Goal: Task Accomplishment & Management: Manage account settings

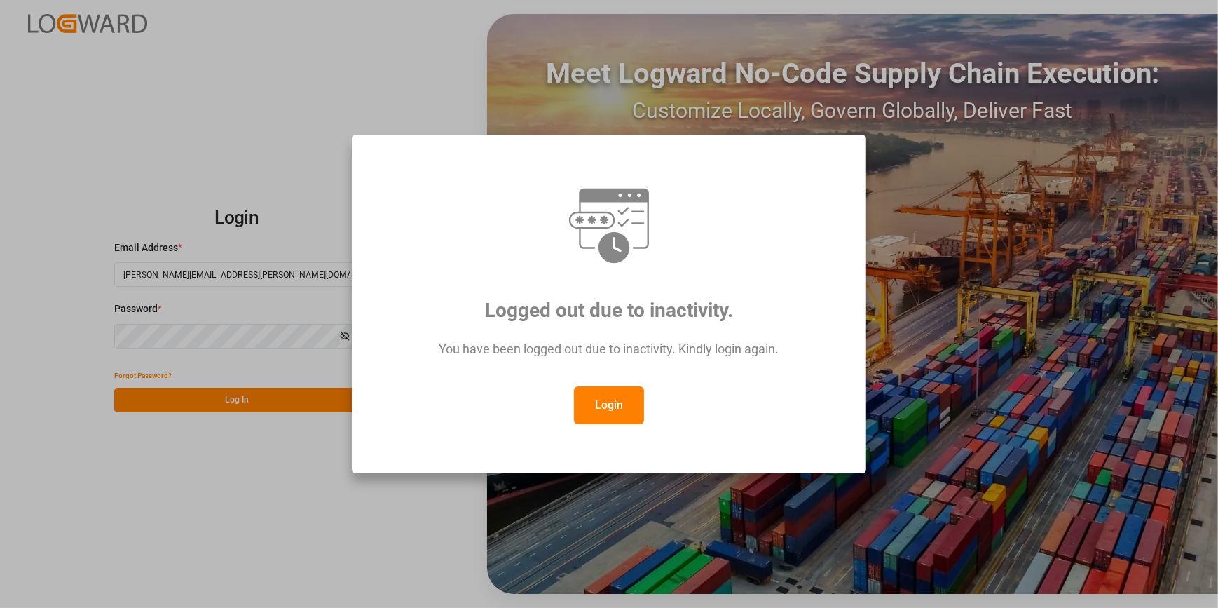
click at [602, 407] on button "Login" at bounding box center [609, 405] width 70 height 38
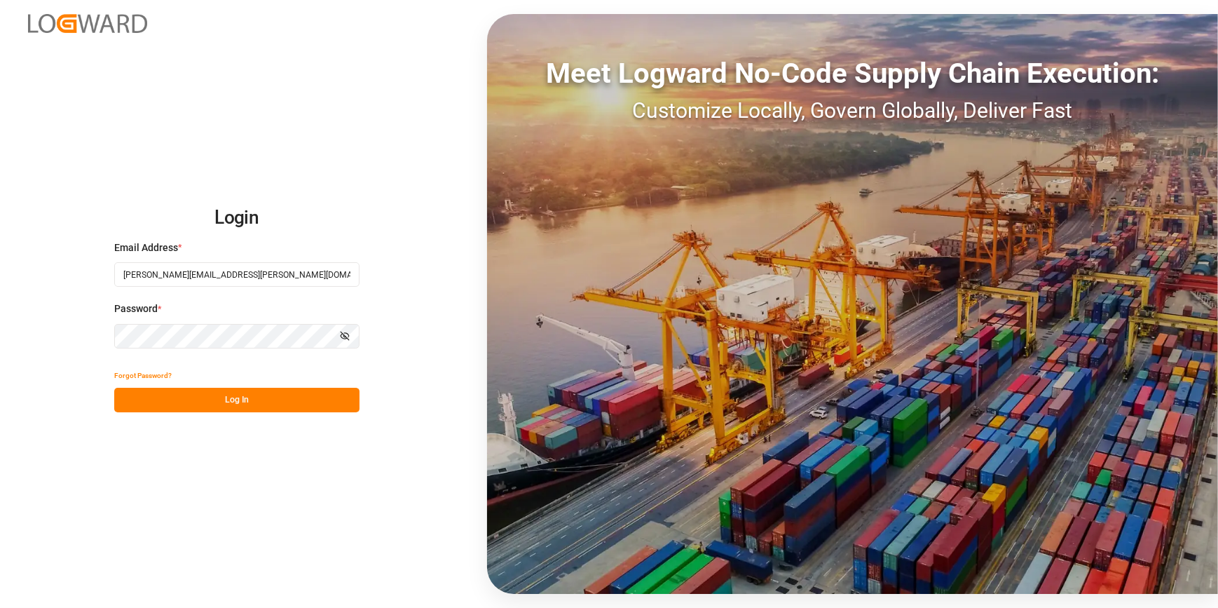
click at [217, 387] on div "Forgot Password? Log In" at bounding box center [236, 387] width 245 height 49
click at [230, 396] on button "Log In" at bounding box center [236, 400] width 245 height 25
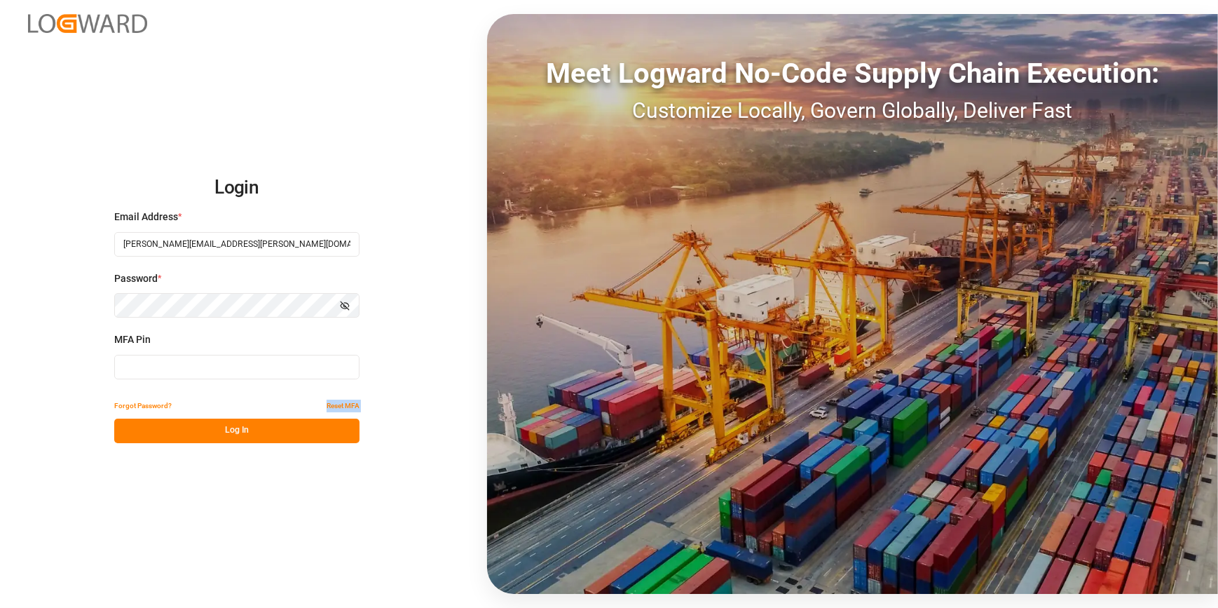
click at [250, 429] on button "Log In" at bounding box center [236, 430] width 245 height 25
click at [131, 376] on input at bounding box center [236, 367] width 245 height 25
click at [170, 367] on input at bounding box center [236, 367] width 245 height 25
type input "486069"
click at [176, 432] on button "Log In" at bounding box center [236, 430] width 245 height 25
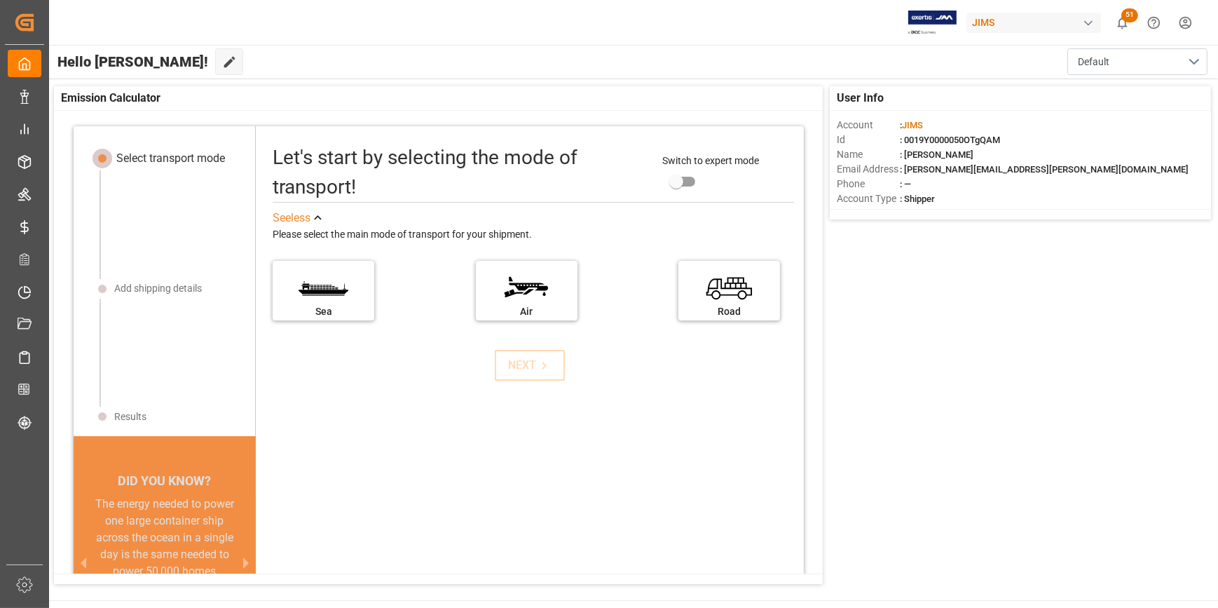
drag, startPoint x: 456, startPoint y: 491, endPoint x: 564, endPoint y: 597, distance: 151.7
click at [457, 491] on div "Let's start by selecting the mode of transport! Switch to expert mode See less …" at bounding box center [530, 398] width 548 height 517
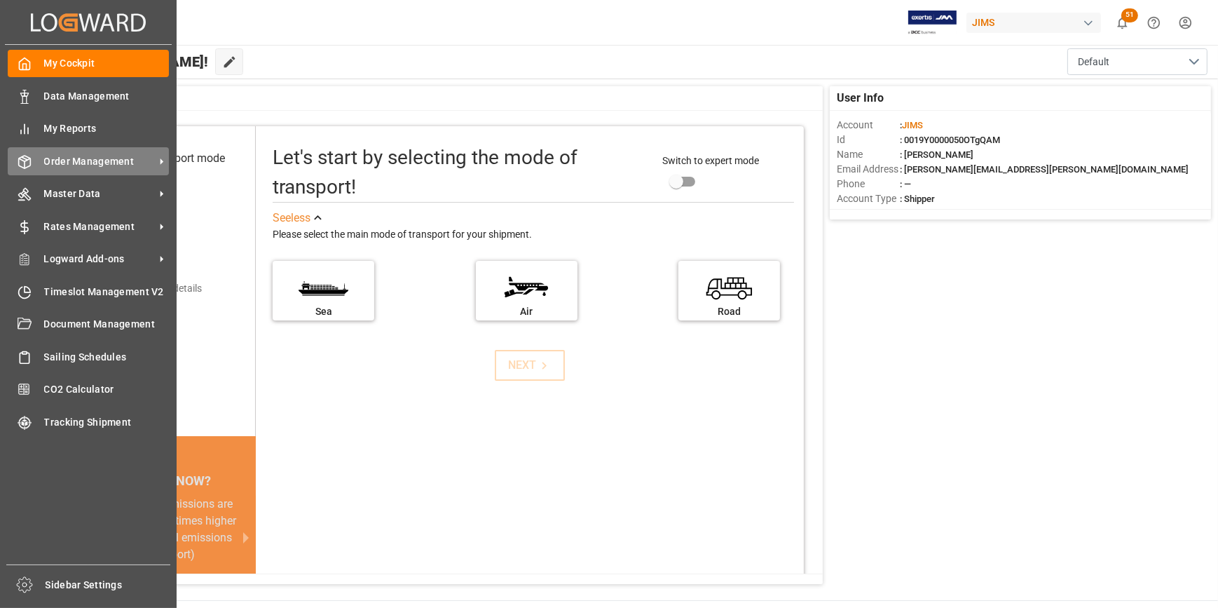
click at [67, 161] on span "Order Management" at bounding box center [99, 161] width 111 height 15
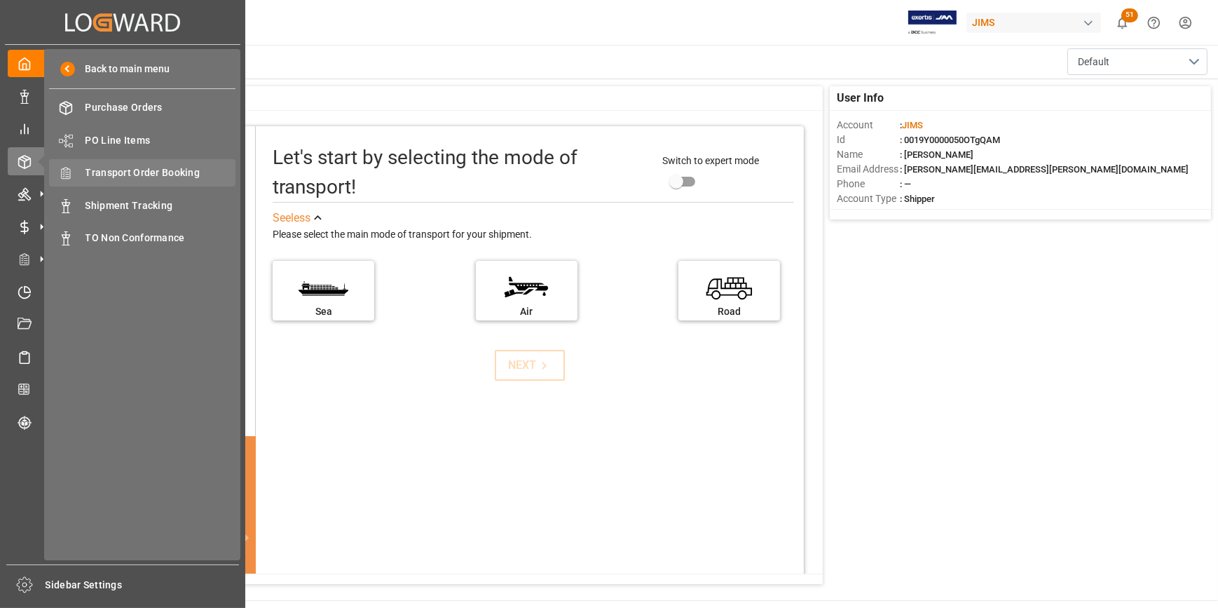
click at [148, 177] on span "Transport Order Booking" at bounding box center [161, 172] width 151 height 15
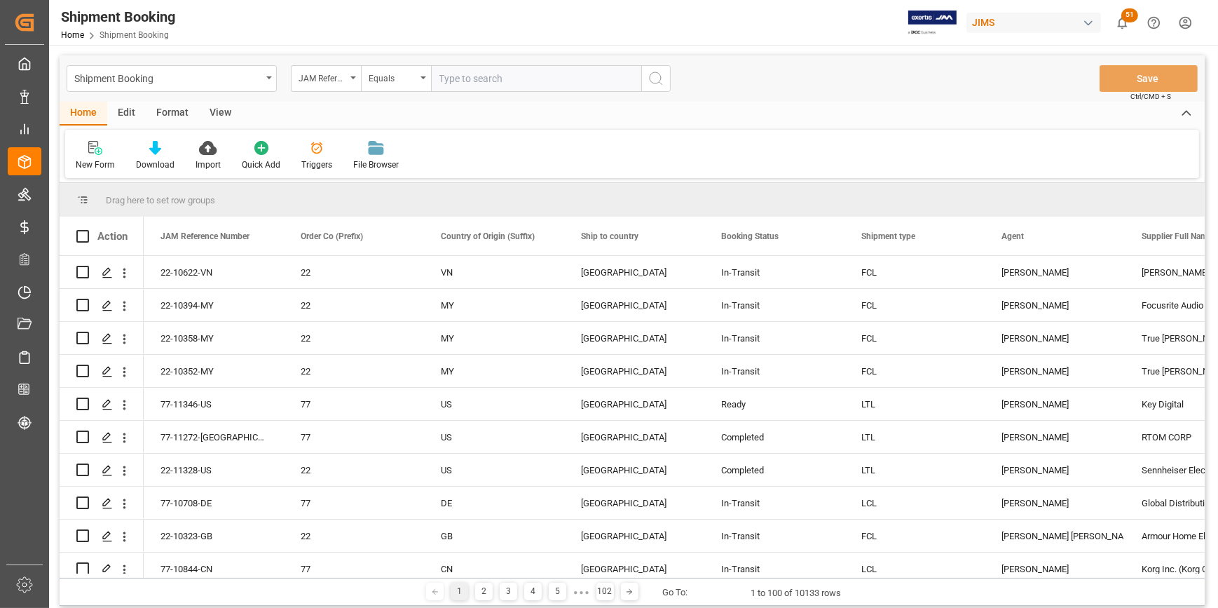
click at [451, 80] on input "text" at bounding box center [536, 78] width 210 height 27
type input "22-10159-JP"
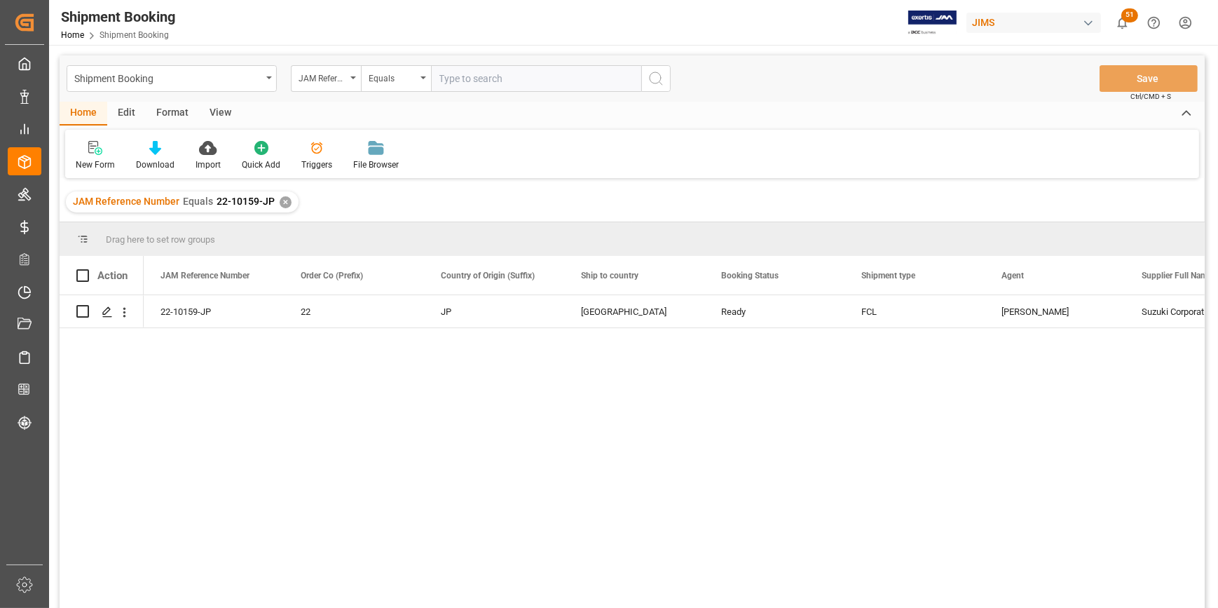
click at [458, 63] on div "Shipment Booking JAM Reference Number Equals Save Ctrl/CMD + S" at bounding box center [632, 78] width 1145 height 46
click at [104, 308] on icon "Press SPACE to select this row." at bounding box center [107, 311] width 11 height 11
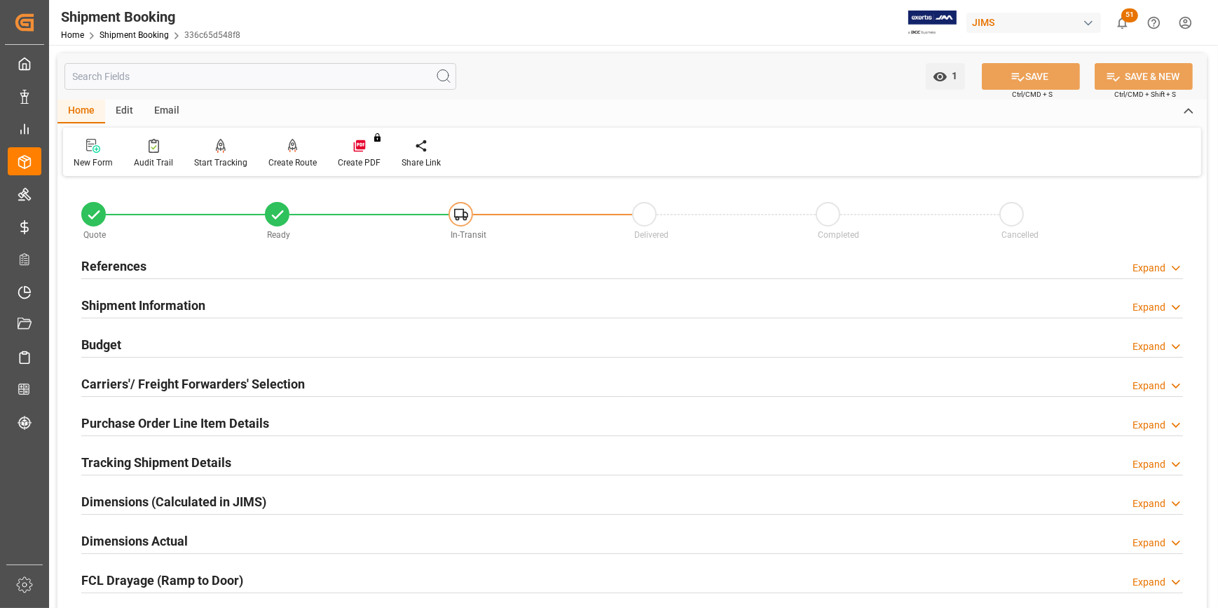
scroll to position [63, 0]
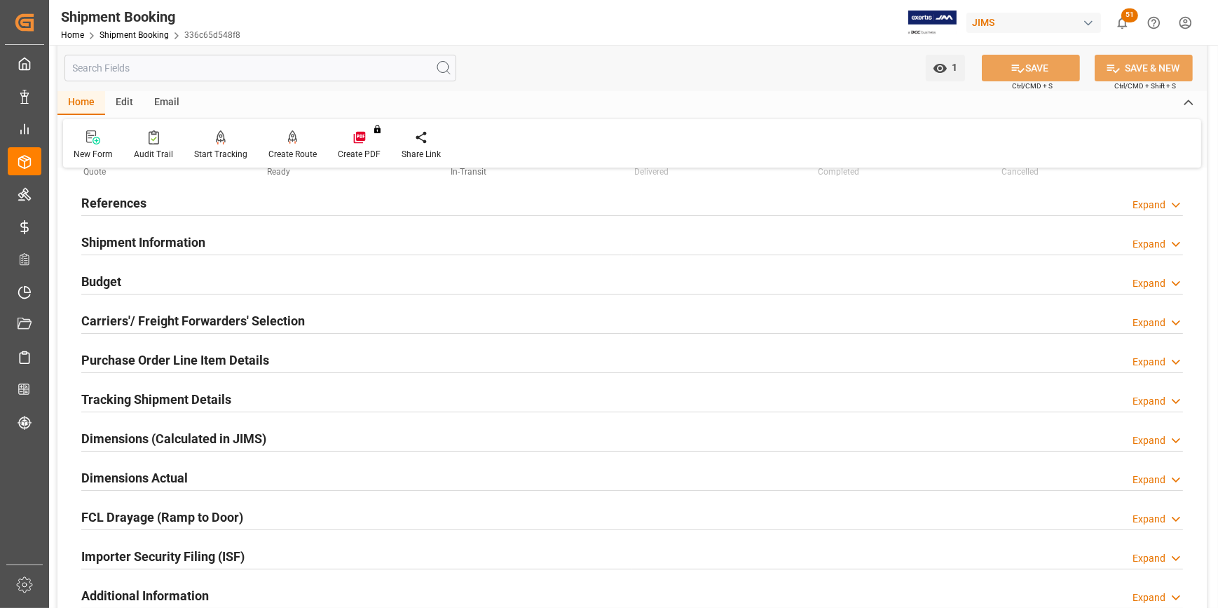
click at [133, 390] on h2 "Tracking Shipment Details" at bounding box center [156, 399] width 150 height 19
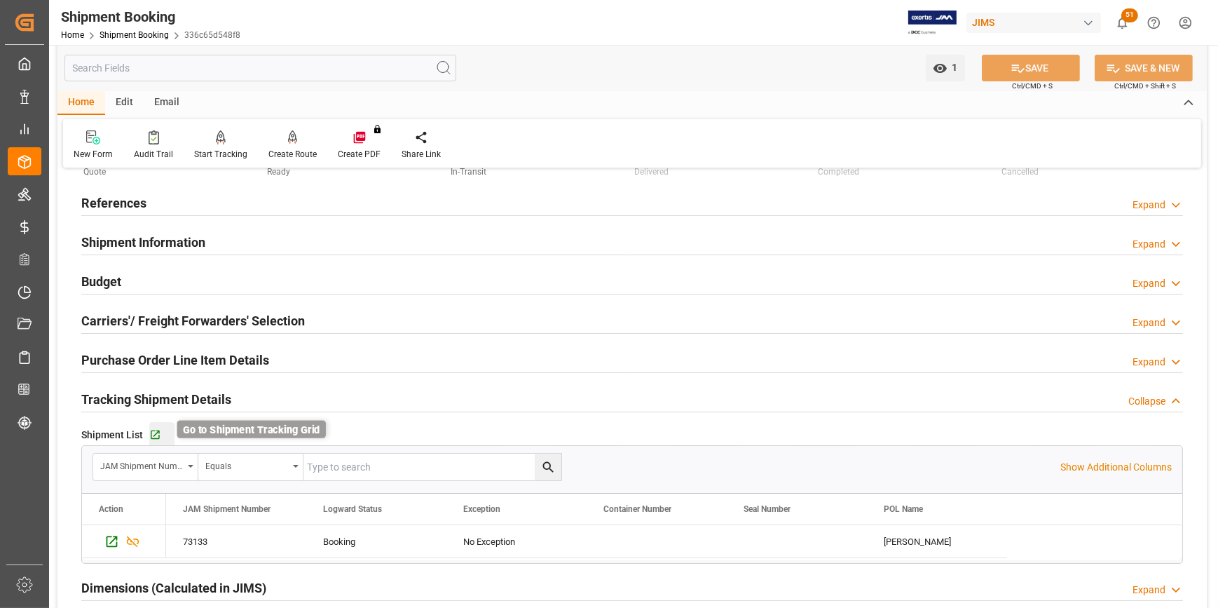
click at [157, 430] on icon "button" at bounding box center [155, 434] width 9 height 9
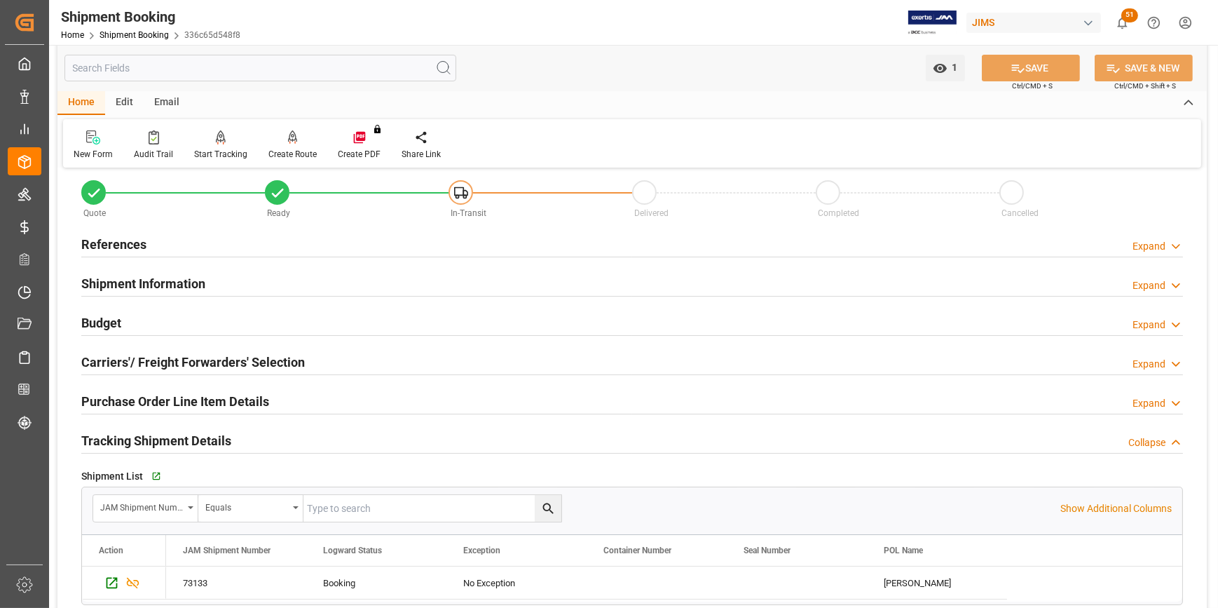
scroll to position [0, 0]
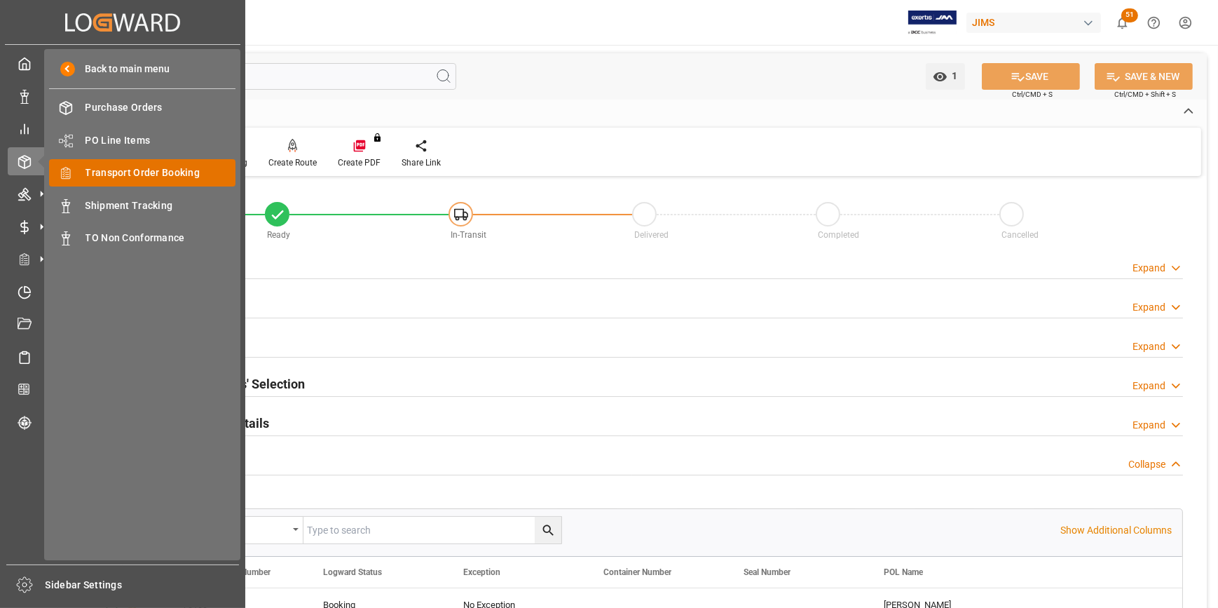
click at [154, 176] on span "Transport Order Booking" at bounding box center [161, 172] width 151 height 15
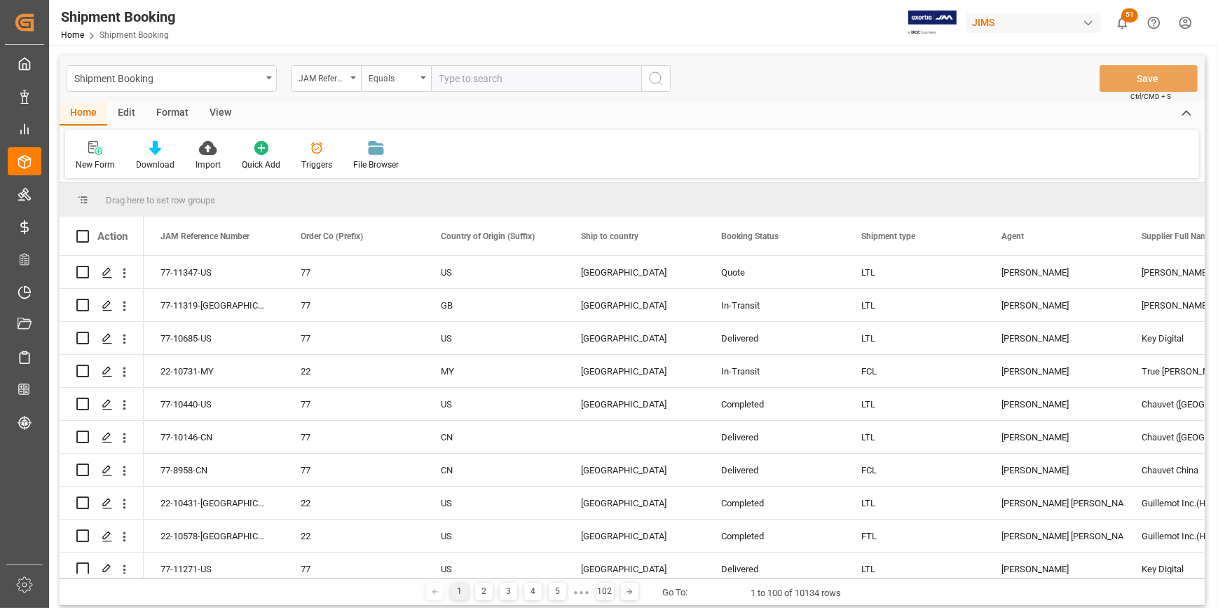
click at [461, 77] on input "text" at bounding box center [536, 78] width 210 height 27
type input "22-11312-de"
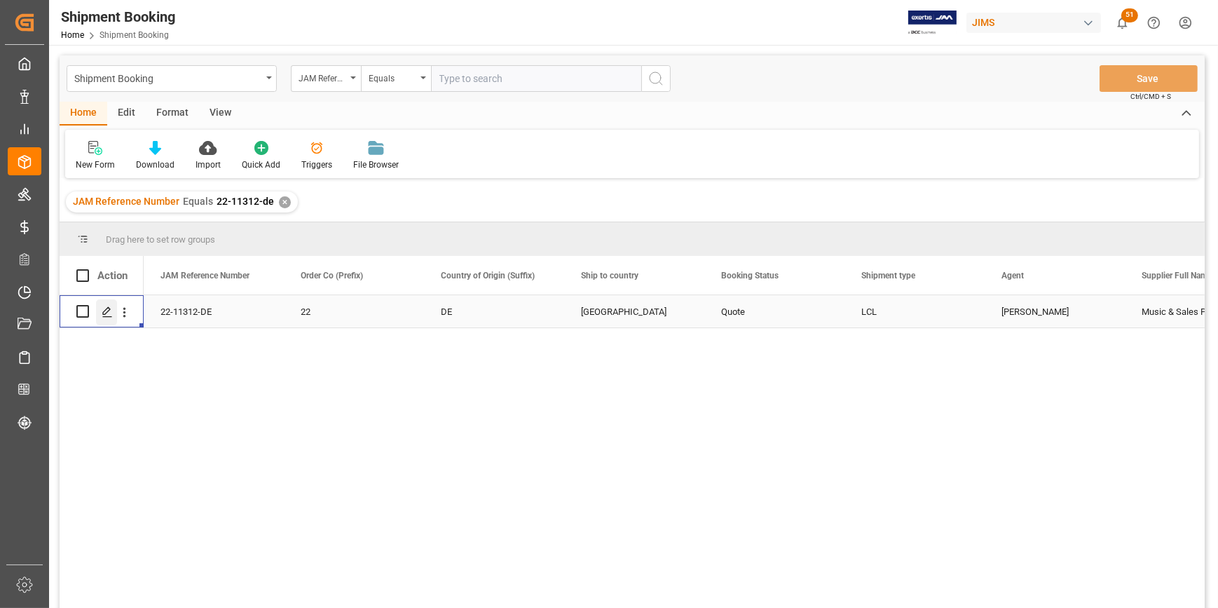
click at [105, 320] on div "Press SPACE to select this row." at bounding box center [106, 312] width 21 height 26
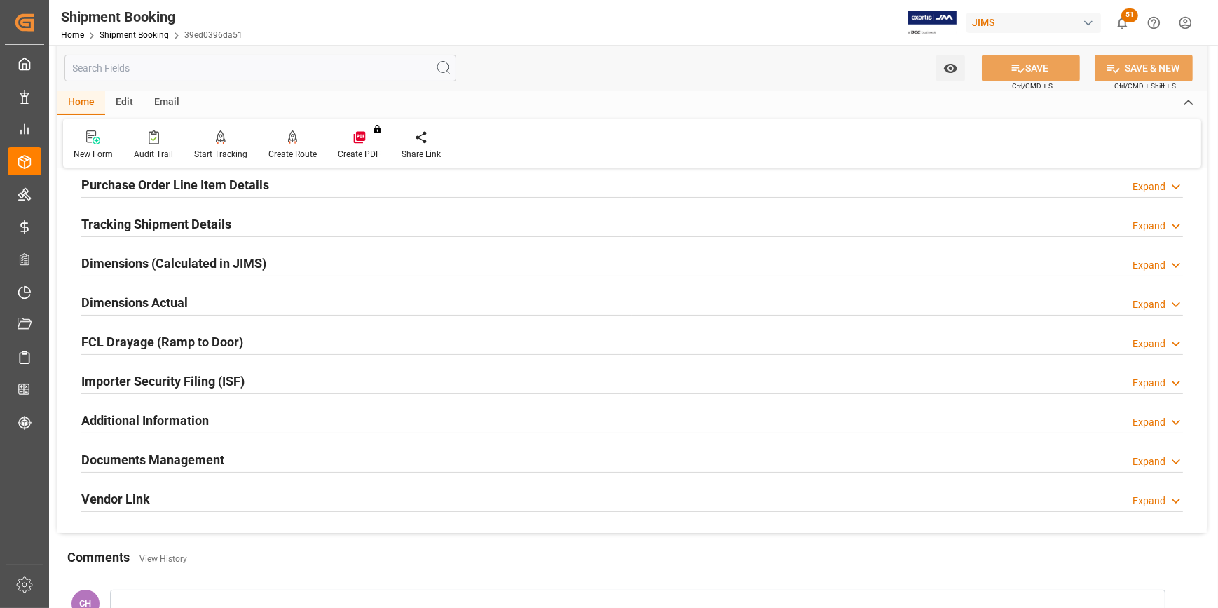
scroll to position [318, 0]
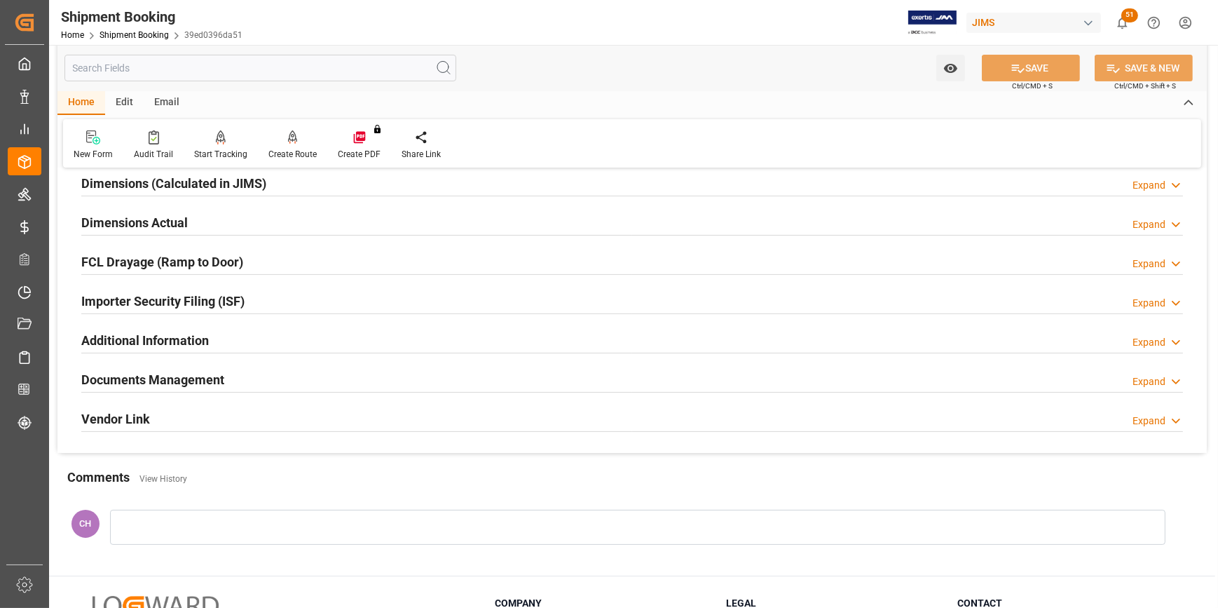
click at [139, 383] on h2 "Documents Management" at bounding box center [152, 379] width 143 height 19
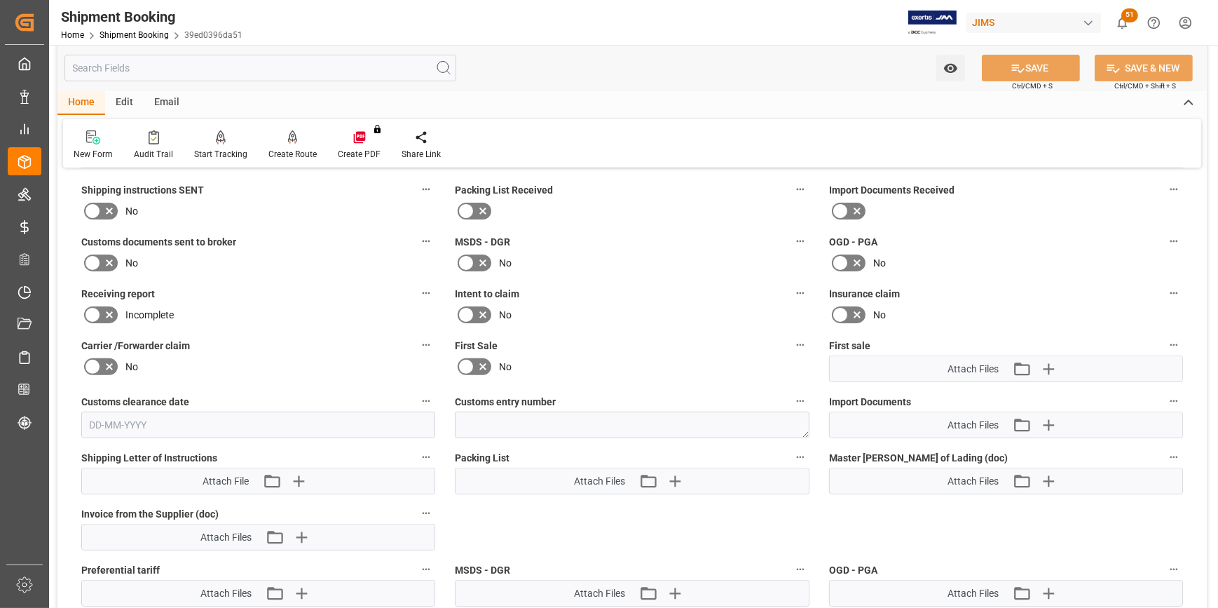
scroll to position [573, 0]
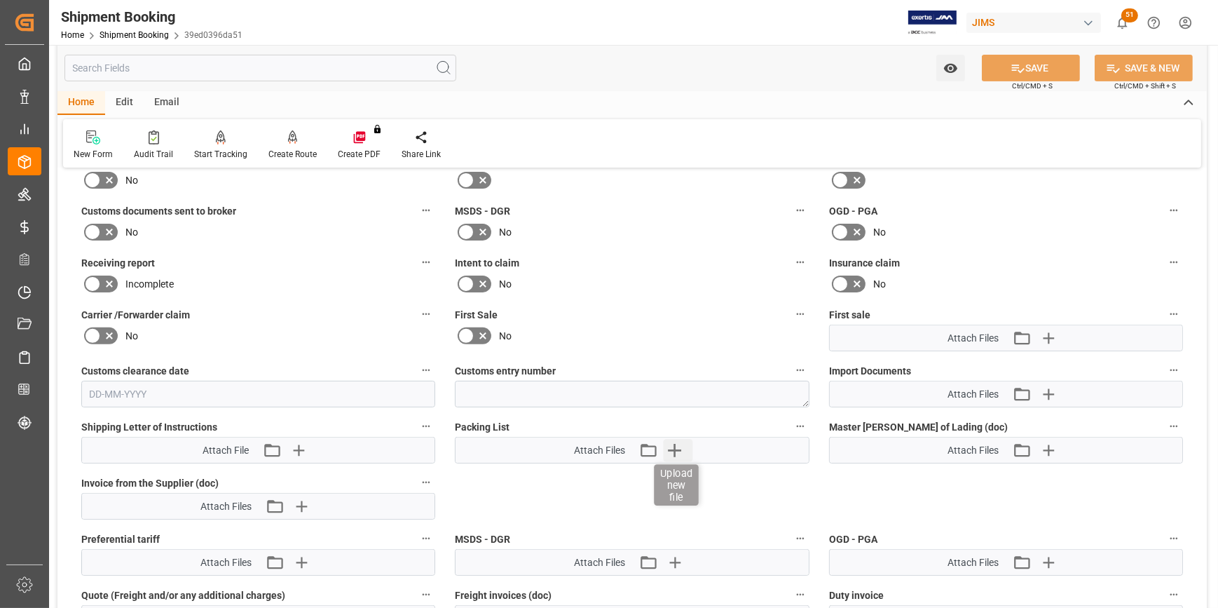
click at [669, 454] on icon "button" at bounding box center [674, 450] width 22 height 22
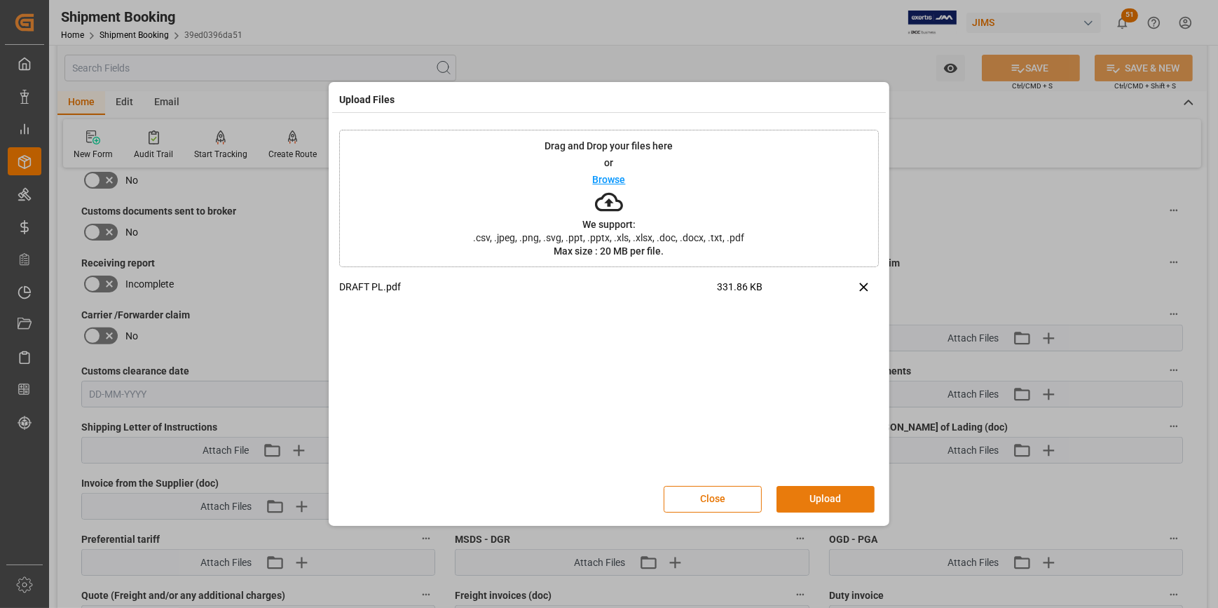
click at [838, 508] on button "Upload" at bounding box center [826, 499] width 98 height 27
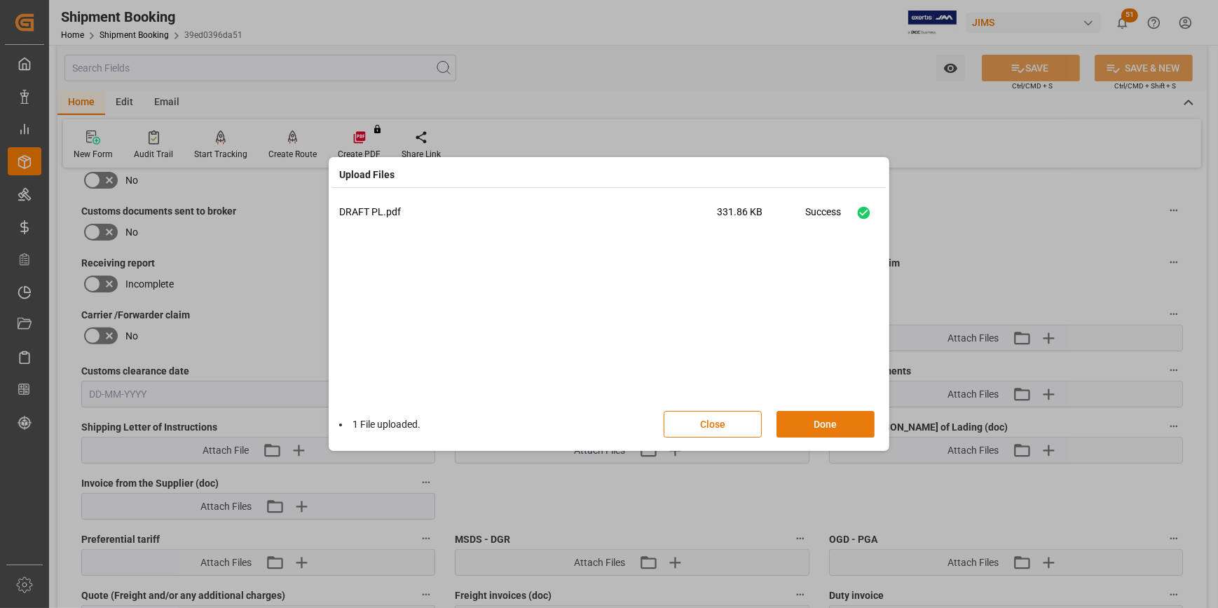
click at [828, 425] on button "Done" at bounding box center [826, 424] width 98 height 27
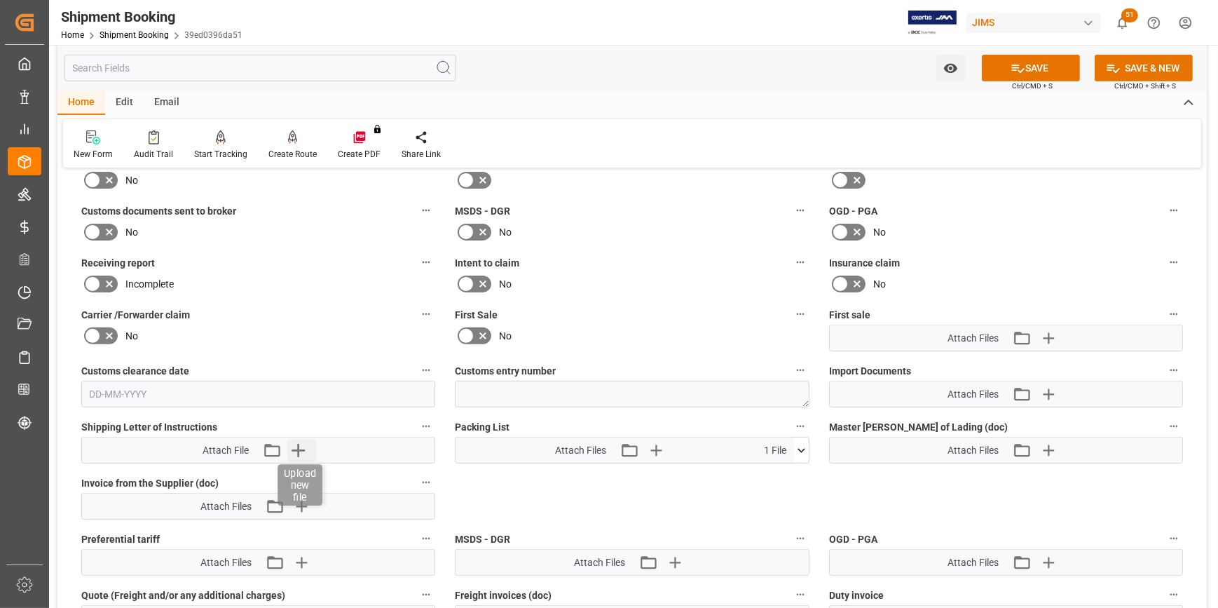
click at [299, 446] on icon "button" at bounding box center [298, 450] width 13 height 13
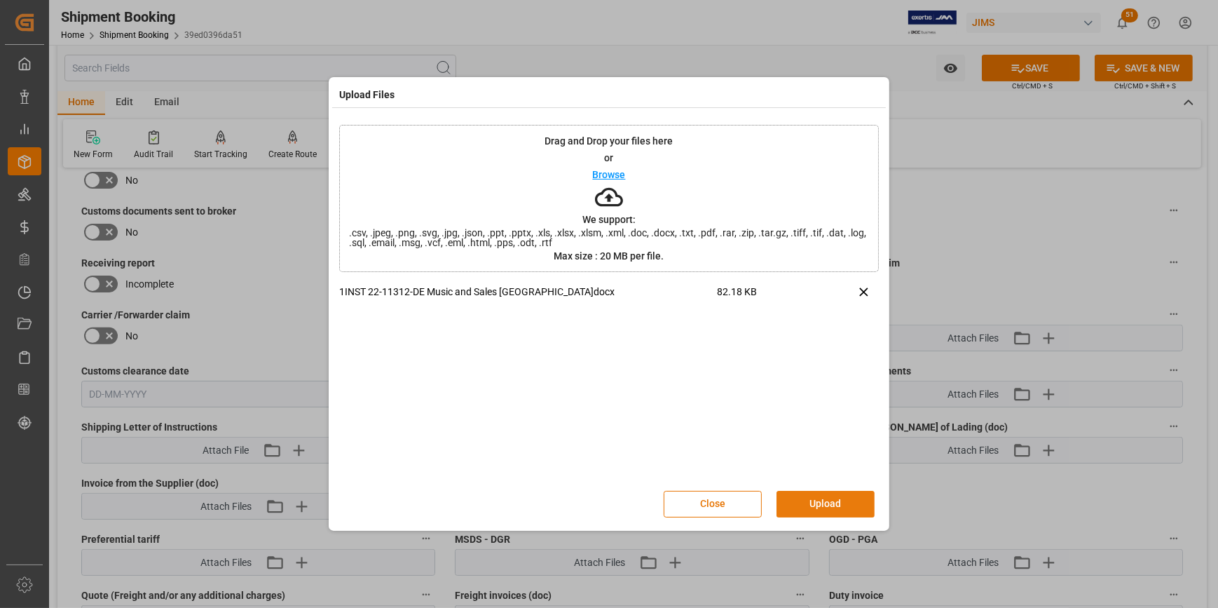
click at [834, 506] on button "Upload" at bounding box center [826, 504] width 98 height 27
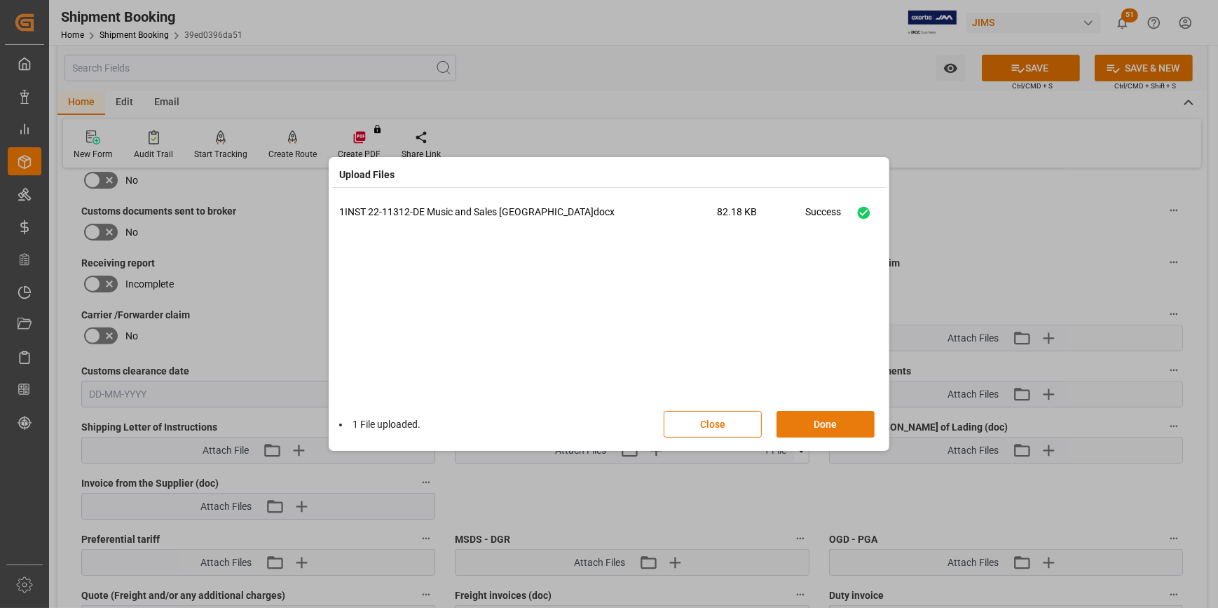
click at [820, 421] on button "Done" at bounding box center [826, 424] width 98 height 27
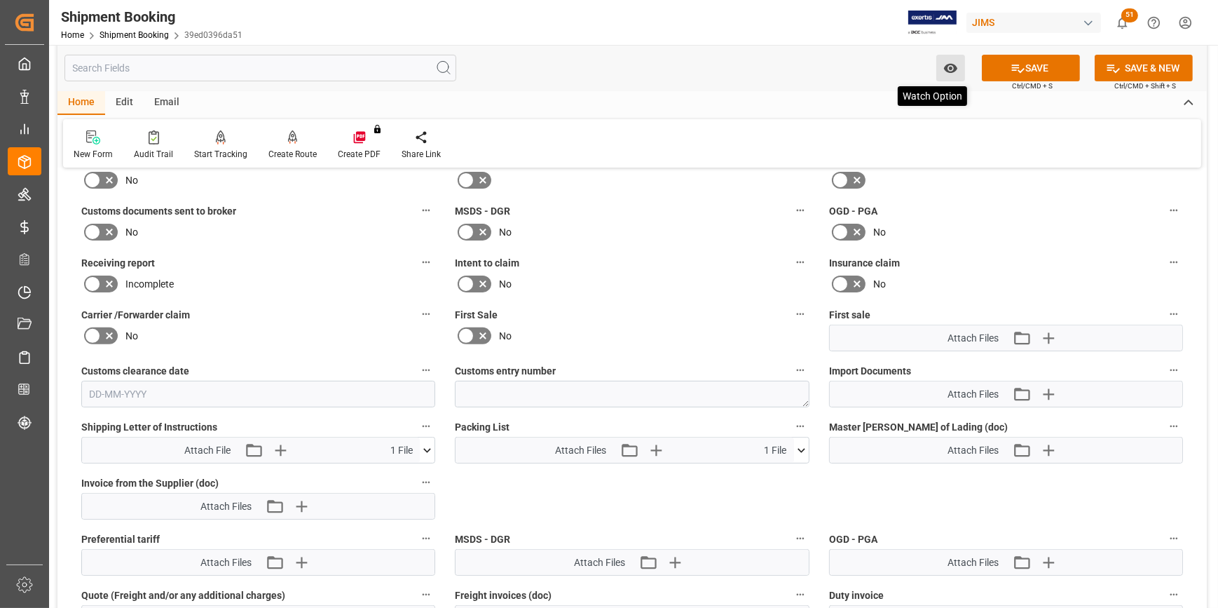
click at [948, 70] on icon "open menu" at bounding box center [950, 68] width 15 height 15
click at [861, 102] on span "Start Watching" at bounding box center [892, 99] width 128 height 15
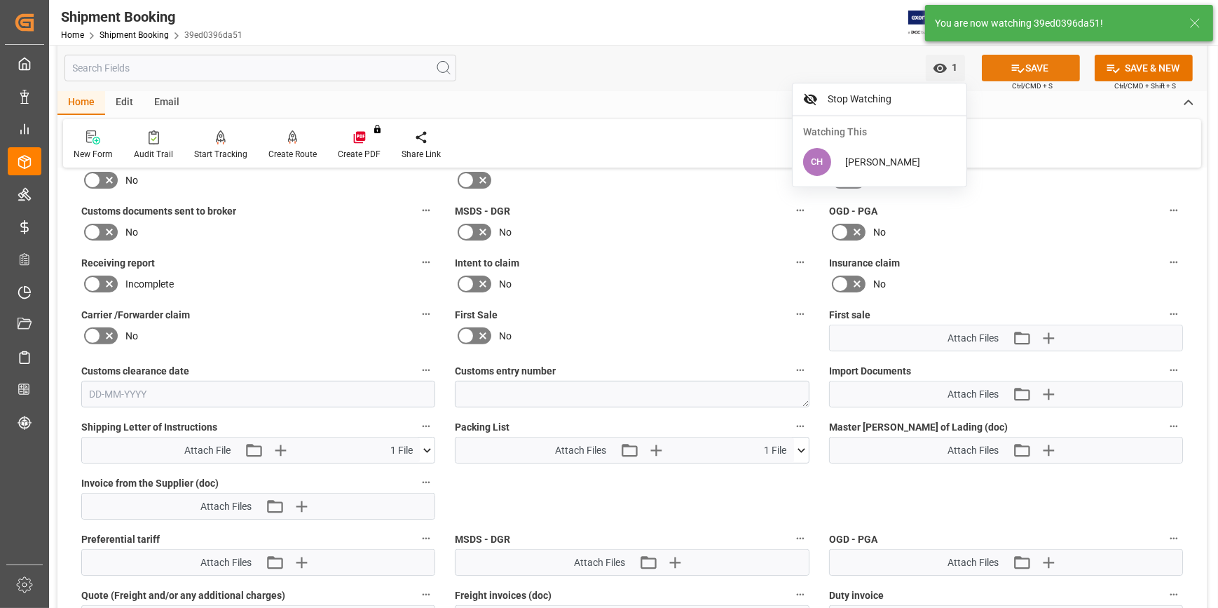
click at [1037, 71] on button "SAVE" at bounding box center [1031, 68] width 98 height 27
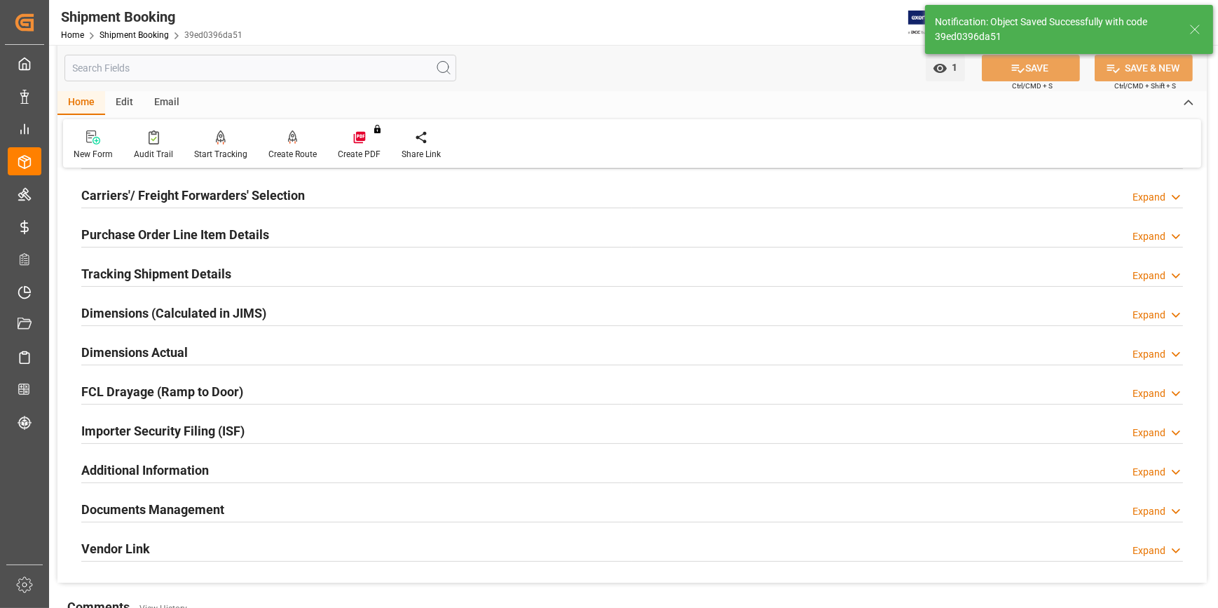
scroll to position [125, 0]
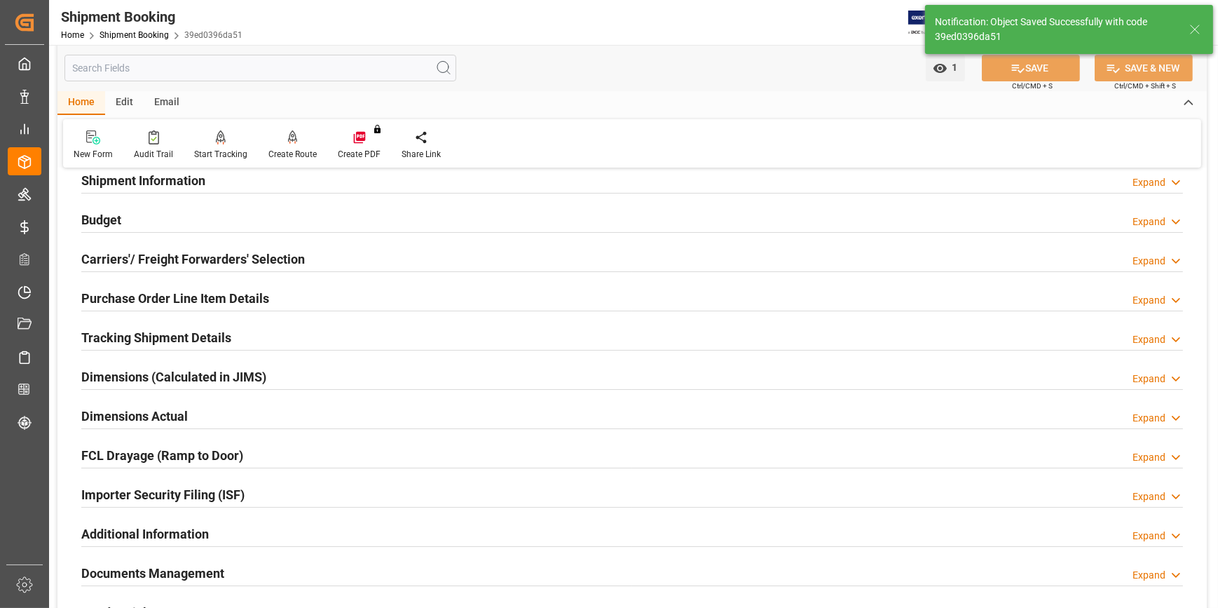
click at [170, 107] on div "Email" at bounding box center [167, 103] width 46 height 24
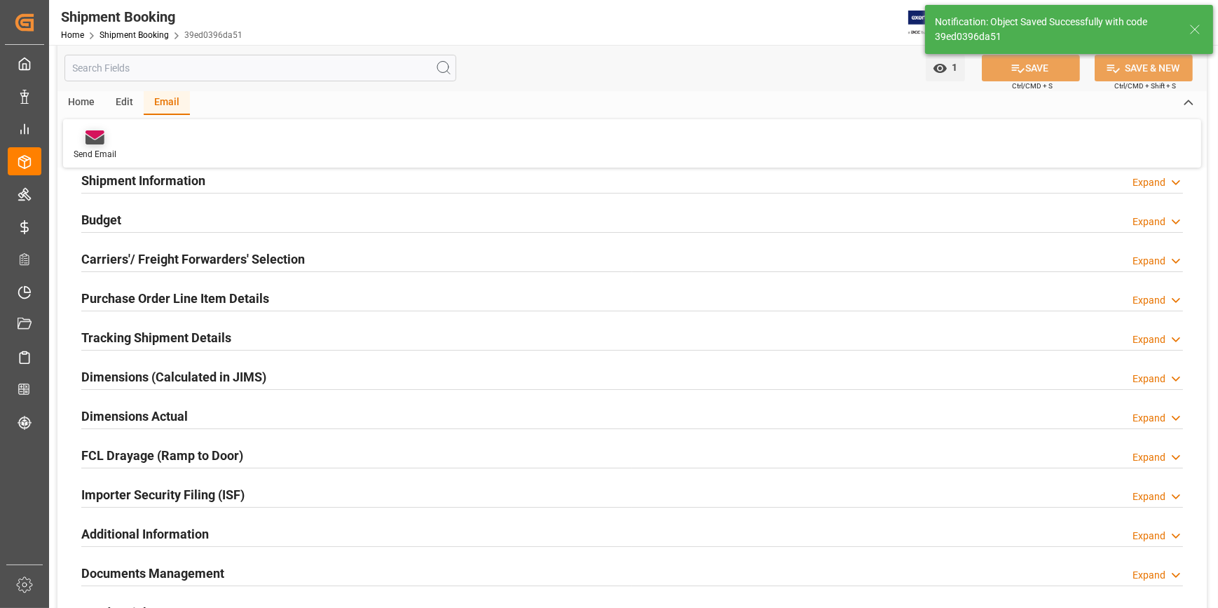
click at [100, 148] on div "Send Email" at bounding box center [95, 154] width 43 height 13
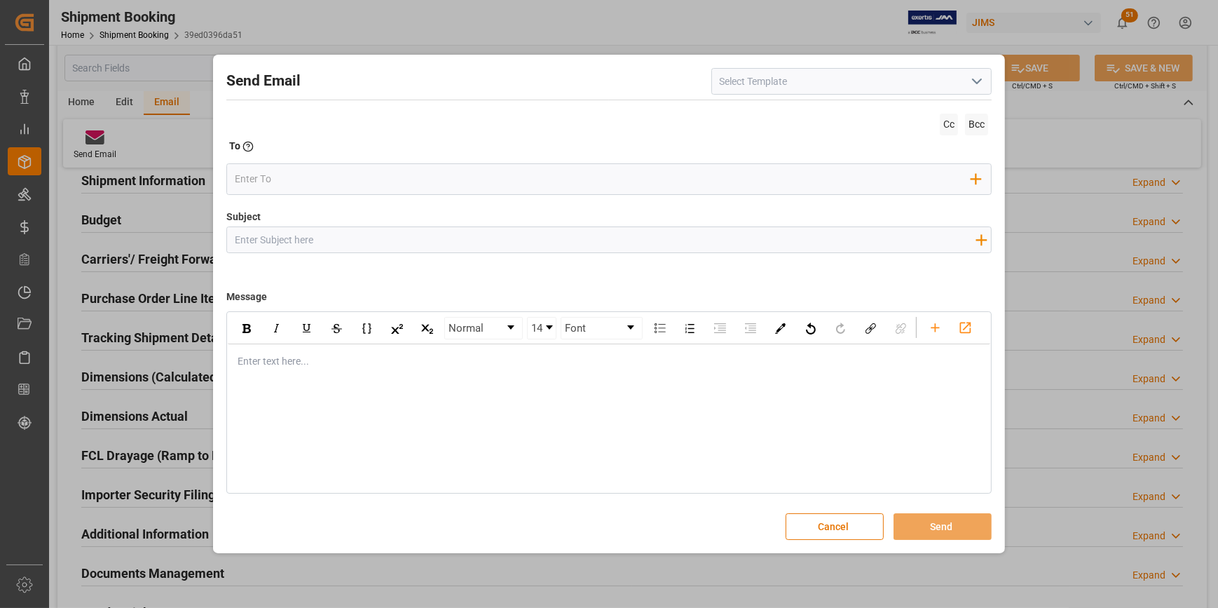
click at [742, 86] on input at bounding box center [851, 81] width 280 height 27
click at [788, 114] on div "2BOOK - Ocean - Air freight" at bounding box center [851, 113] width 279 height 32
type input "2BOOK - Ocean - Air freight"
type input "2BOOK {{jamReferenceNumber}} {{supplierFullName}} Ship from: {{country}} Ship t…"
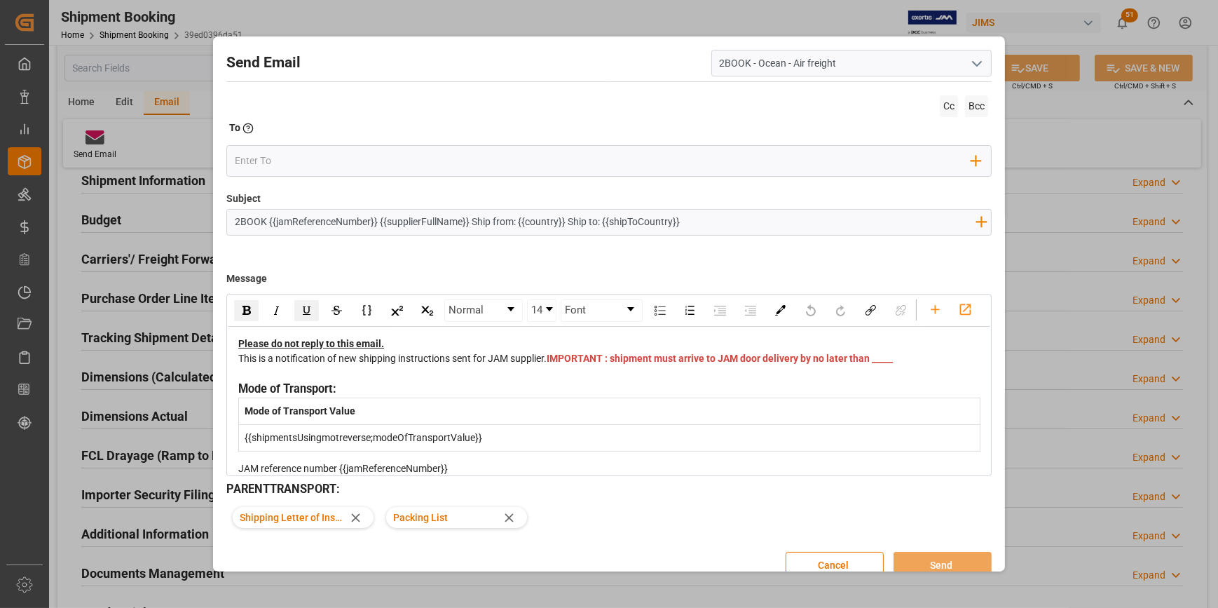
type input "2BOOK - Ocean - Air freight"
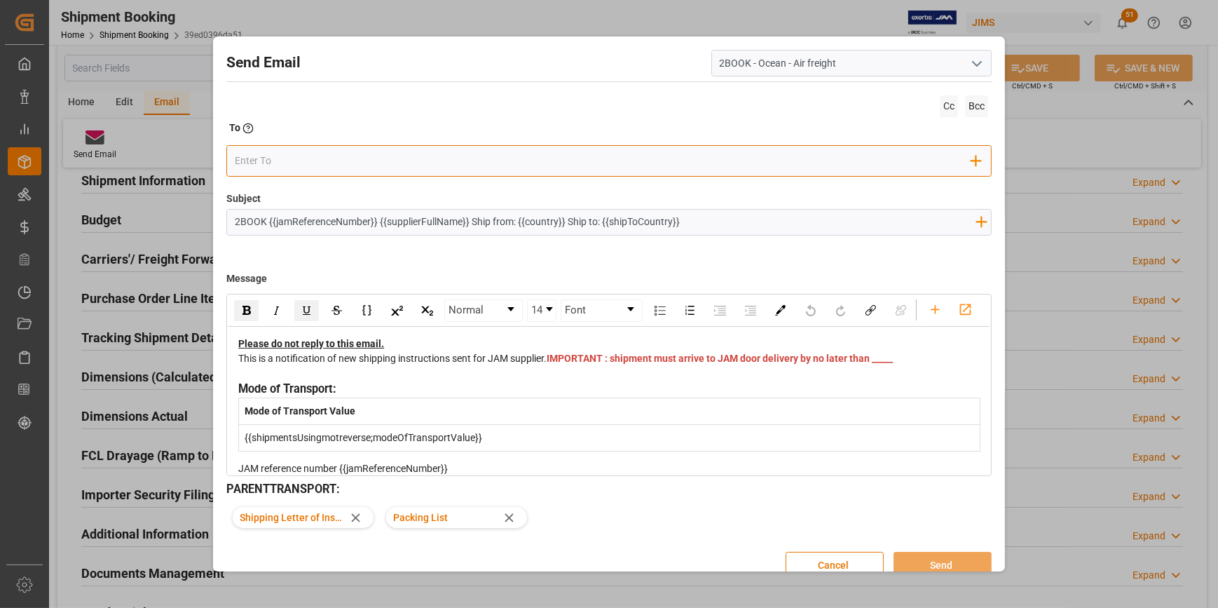
click at [311, 159] on input "email" at bounding box center [603, 161] width 737 height 21
paste input "KNCAEASTCCR_airfreight@kuehne-nagel.com"
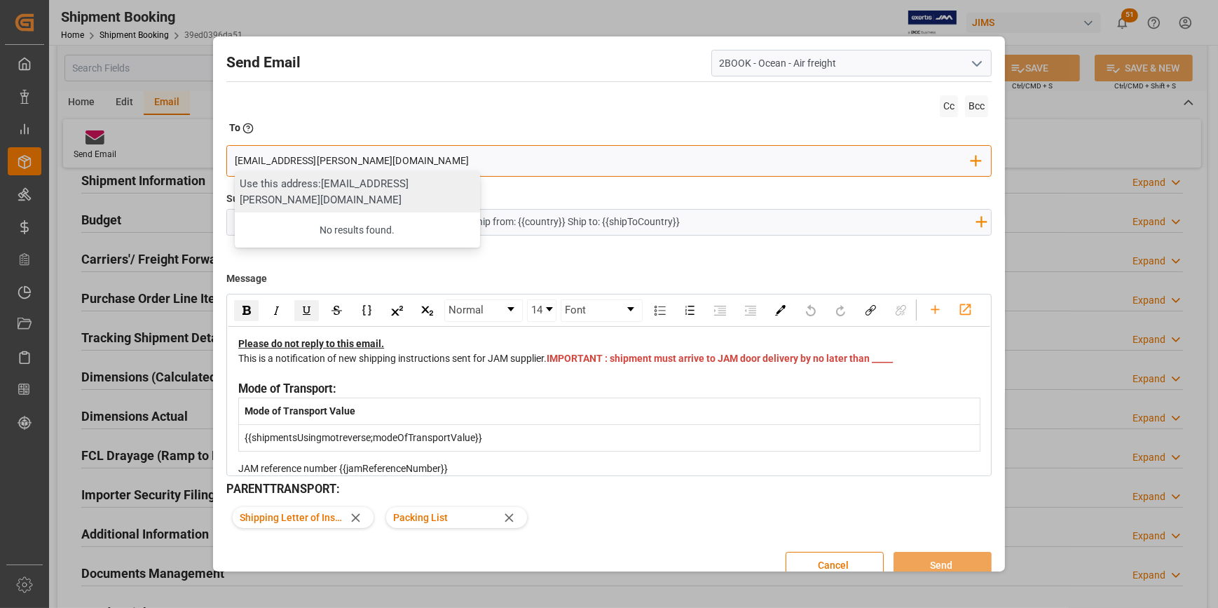
type input "KNCAEASTCCR_airfreight@kuehne-nagel.com"
click at [336, 200] on div "Use this address: KNCAEASTCCR_airfreight@kuehne-nagel.com" at bounding box center [357, 191] width 245 height 41
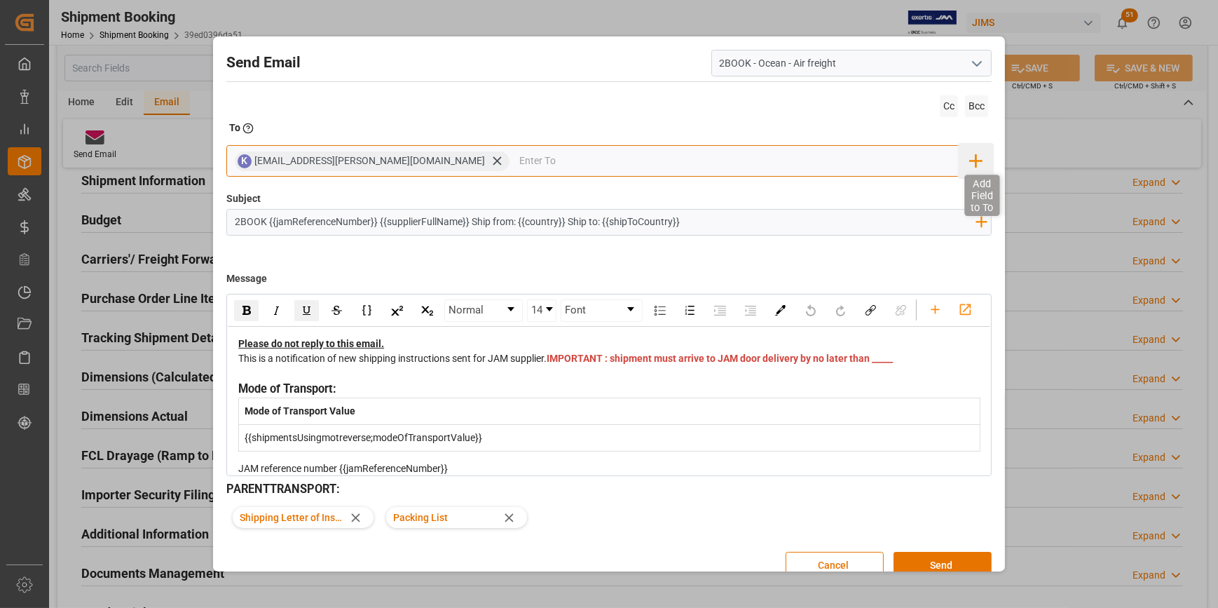
click at [972, 159] on icon "button" at bounding box center [975, 160] width 13 height 13
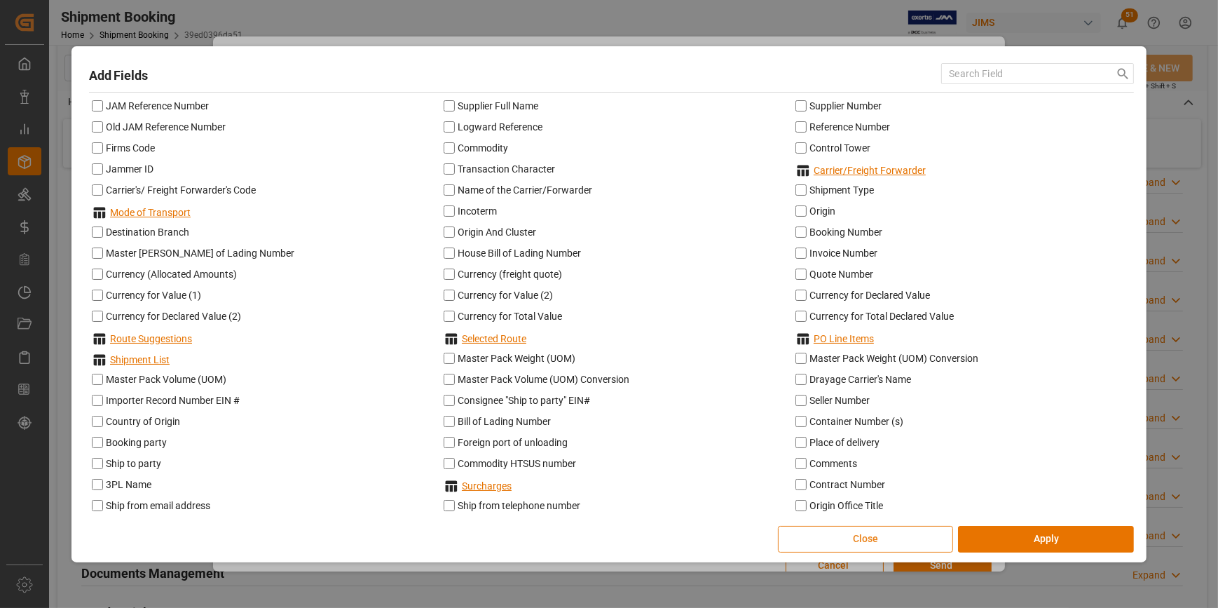
click at [868, 540] on button "Close" at bounding box center [866, 539] width 176 height 27
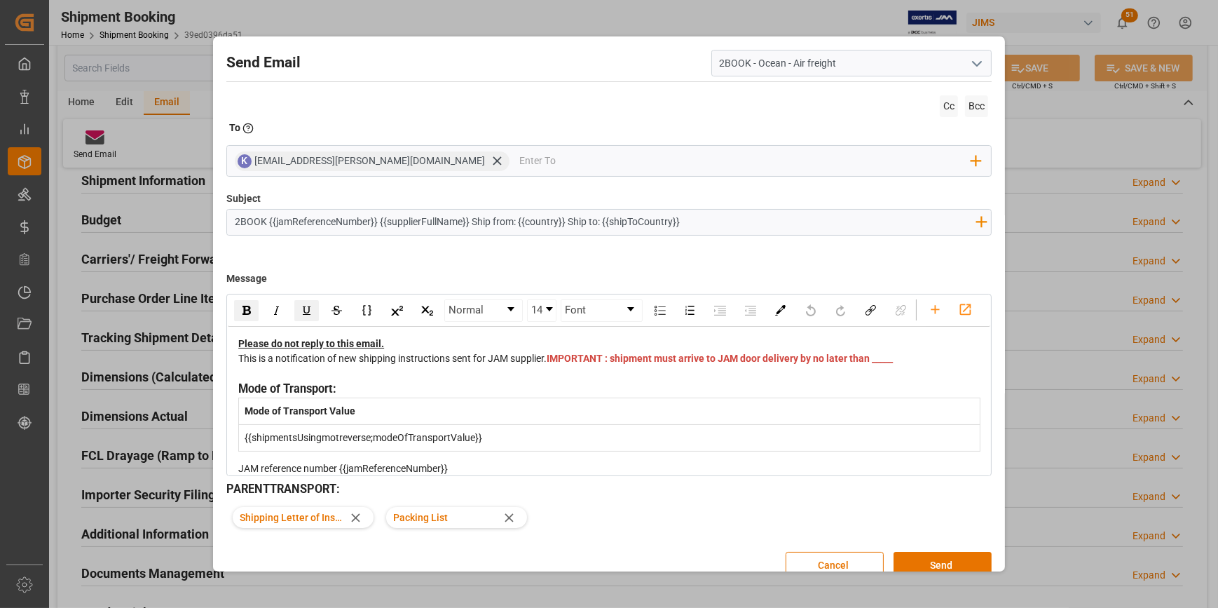
click at [886, 109] on div "Cc Bcc" at bounding box center [608, 106] width 765 height 29
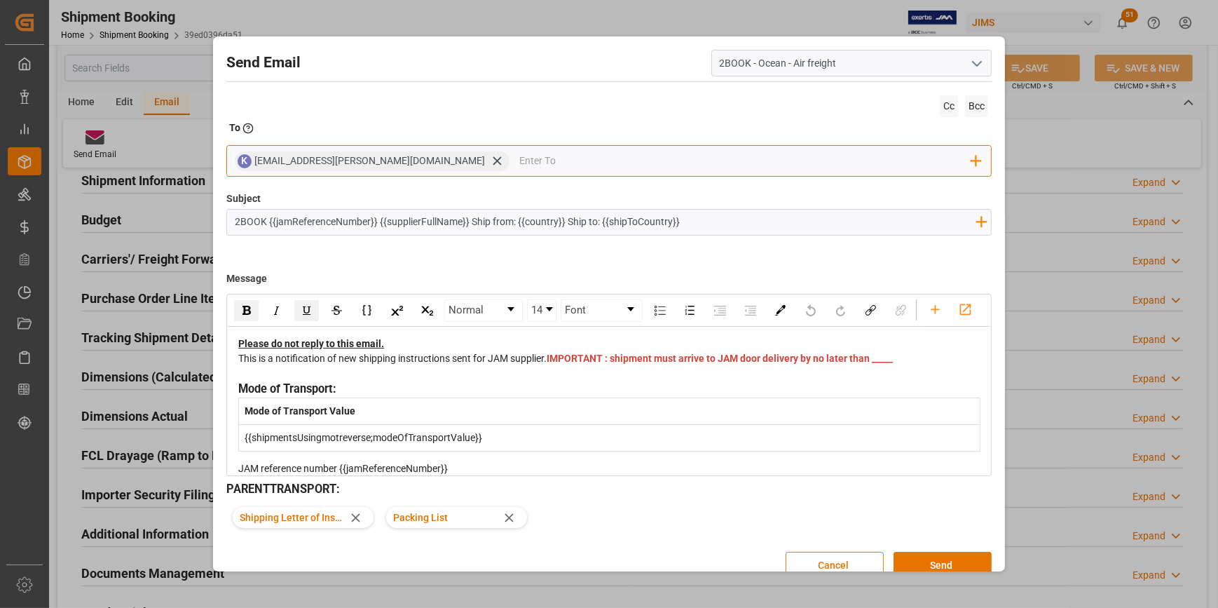
click at [537, 158] on input "email" at bounding box center [745, 161] width 452 height 21
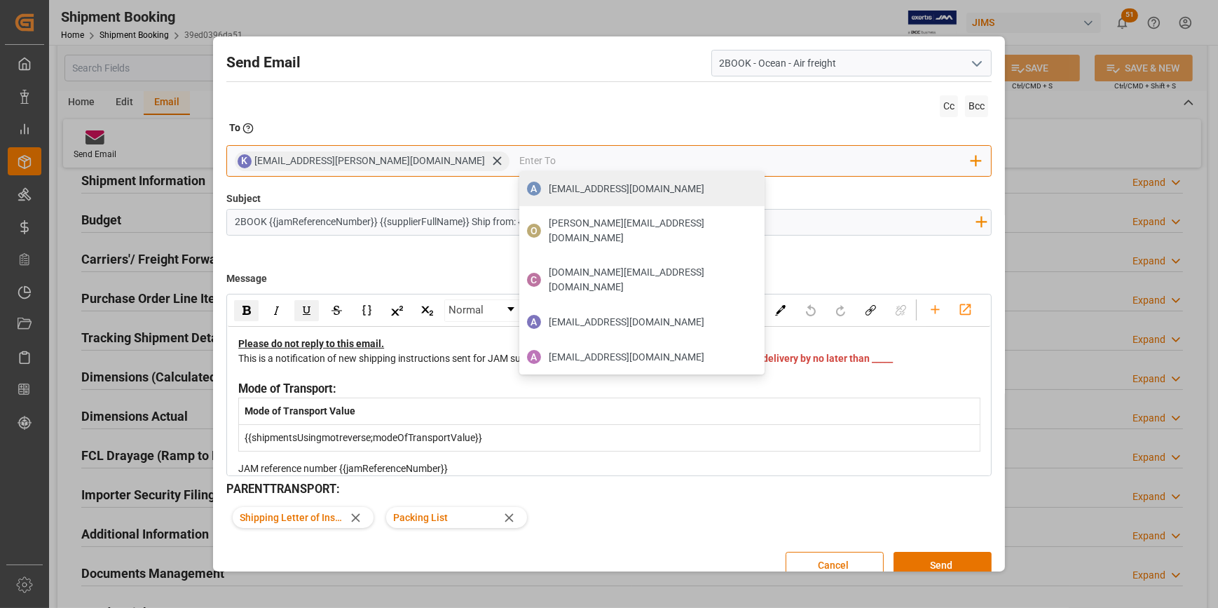
paste input "Lina.Chica@Kuehne-Nagel.com"
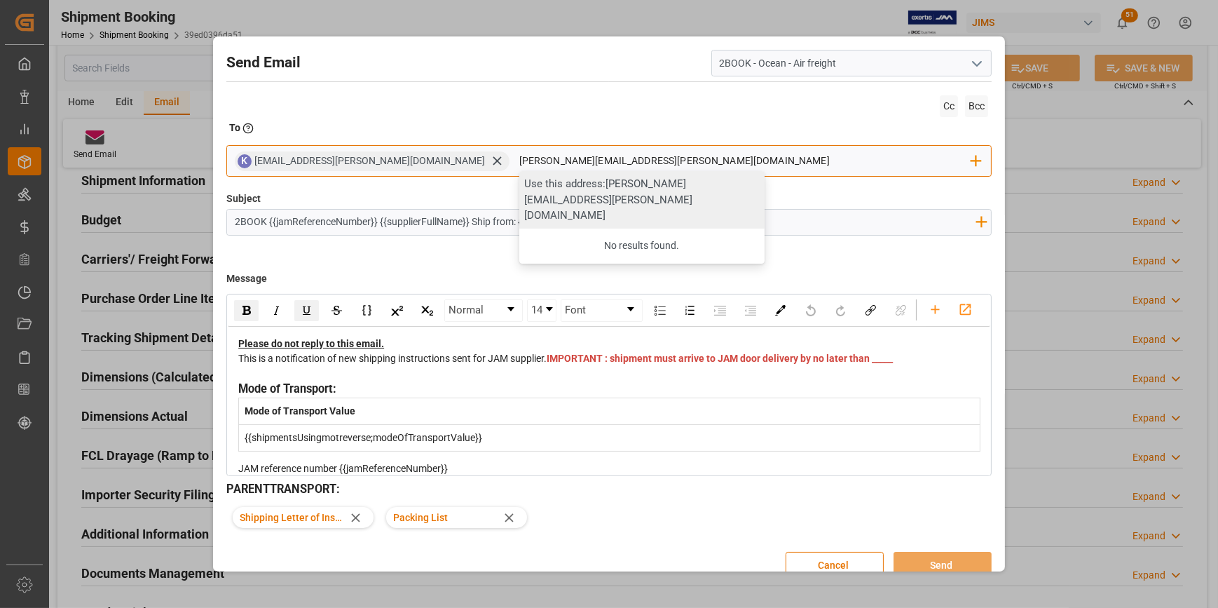
type input "Lina.Chica@Kuehne-Nagel.com"
click at [552, 189] on div "Use this address: Lina.Chica@Kuehne-Nagel.com" at bounding box center [641, 199] width 245 height 57
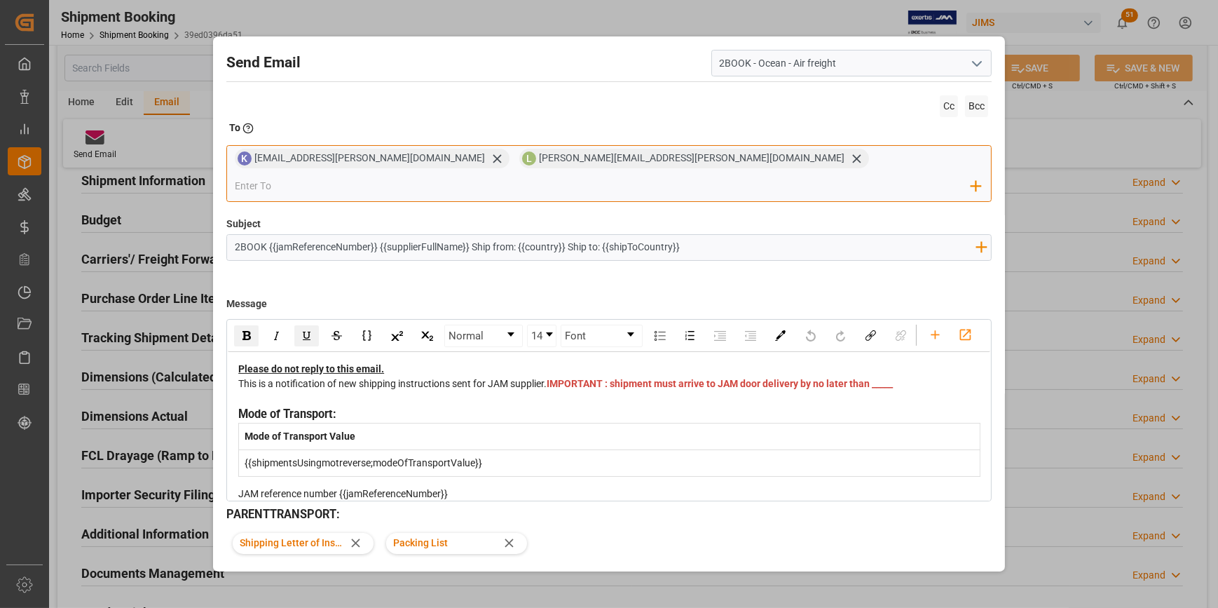
click at [711, 176] on input "email" at bounding box center [603, 186] width 737 height 21
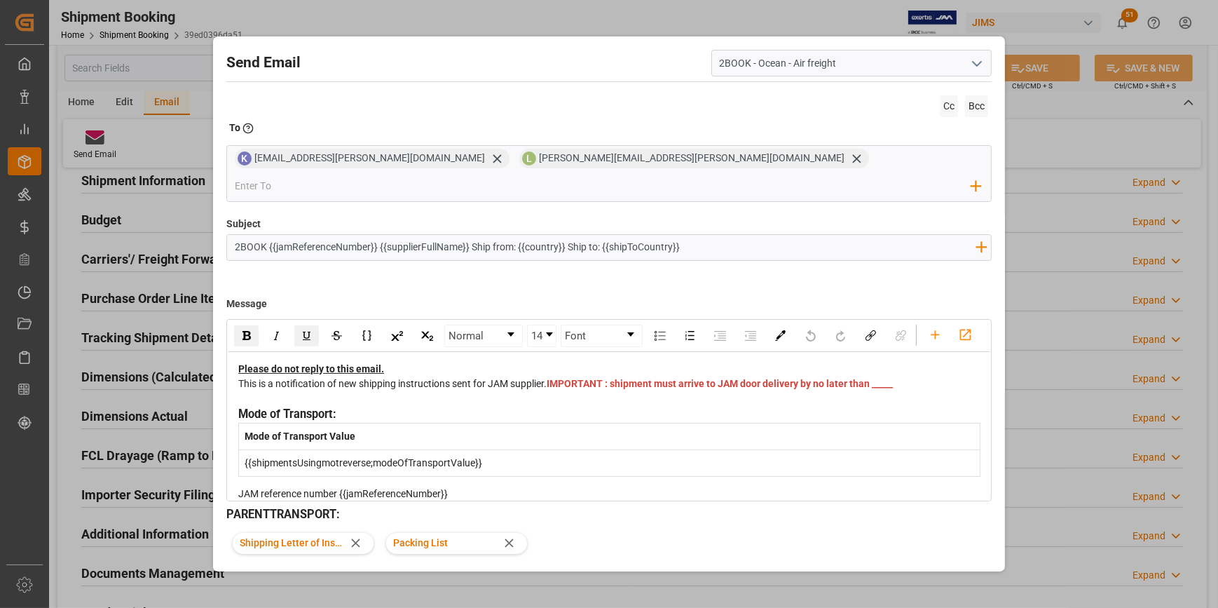
click at [882, 116] on div "Cc Bcc" at bounding box center [608, 106] width 765 height 29
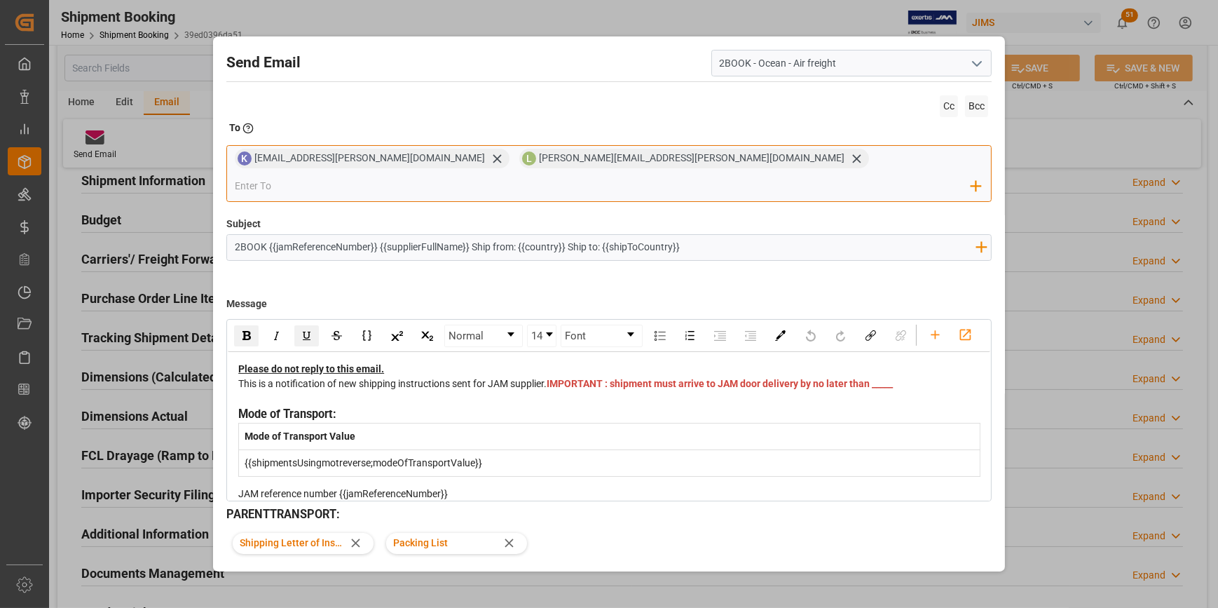
click at [713, 176] on input "email" at bounding box center [603, 186] width 737 height 21
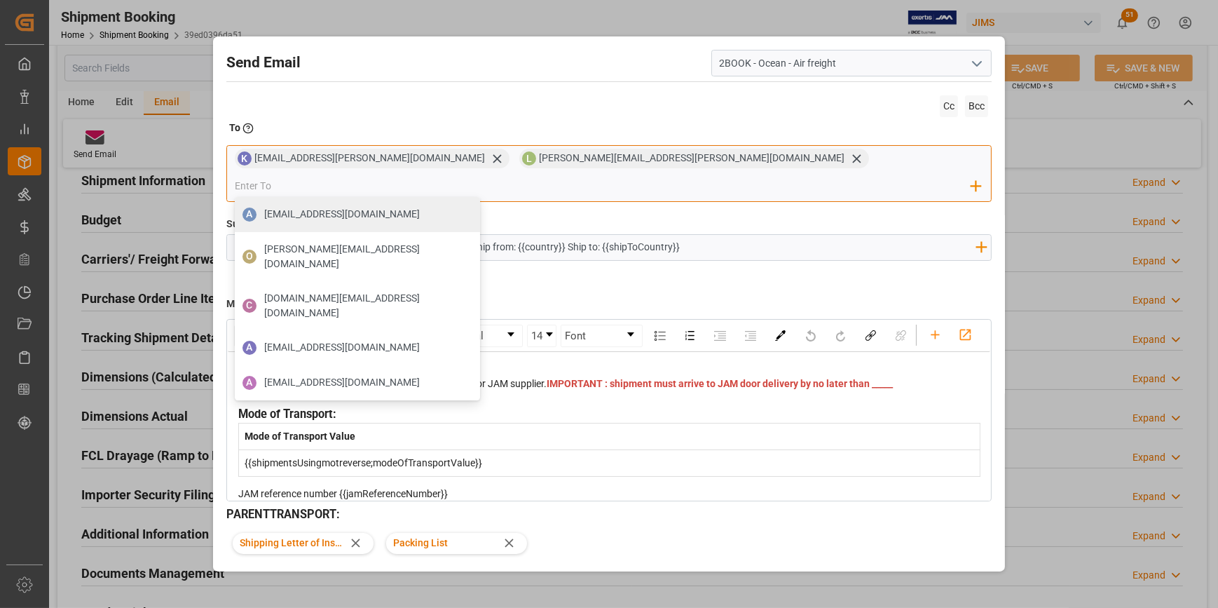
paste input "Kim.Brown@kuehne-nagel.com"
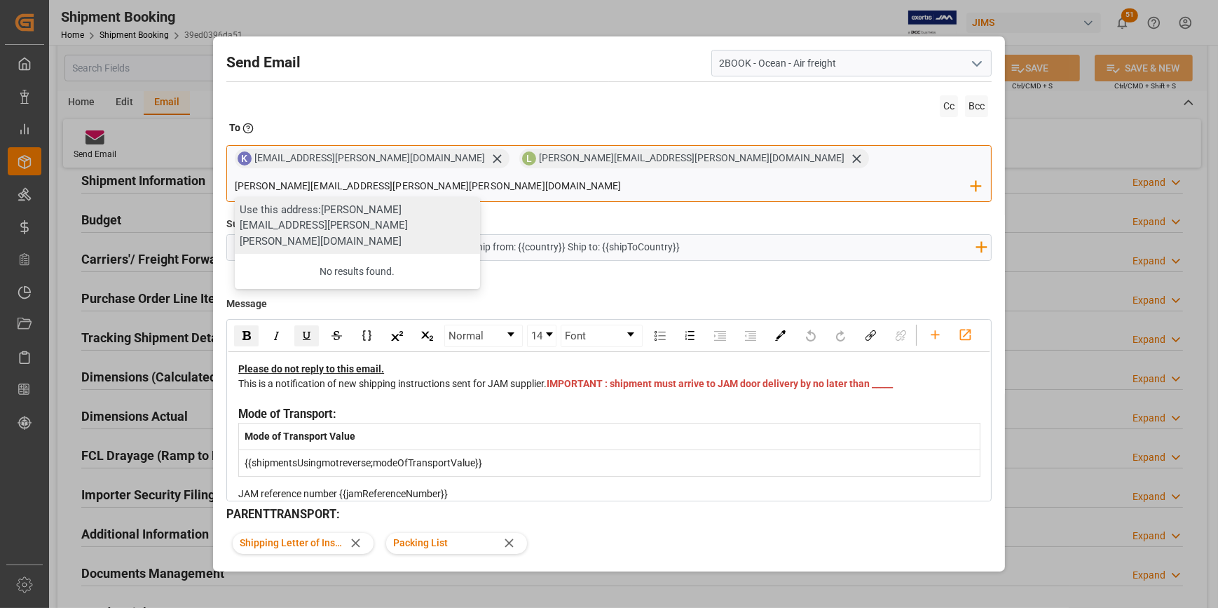
type input "Kim.Brown@kuehne-nagel.com"
click at [480, 197] on div "Use this address: Kim.Brown@kuehne-nagel.com" at bounding box center [357, 225] width 245 height 57
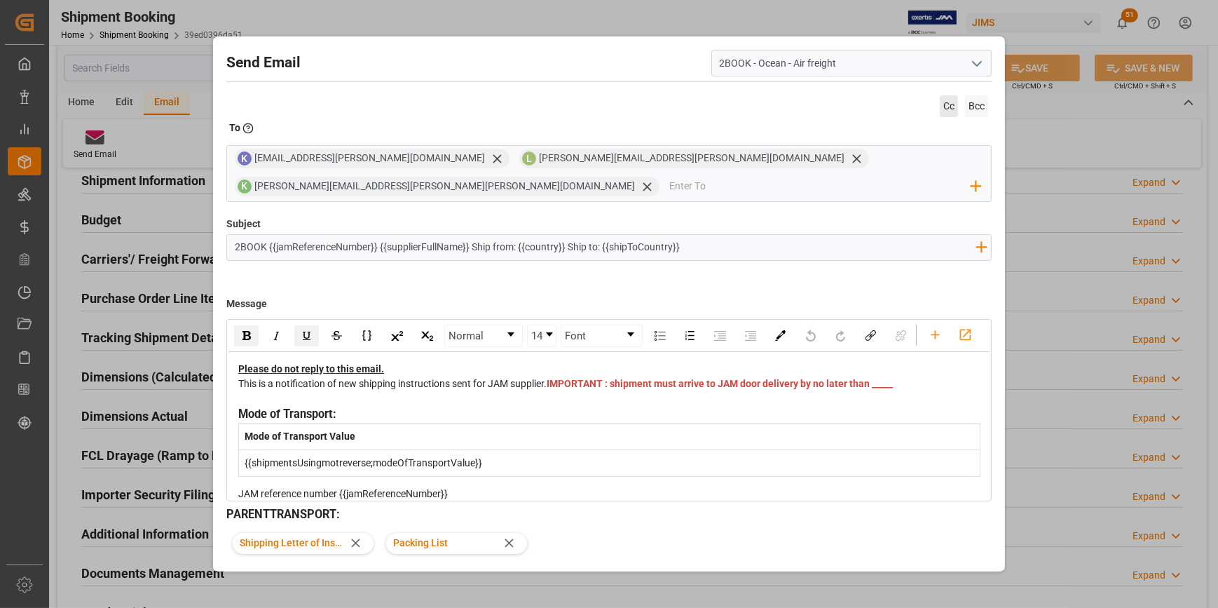
click at [943, 113] on span "Cc" at bounding box center [949, 106] width 18 height 22
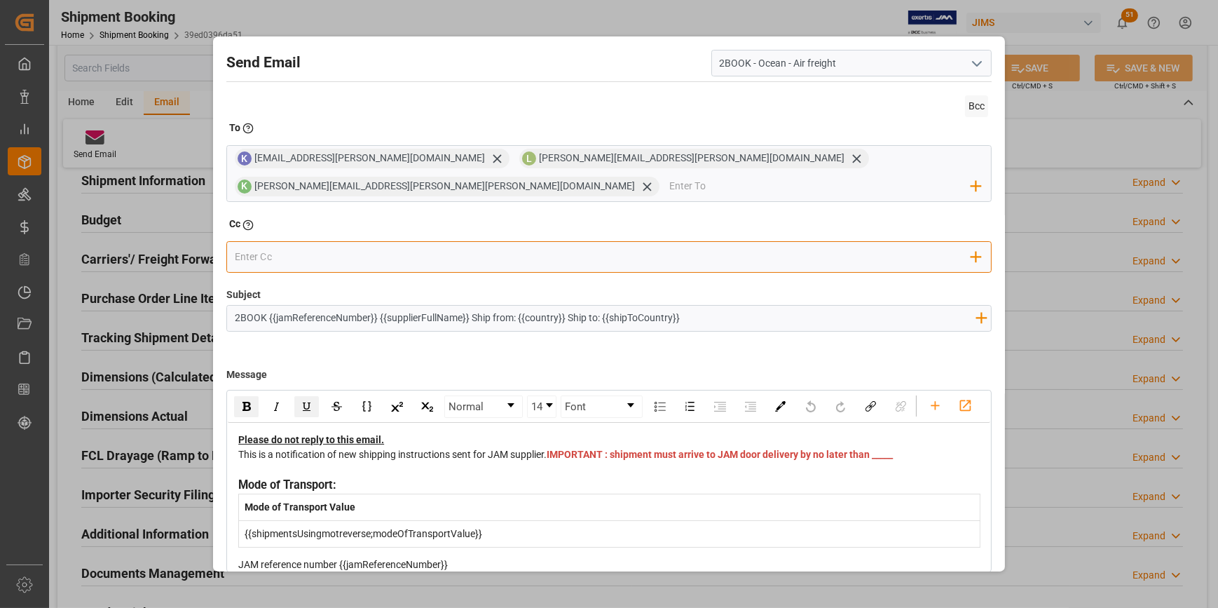
click at [301, 256] on input "email" at bounding box center [603, 257] width 737 height 21
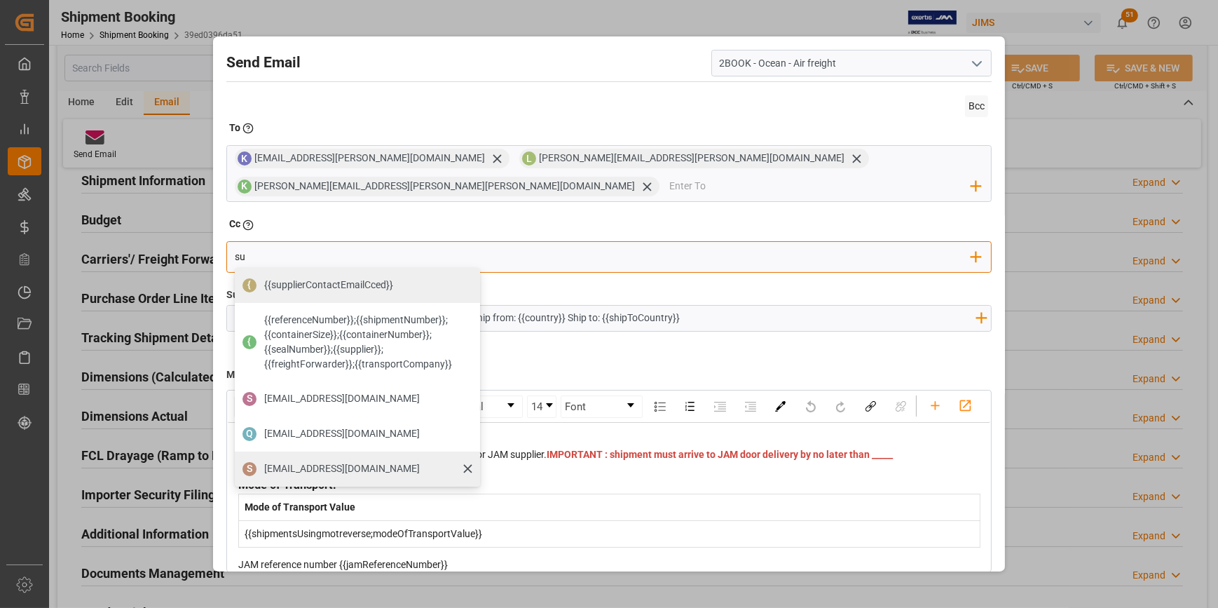
type input "su"
click at [377, 465] on span "supplychaininbound@jamindustries.com" at bounding box center [342, 468] width 156 height 15
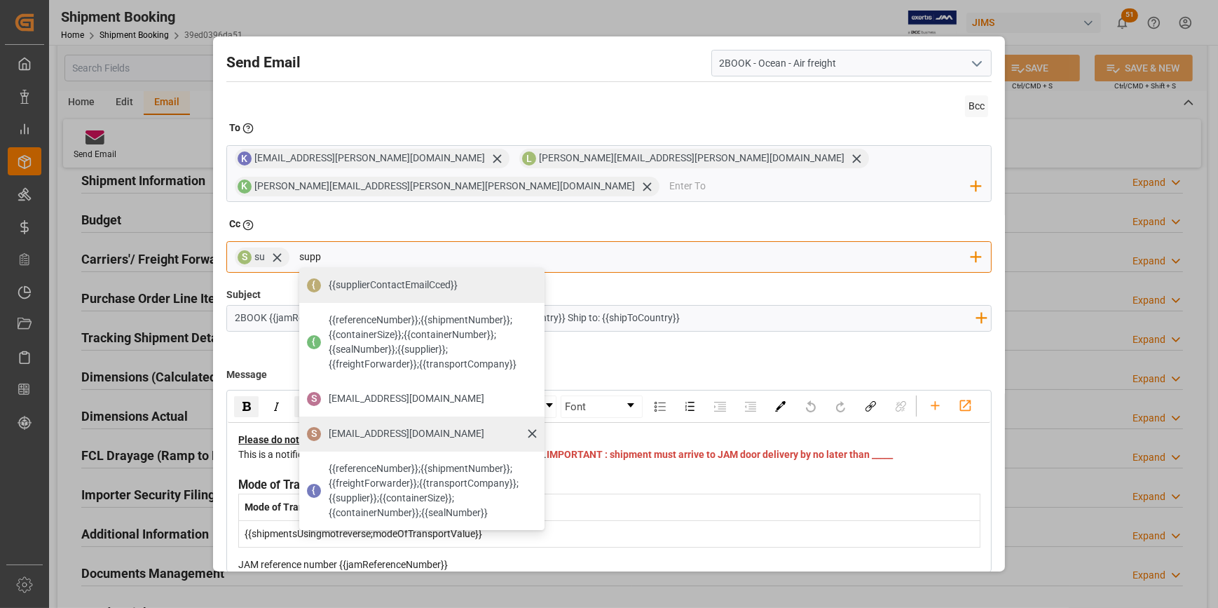
click at [408, 435] on span "supplychaininbound@jamindustries.com" at bounding box center [407, 433] width 156 height 15
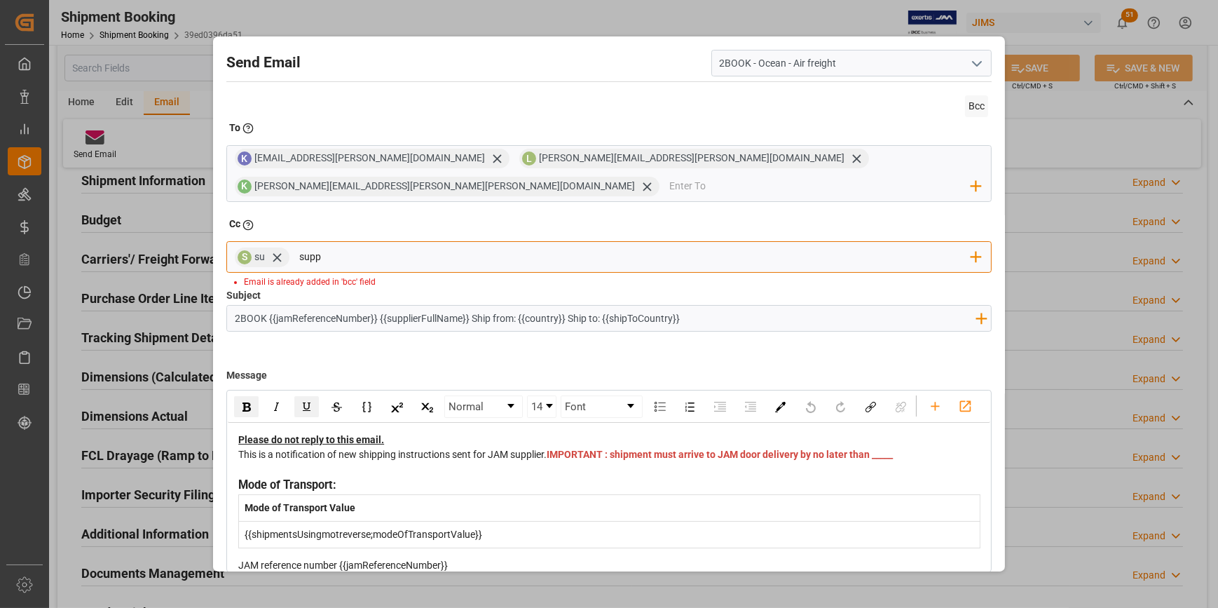
click at [327, 257] on input "supp" at bounding box center [635, 257] width 672 height 21
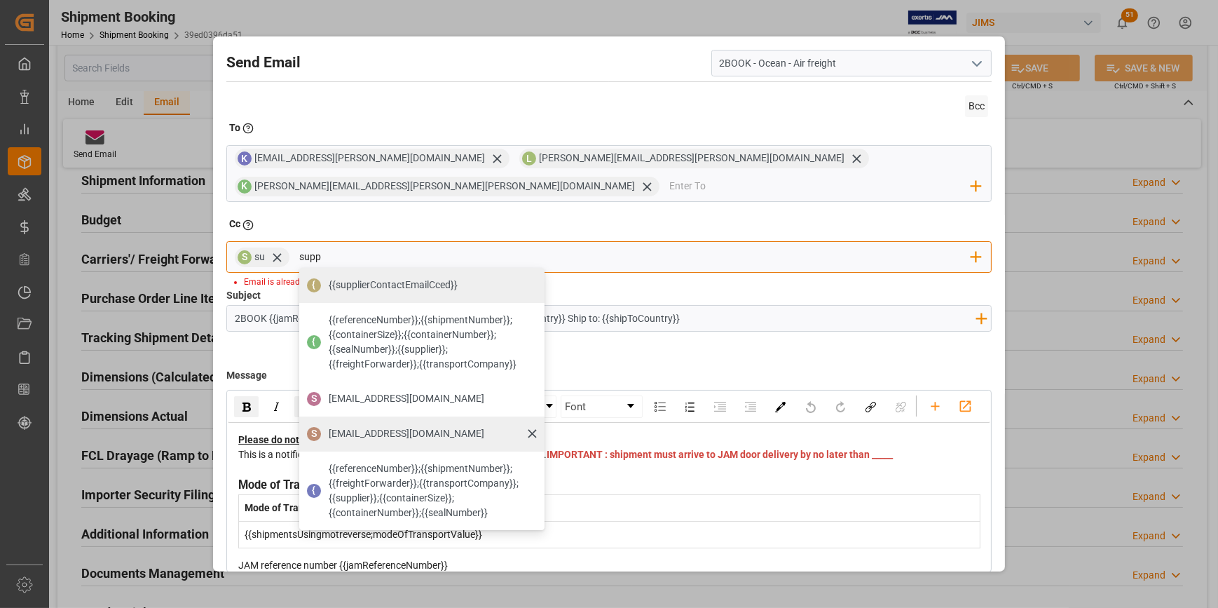
click at [366, 430] on span "supplychaininbound@jamindustries.com" at bounding box center [407, 433] width 156 height 15
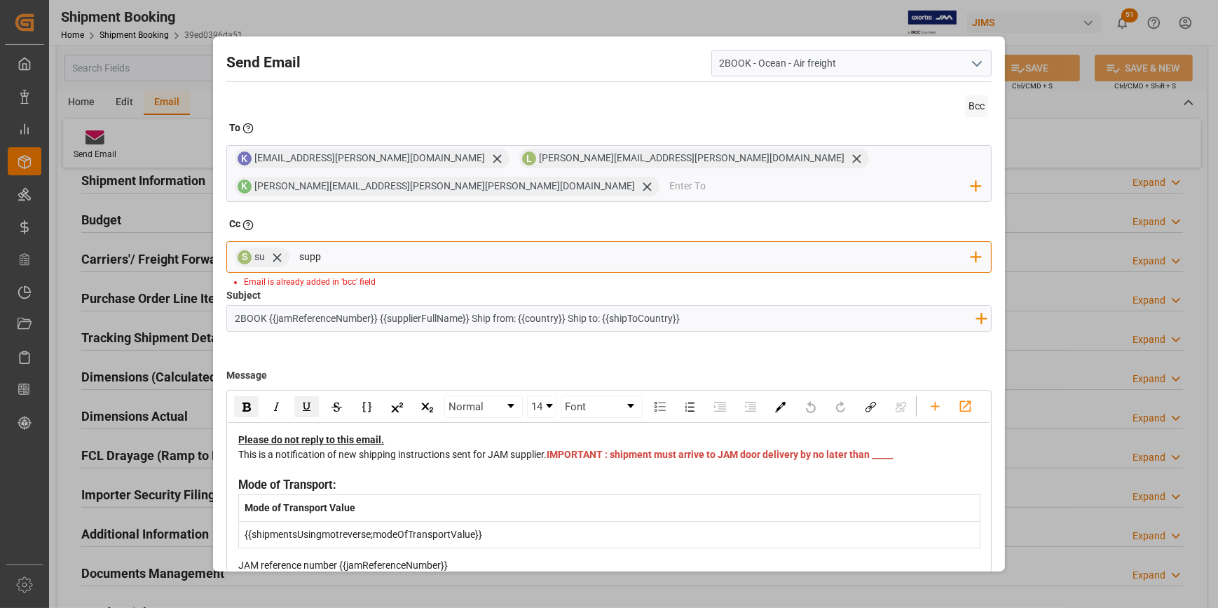
click at [325, 256] on input "supp" at bounding box center [635, 257] width 672 height 21
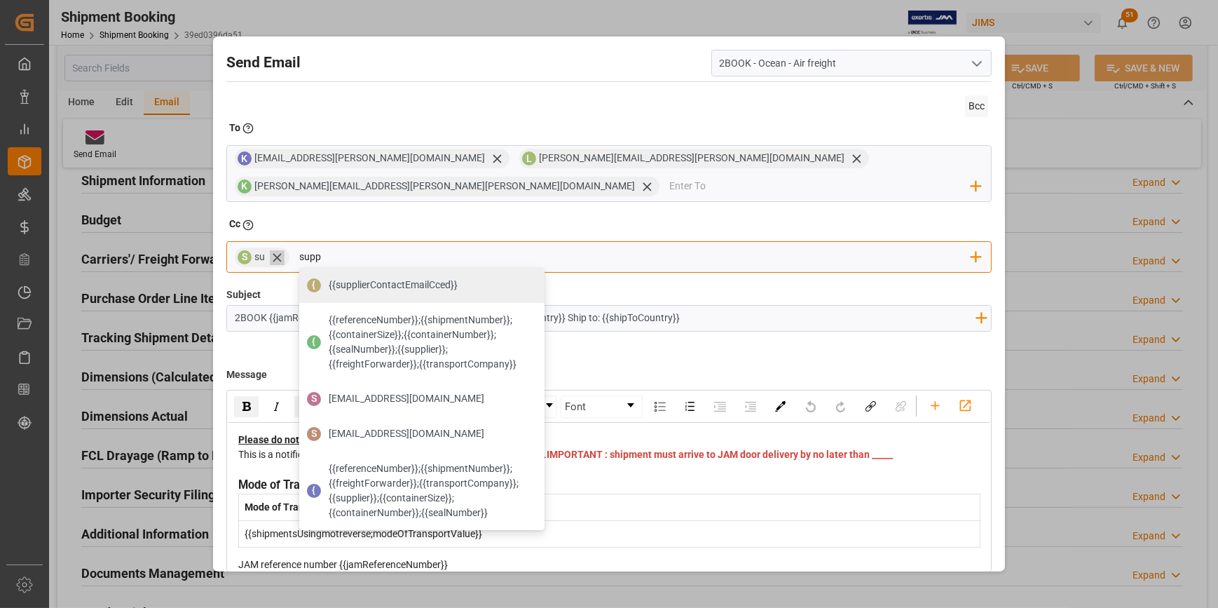
click at [275, 250] on icon at bounding box center [277, 257] width 15 height 15
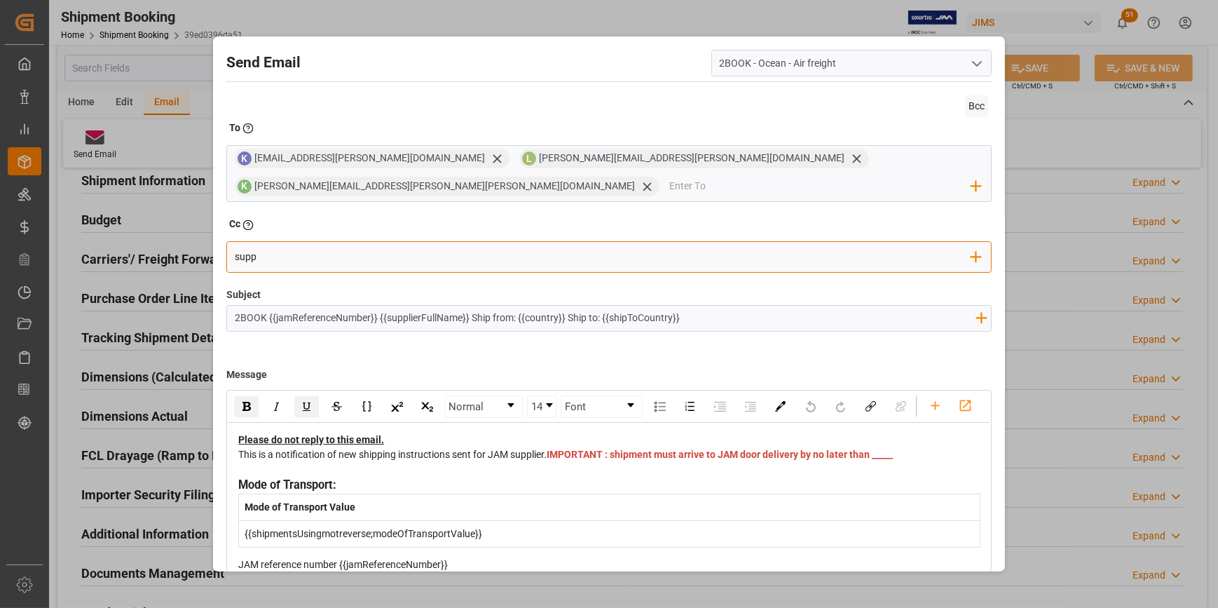
click at [276, 261] on input "supp" at bounding box center [603, 257] width 737 height 21
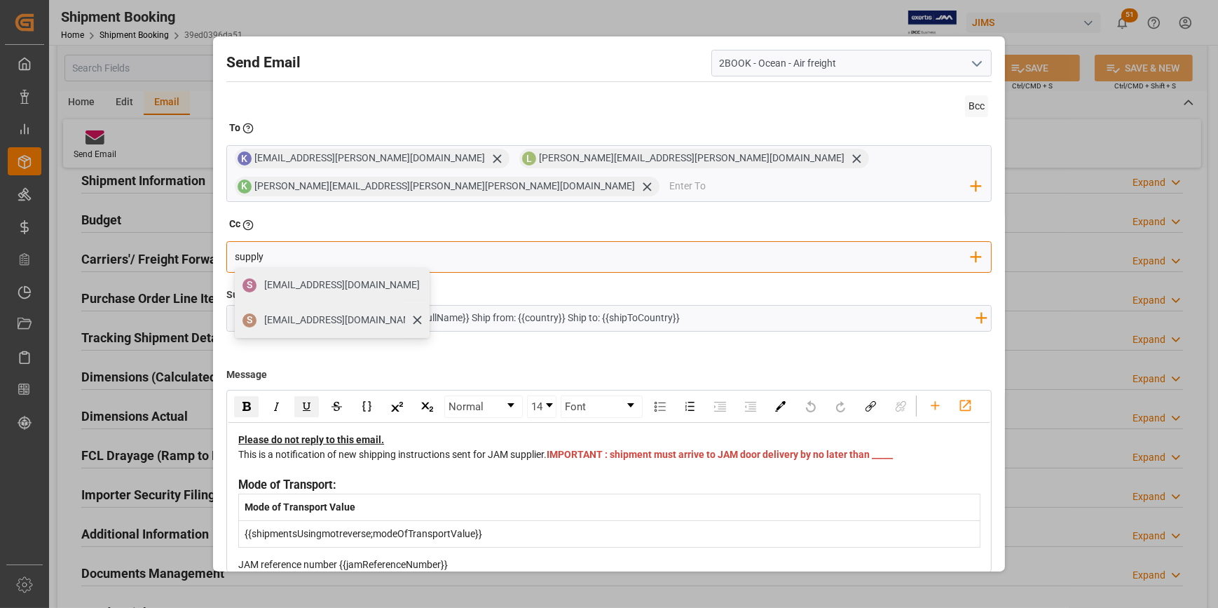
type input "supply"
click at [333, 321] on span "supplychaininbound@jamindustries.com" at bounding box center [342, 320] width 156 height 15
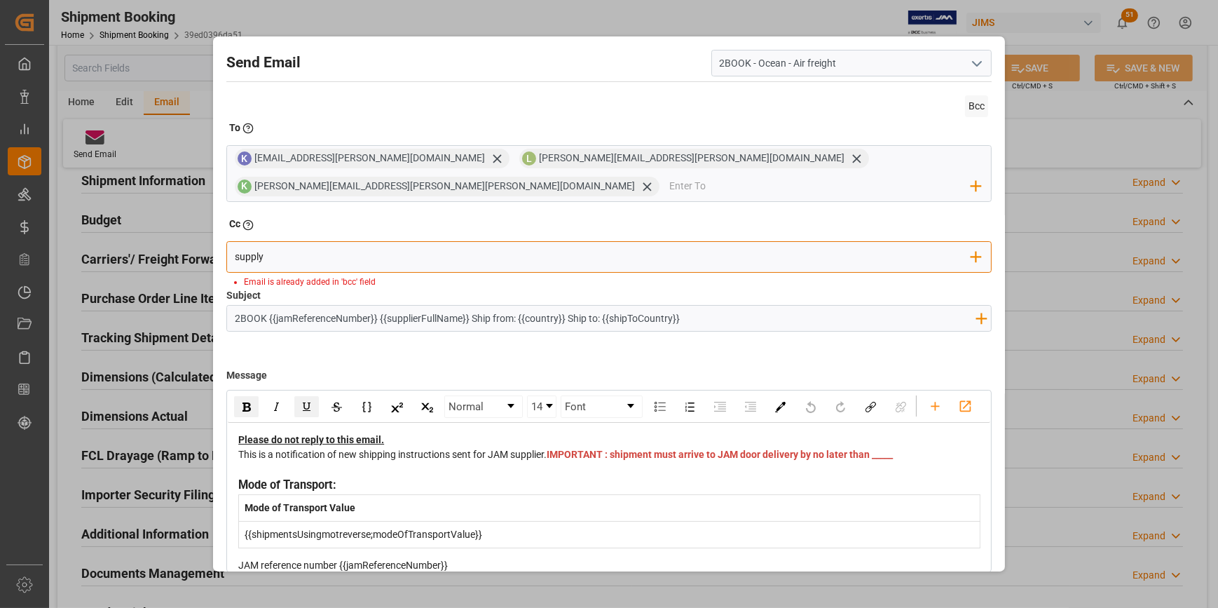
drag, startPoint x: 278, startPoint y: 260, endPoint x: 215, endPoint y: 258, distance: 63.1
click at [215, 258] on div "Send Email 2BOOK - Ocean - Air freight Bcc To Enter the TO Email address K KNCA…" at bounding box center [609, 303] width 792 height 535
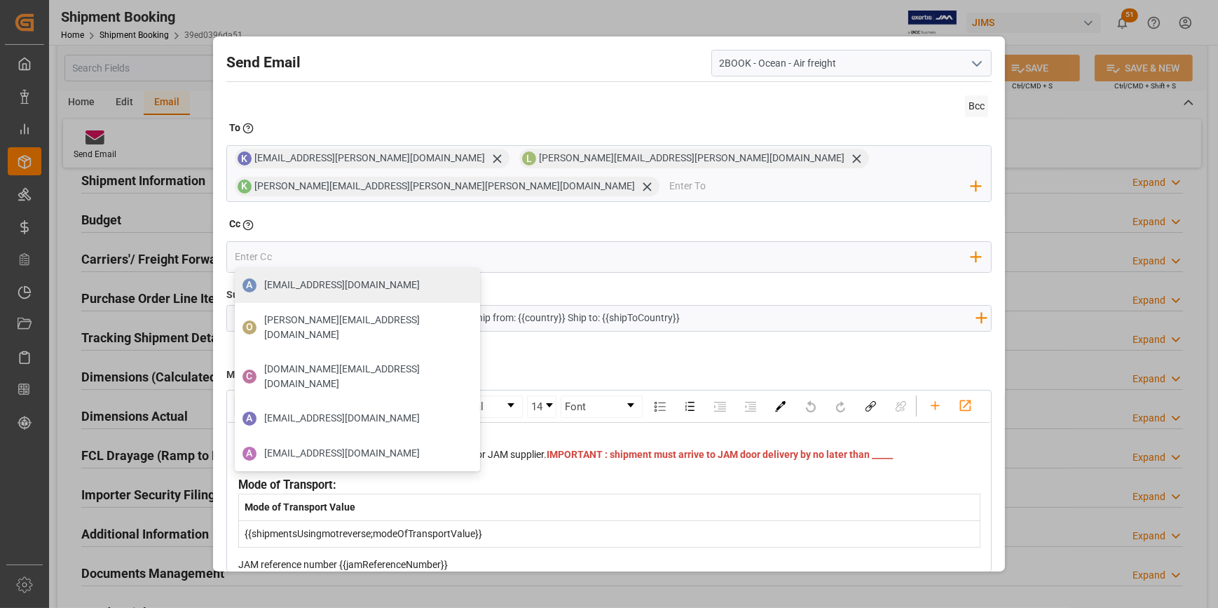
click at [393, 220] on div "Cc Enter the TO Email address" at bounding box center [608, 227] width 765 height 20
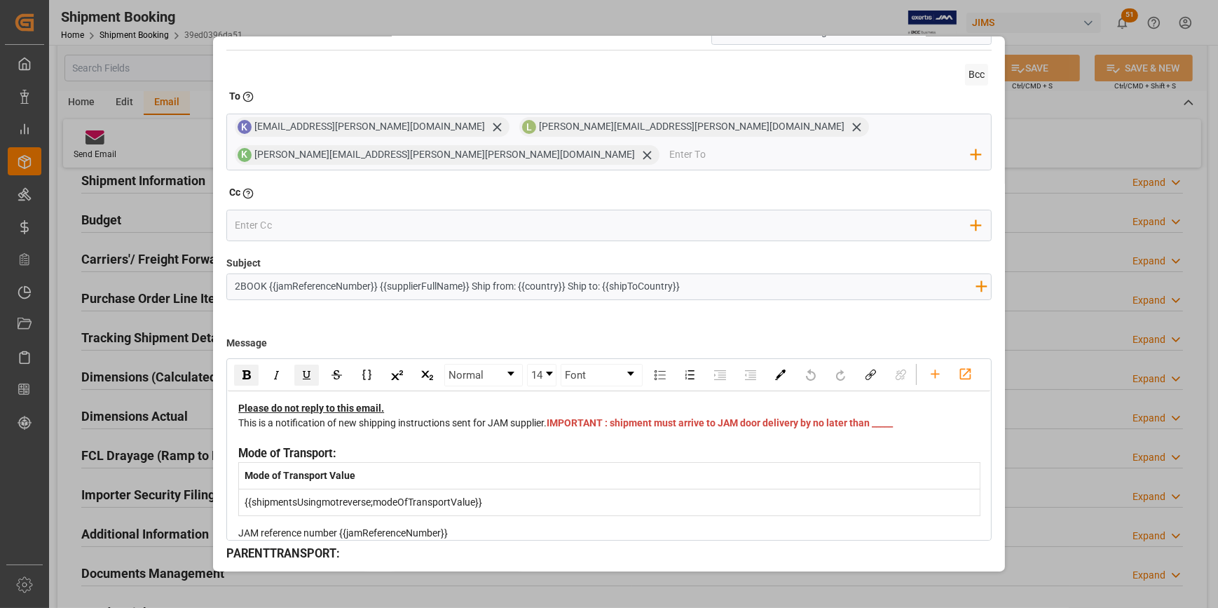
scroll to position [116, 0]
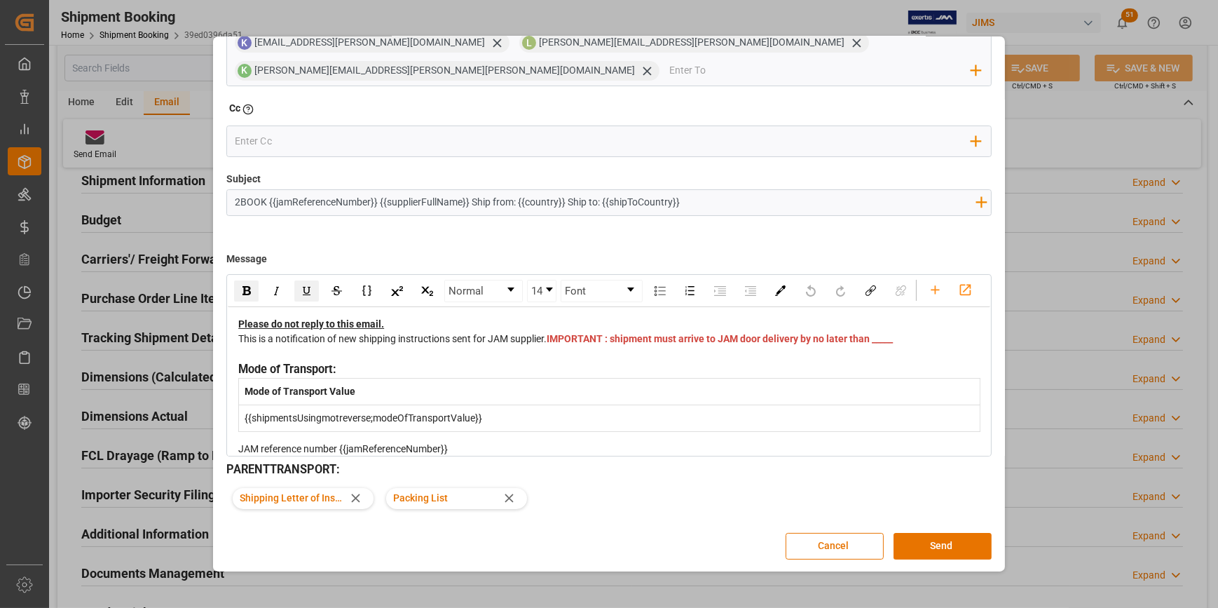
click at [700, 203] on input "2BOOK {{jamReferenceNumber}} {{supplierFullName}} Ship from: {{country}} Ship t…" at bounding box center [605, 202] width 756 height 25
click at [262, 203] on input "2BOOK {{jamReferenceNumber}} {{supplierFullName}} Ship from: {{country}} Ship t…" at bounding box center [605, 202] width 756 height 25
click at [266, 198] on input "2BOOK {{jamReferenceNumber}} {{supplierFullName}} Ship from: {{country}} Ship t…" at bounding box center [605, 202] width 756 height 25
paste input "22-11312-DE"
paste input "Music & Sales Professional Equipment GmbH"
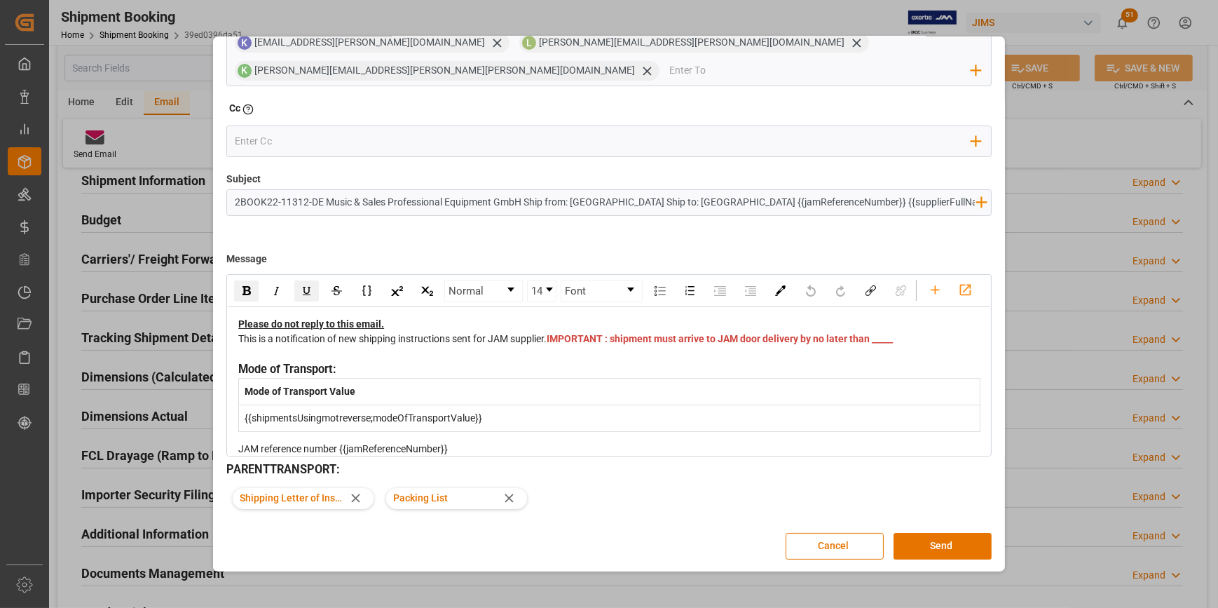
type input "2BOOK22-11312-DE Music & Sales Professional Equipment GmbH Ship from: Germany S…"
click at [597, 361] on div "This is a notification of new shipping instructions sent for JAM supplier. IMPO…" at bounding box center [609, 346] width 742 height 29
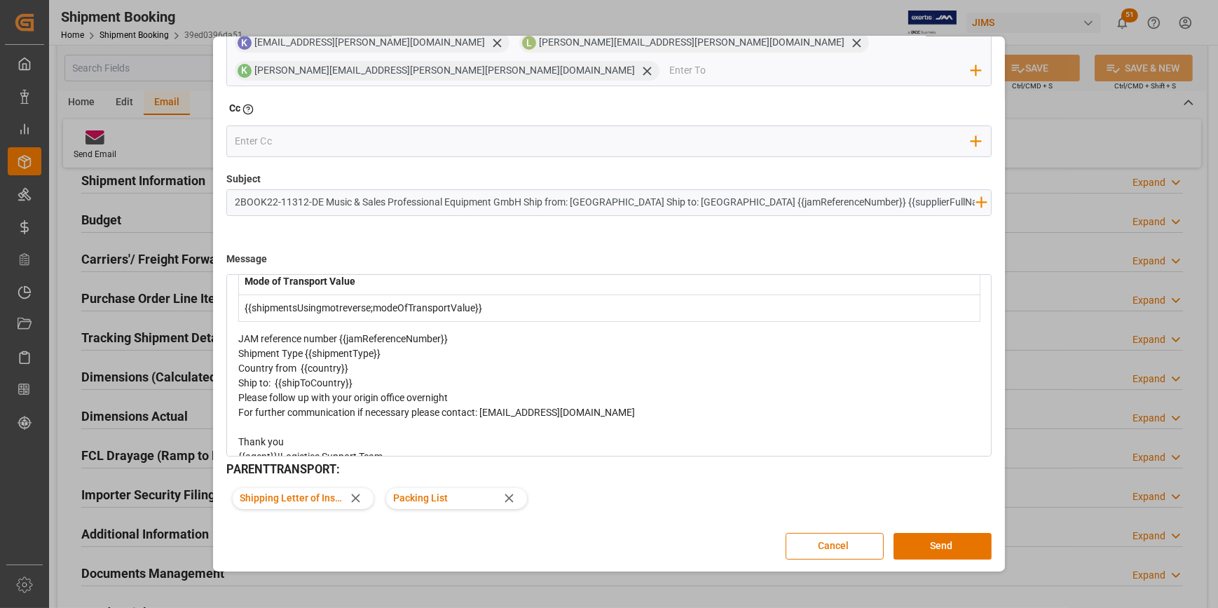
scroll to position [127, 0]
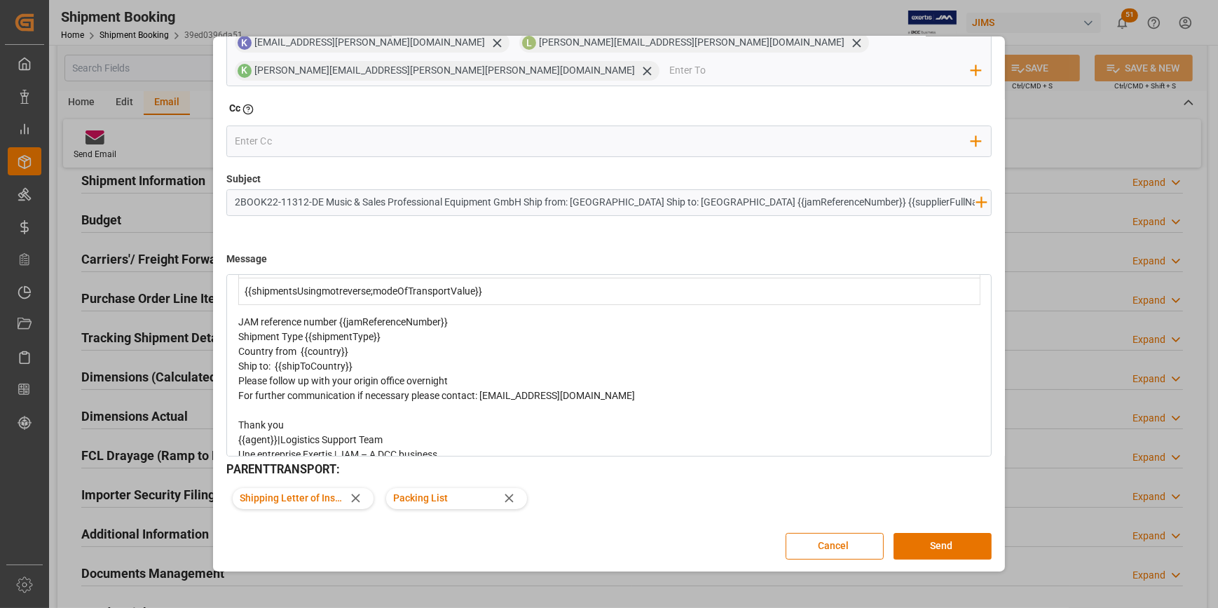
click at [449, 344] on div "Shipment Type {{shipmentType}}" at bounding box center [609, 336] width 742 height 15
drag, startPoint x: 463, startPoint y: 364, endPoint x: 353, endPoint y: 357, distance: 109.5
click at [353, 357] on div "Please do not reply to this email. This is a notification of new shipping instr…" at bounding box center [609, 370] width 742 height 361
click at [455, 329] on div "JAM reference number {{jamReferenceNumber}}" at bounding box center [609, 322] width 742 height 15
drag, startPoint x: 469, startPoint y: 357, endPoint x: 341, endPoint y: 357, distance: 127.6
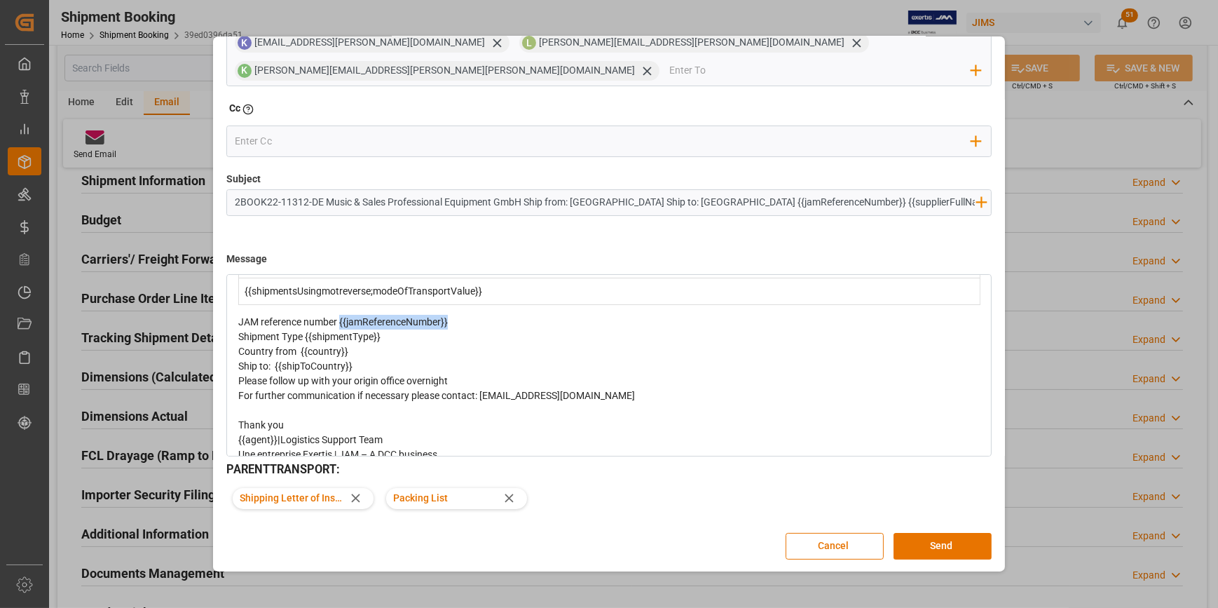
click at [341, 329] on div "JAM reference number {{jamReferenceNumber}}" at bounding box center [609, 322] width 742 height 15
drag, startPoint x: 392, startPoint y: 373, endPoint x: 334, endPoint y: 372, distance: 58.2
click at [334, 344] on div "Shipment Type {{shipmentType}}" at bounding box center [609, 336] width 742 height 15
click at [370, 359] on div "Country from {{country}}" at bounding box center [609, 351] width 742 height 15
drag, startPoint x: 384, startPoint y: 377, endPoint x: 306, endPoint y: 374, distance: 77.9
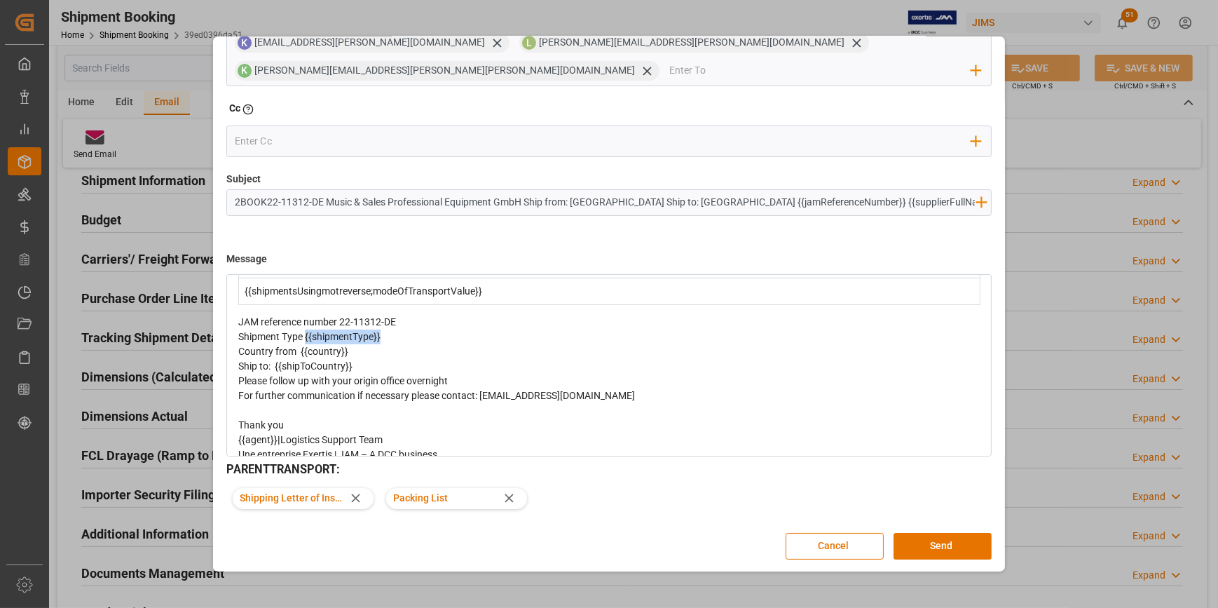
click at [306, 344] on div "Shipment Type {{shipmentType}}" at bounding box center [609, 336] width 742 height 15
drag, startPoint x: 366, startPoint y: 383, endPoint x: 306, endPoint y: 386, distance: 60.4
click at [303, 359] on div "Country from {{country}}" at bounding box center [609, 351] width 742 height 15
drag, startPoint x: 362, startPoint y: 399, endPoint x: 277, endPoint y: 400, distance: 85.5
click at [277, 374] on div "Ship to: {{shipToCountry}}" at bounding box center [609, 366] width 742 height 15
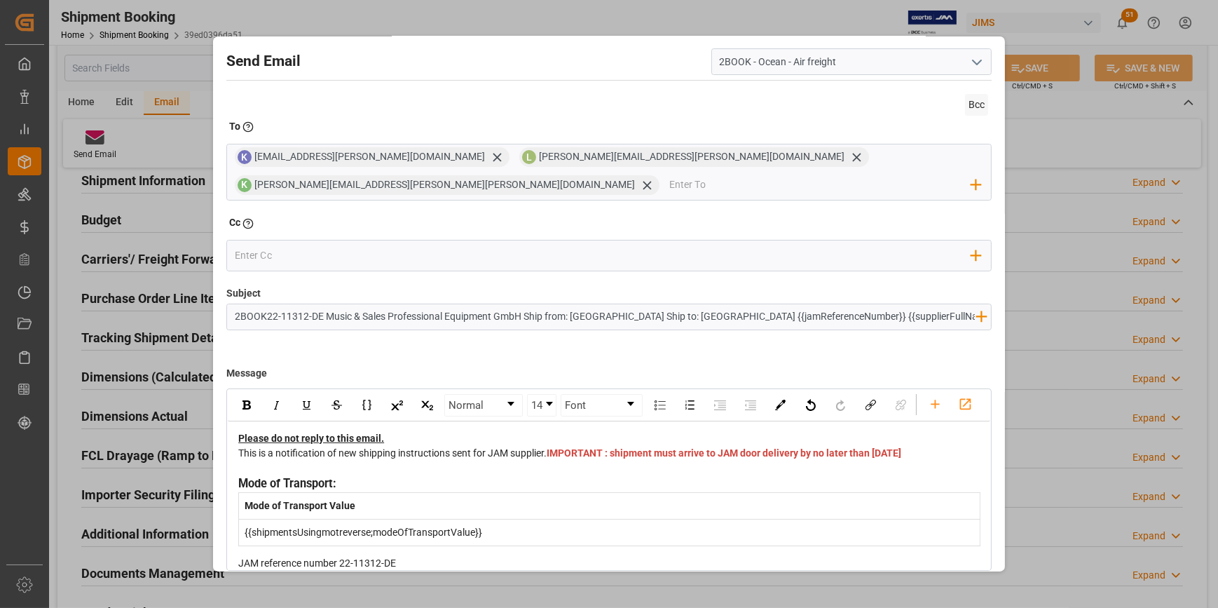
scroll to position [0, 0]
drag, startPoint x: 235, startPoint y: 320, endPoint x: 649, endPoint y: 315, distance: 414.3
click at [649, 315] on input "2BOOK22-11312-DE Music & Sales Professional Equipment GmbH Ship from: Germany S…" at bounding box center [605, 318] width 756 height 25
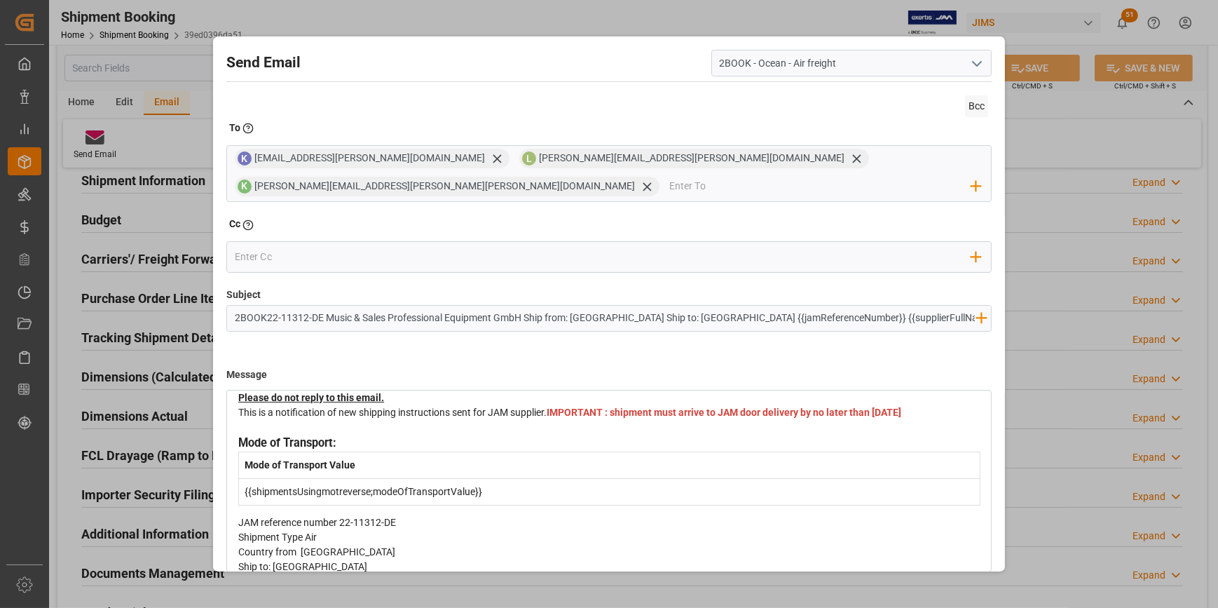
scroll to position [63, 0]
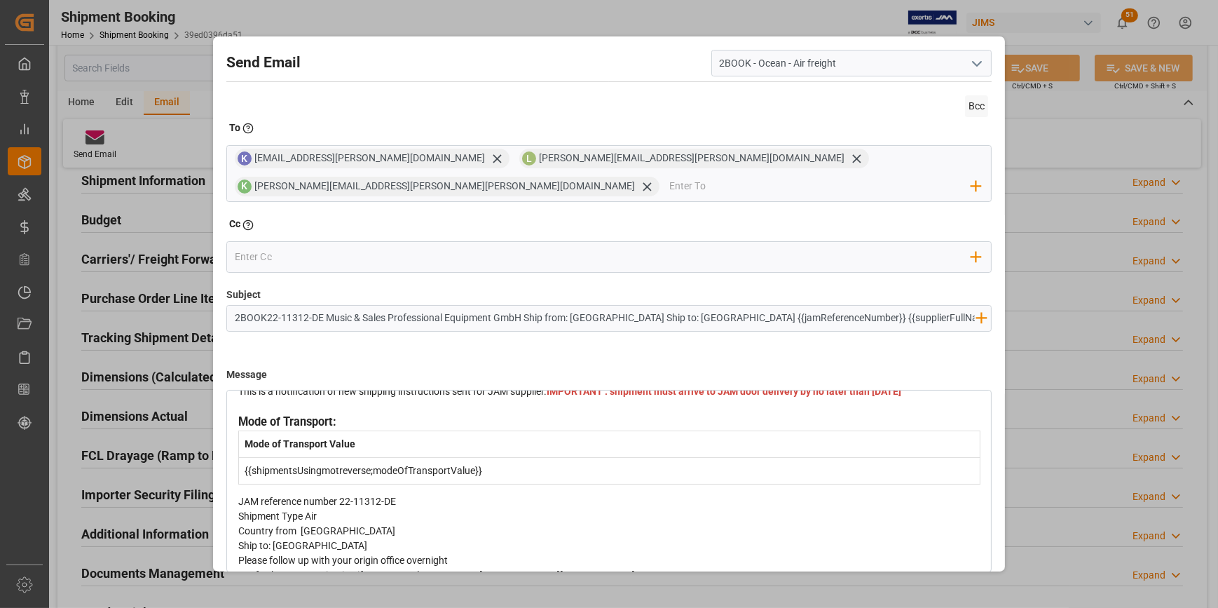
click at [1102, 462] on div "Send Email 2BOOK - Ocean - Air freight Bcc To Enter the TO Email address K KNCA…" at bounding box center [609, 304] width 1218 height 608
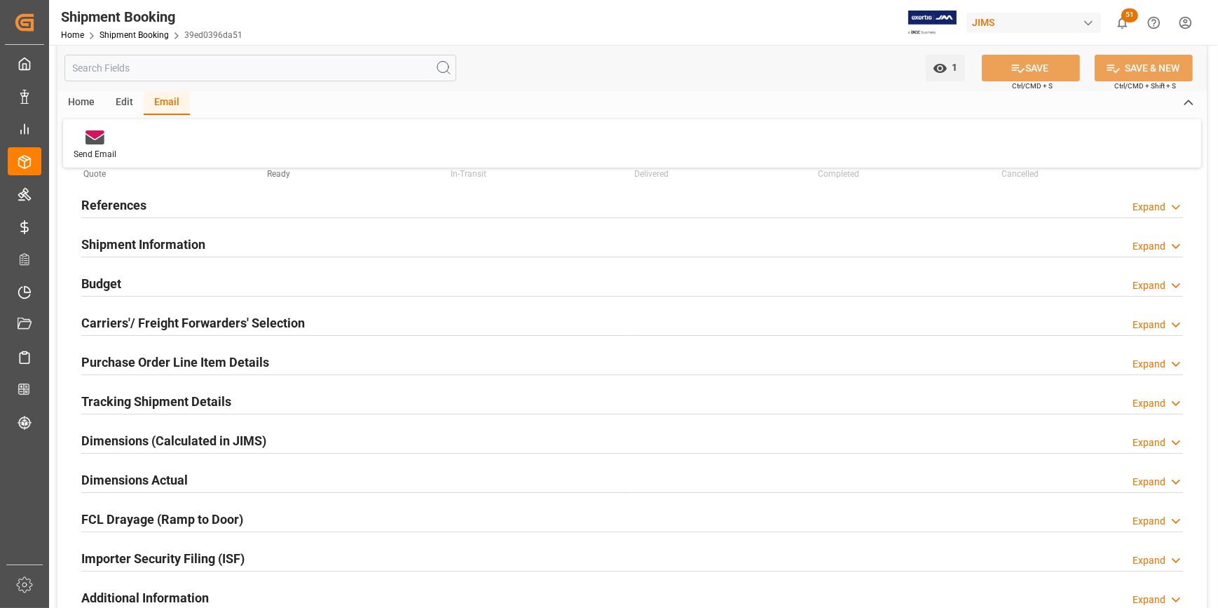
scroll to position [189, 0]
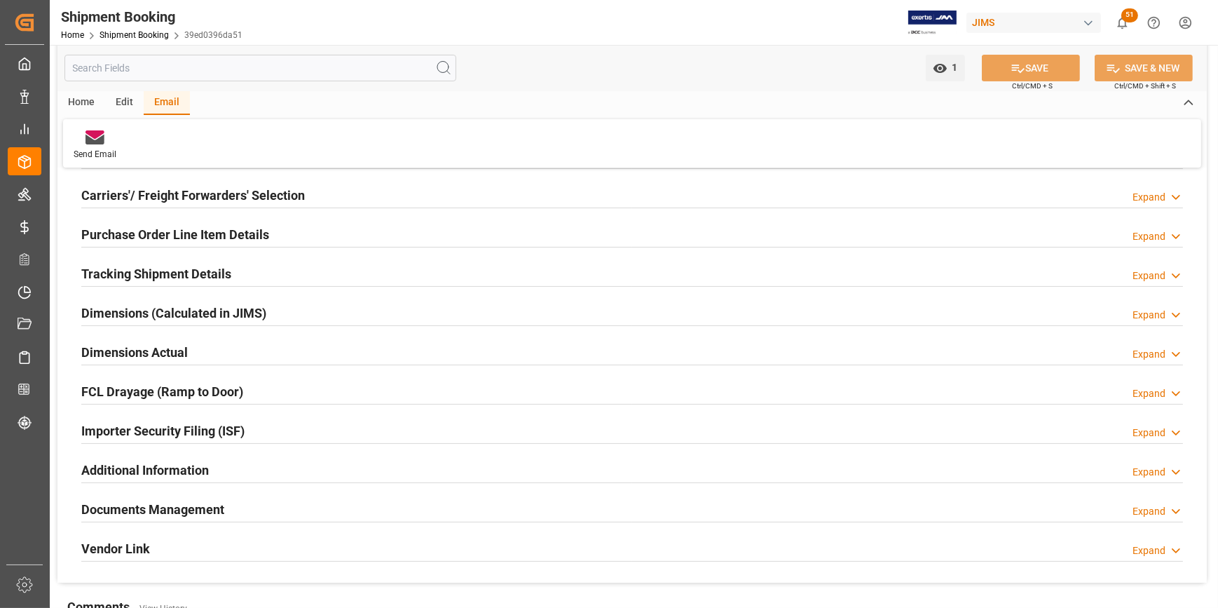
click at [151, 505] on h2 "Documents Management" at bounding box center [152, 509] width 143 height 19
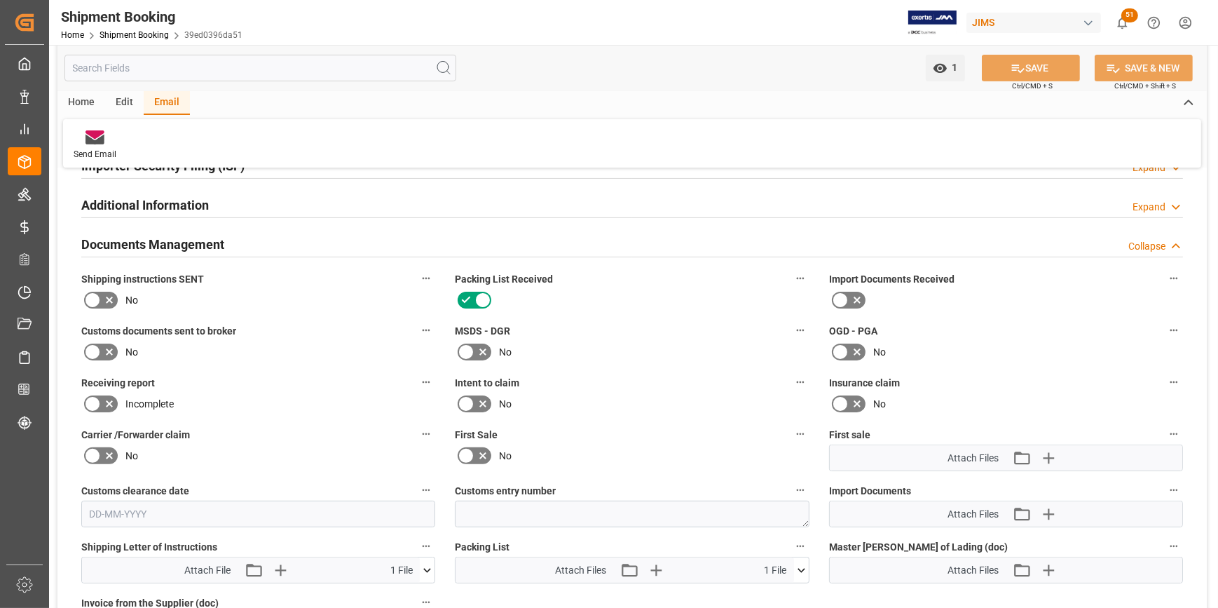
scroll to position [446, 0]
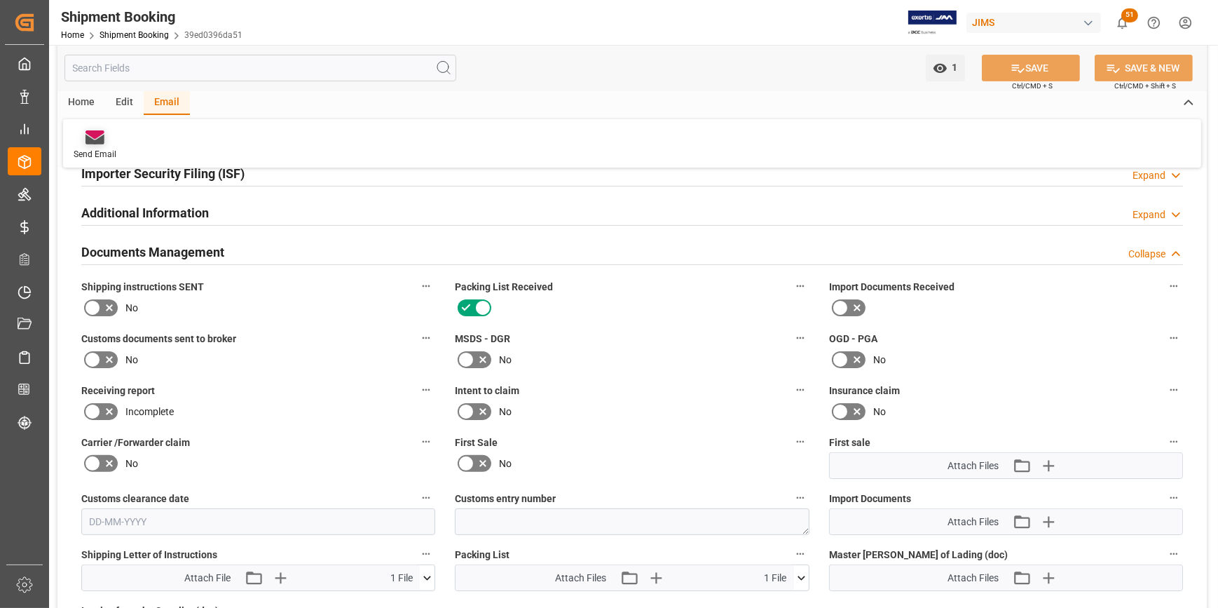
click at [87, 141] on icon at bounding box center [95, 140] width 19 height 10
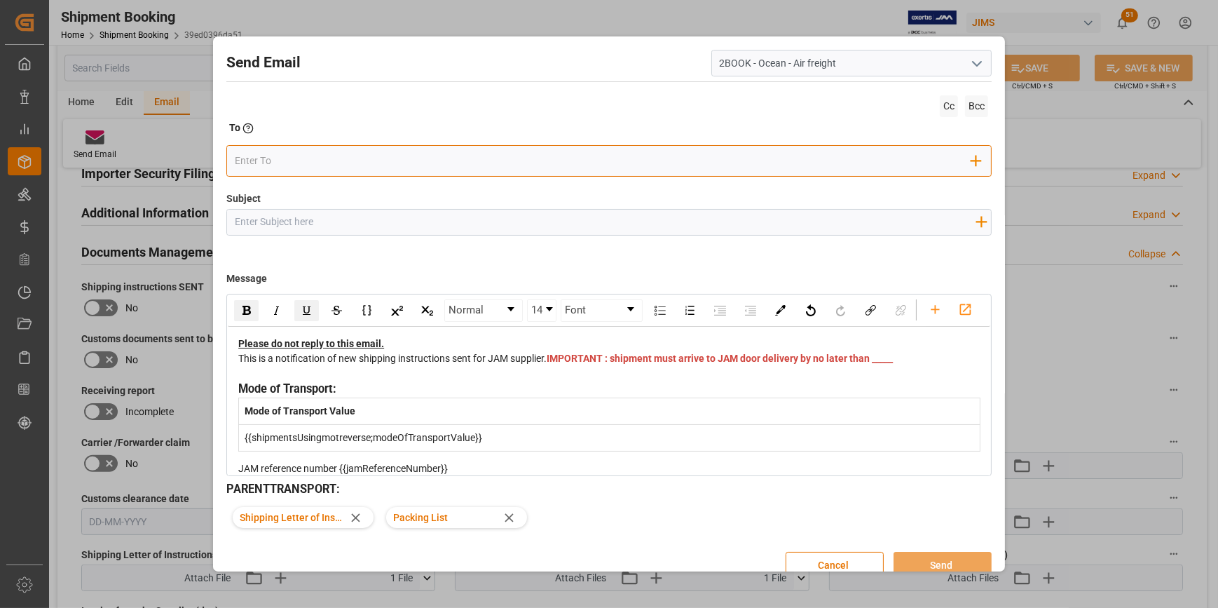
click at [254, 163] on input "email" at bounding box center [603, 161] width 737 height 21
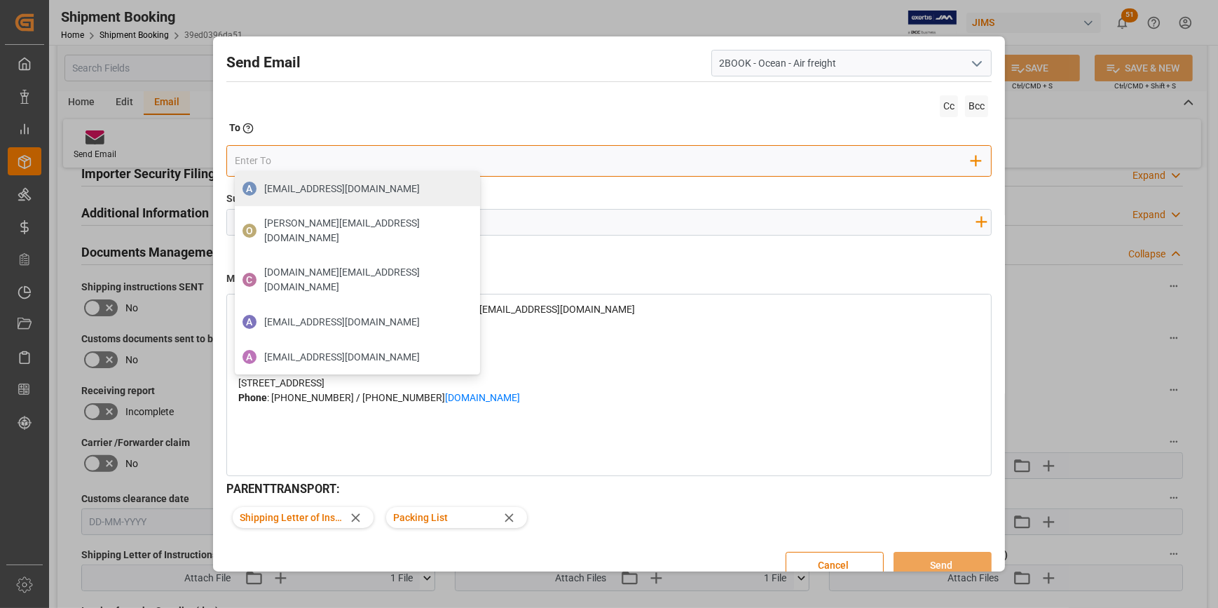
scroll to position [254, 0]
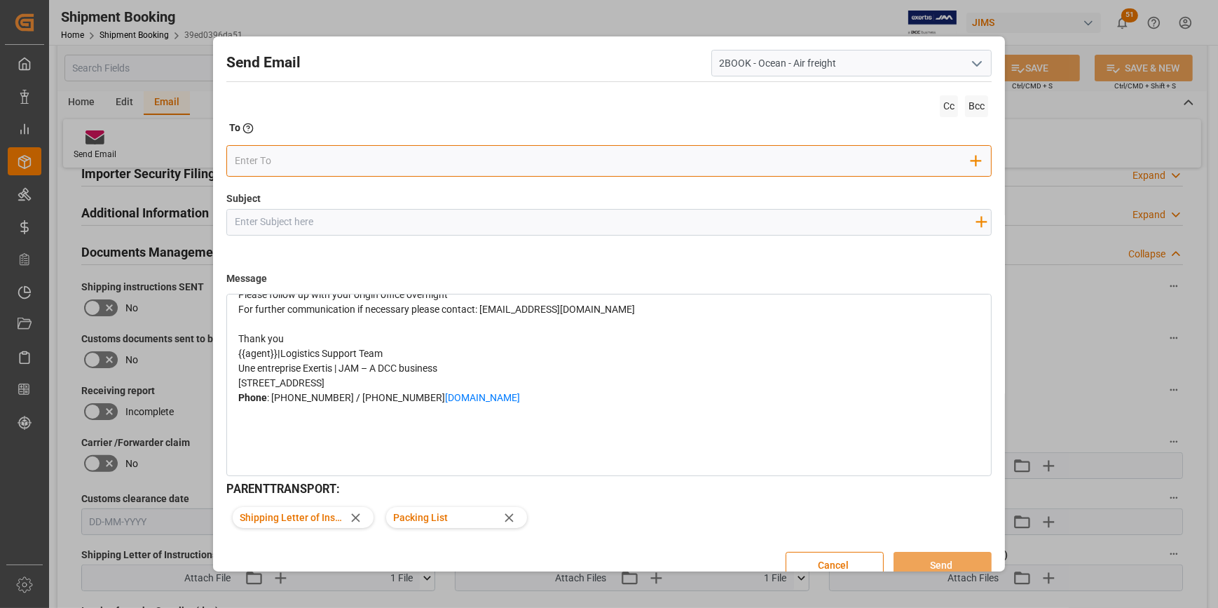
paste input "KNCAEASTCCR_airfreight@kuehne-nagel.com"
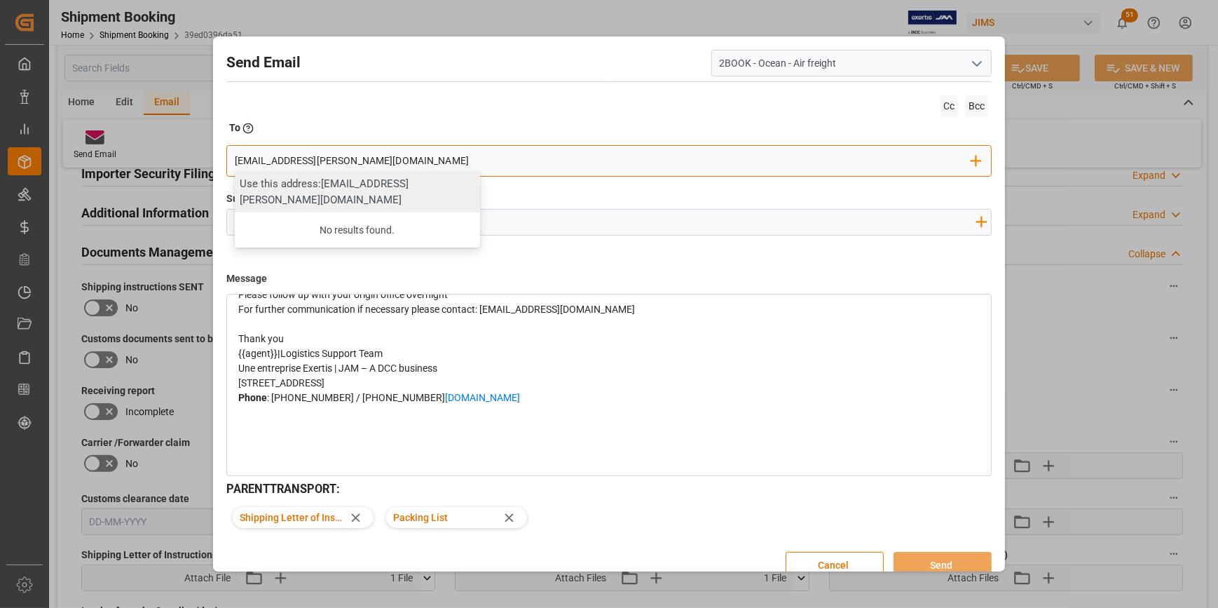
type input "KNCAEASTCCR_airfreight@kuehne-nagel.com"
click at [314, 197] on div "Use this address: KNCAEASTCCR_airfreight@kuehne-nagel.com" at bounding box center [357, 191] width 245 height 41
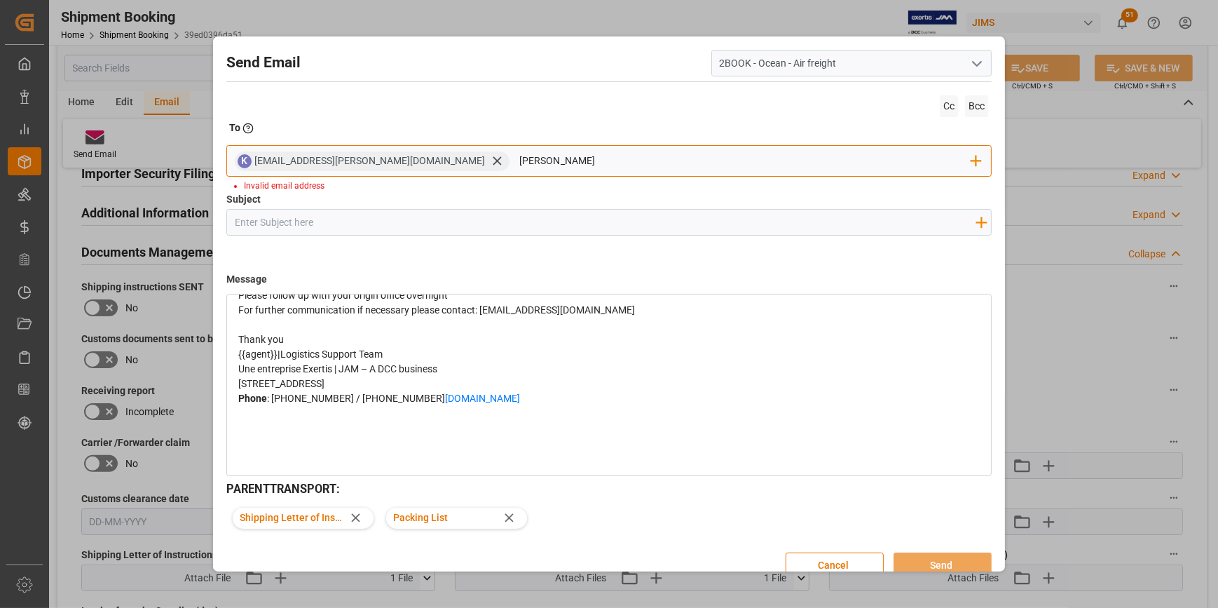
drag, startPoint x: 538, startPoint y: 165, endPoint x: 542, endPoint y: 158, distance: 7.2
click at [538, 164] on input "LINA" at bounding box center [745, 161] width 452 height 21
type input "L"
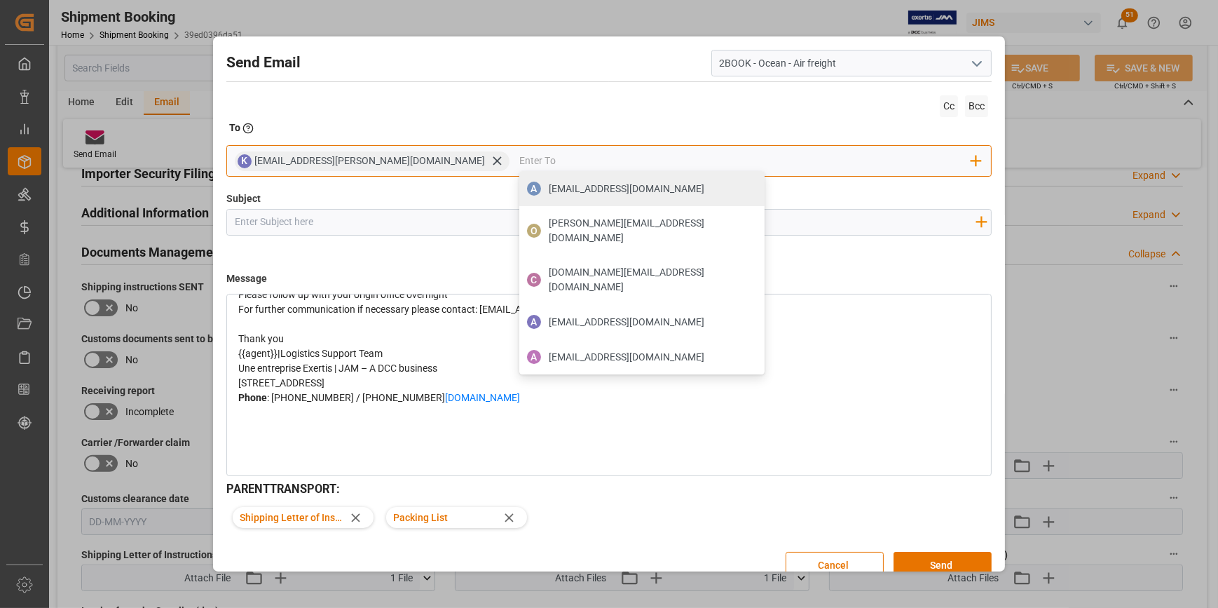
paste input "Lina.Chica@Kuehne-Nagel.com"
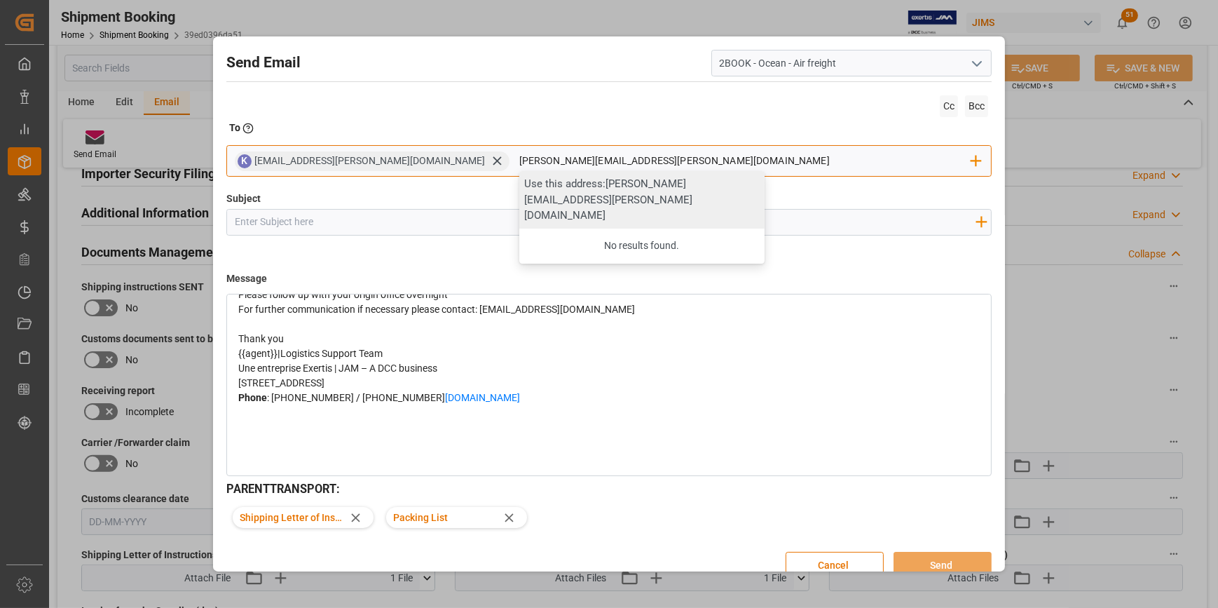
type input "Lina.Chica@Kuehne-Nagel.com"
click at [565, 189] on div "Use this address: Lina.Chica@Kuehne-Nagel.com" at bounding box center [641, 199] width 245 height 57
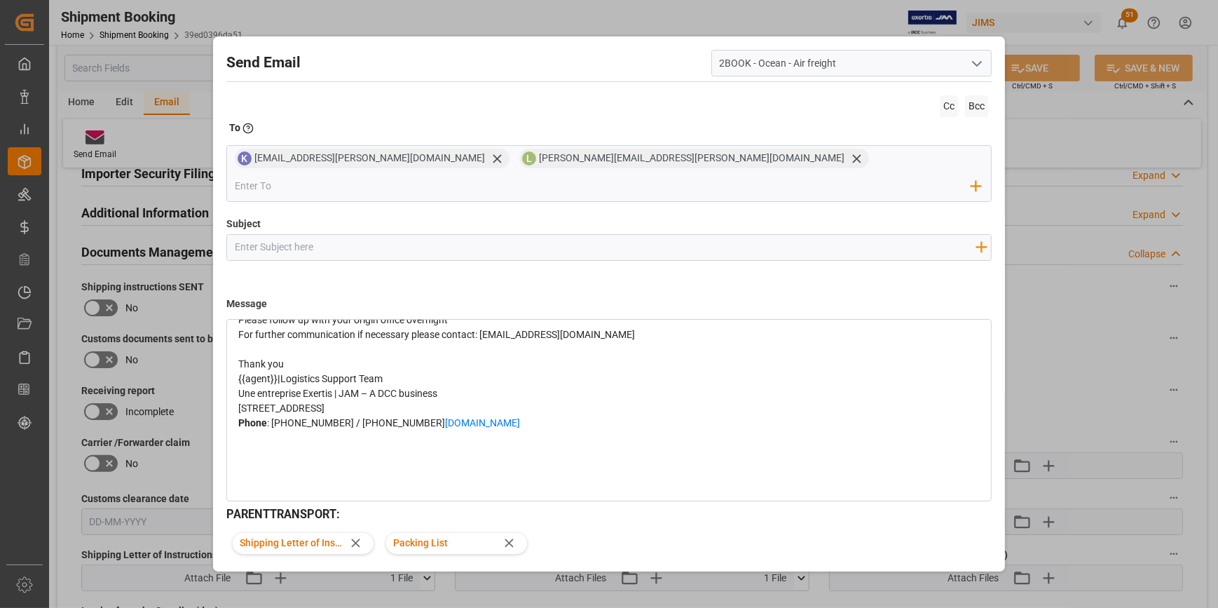
click at [884, 133] on div "To Enter the TO Email address" at bounding box center [608, 131] width 765 height 20
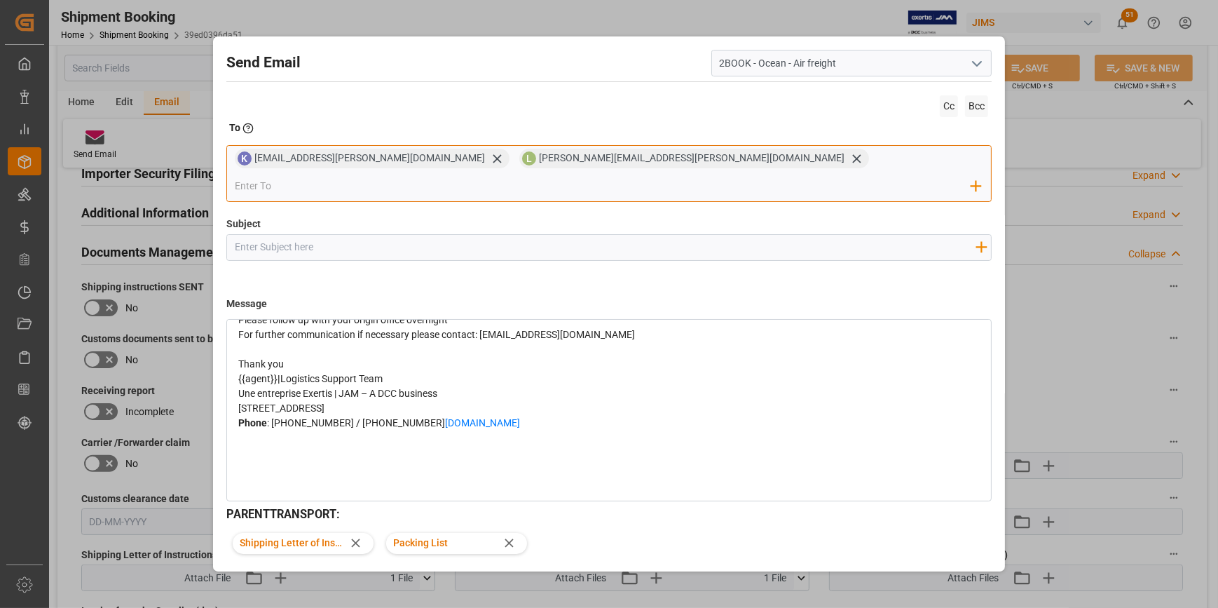
click at [697, 176] on input "email" at bounding box center [603, 186] width 737 height 21
paste input "im.Brown@kuehne-nagel.com"
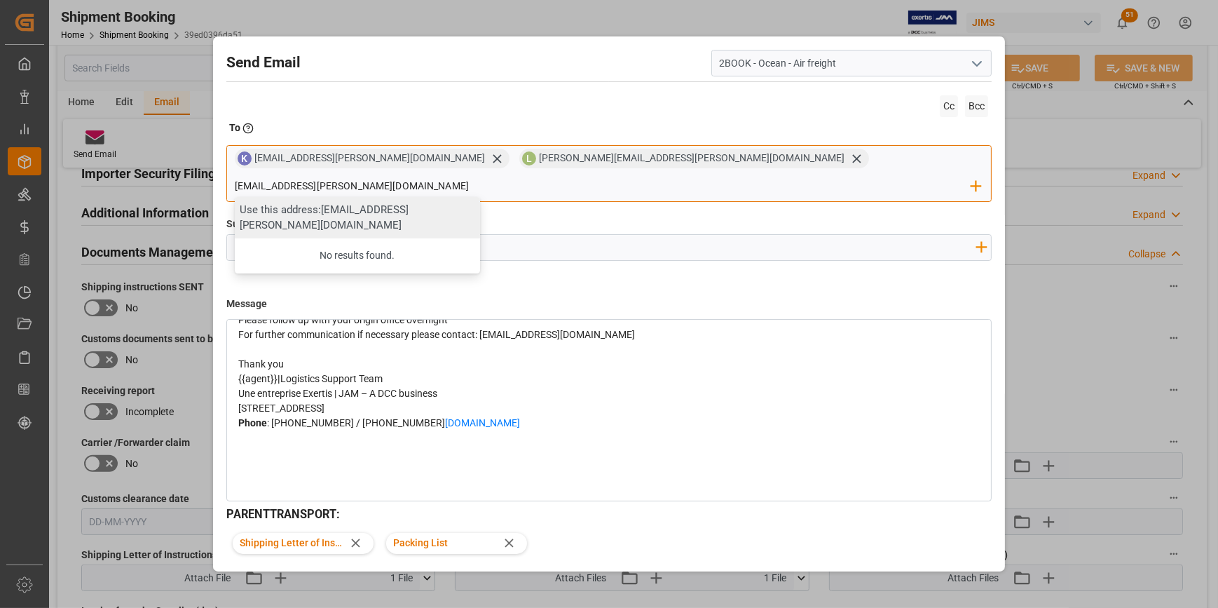
type input "im.Brown@kuehne-nagel.com"
click at [480, 197] on div "Use this address: im.Brown@kuehne-nagel.com" at bounding box center [357, 217] width 245 height 41
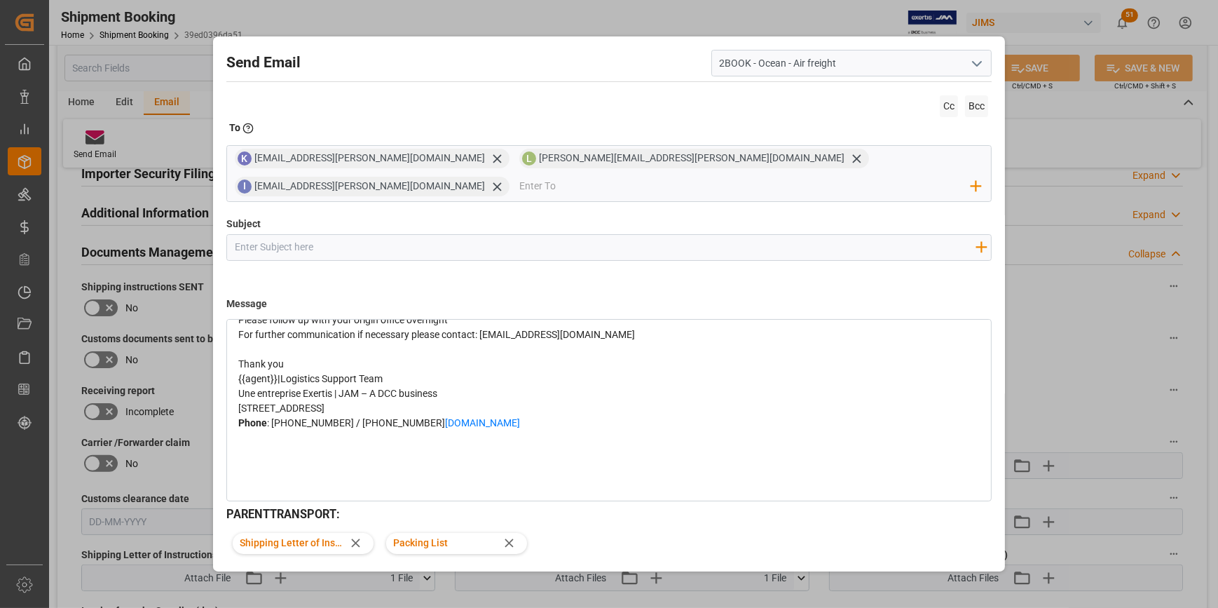
click at [245, 248] on input "Subject" at bounding box center [605, 247] width 756 height 25
paste input "im.Brown@kuehne-nagel.com"
type input "im.Brown@kuehne-nagel.com"
drag, startPoint x: 392, startPoint y: 252, endPoint x: 217, endPoint y: 254, distance: 174.5
click at [217, 254] on div "Send Email 2BOOK - Ocean - Air freight Cc Bcc To Enter the TO Email address K K…" at bounding box center [609, 327] width 785 height 574
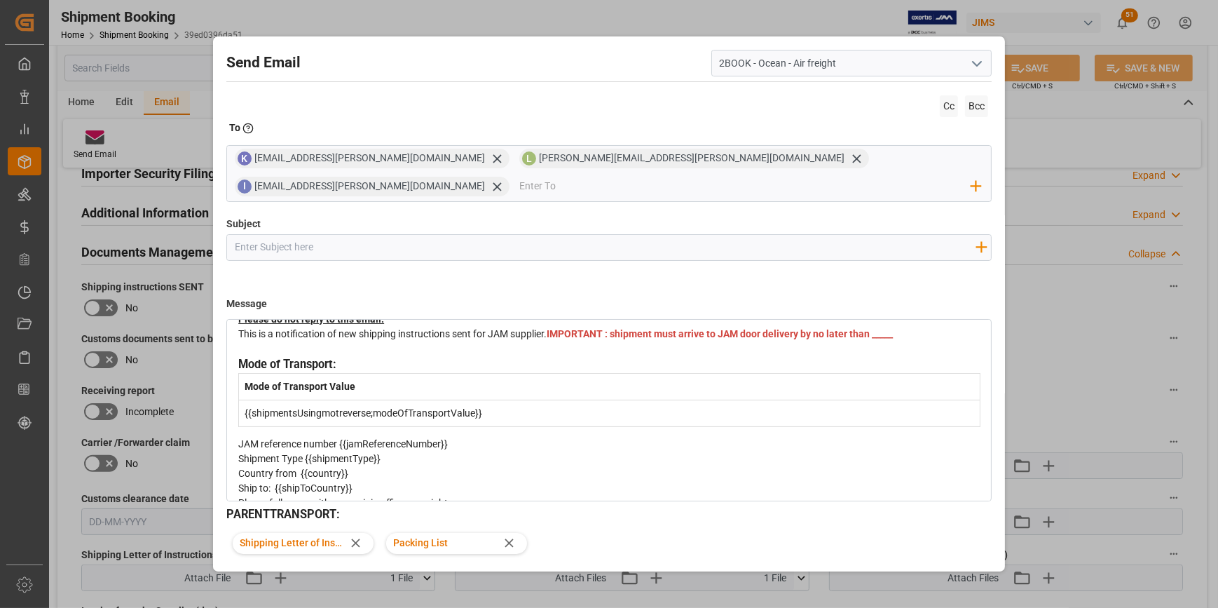
scroll to position [0, 0]
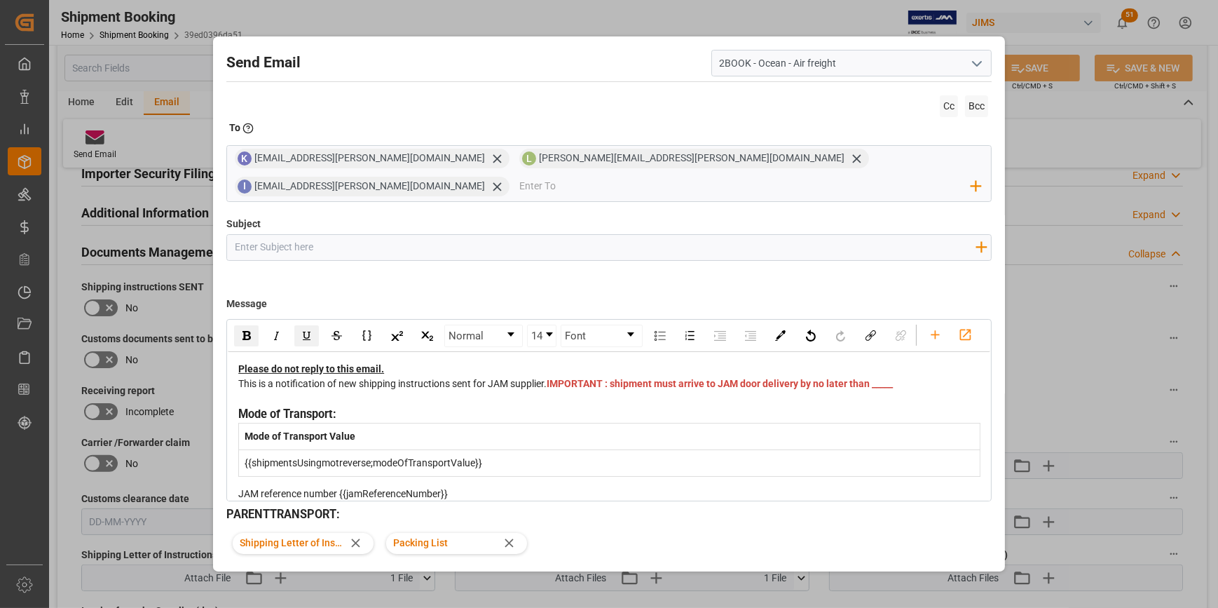
click at [422, 221] on div "Subject Add field to Subject" at bounding box center [608, 252] width 765 height 70
click at [297, 294] on div "Message Normal 14 Font Please do not reply to this email. This is a notificatio…" at bounding box center [608, 394] width 765 height 214
click at [251, 242] on input "Subject" at bounding box center [605, 247] width 756 height 25
paste input "22-11312-DE"
click at [231, 251] on input "22-11312-DE" at bounding box center [605, 247] width 756 height 25
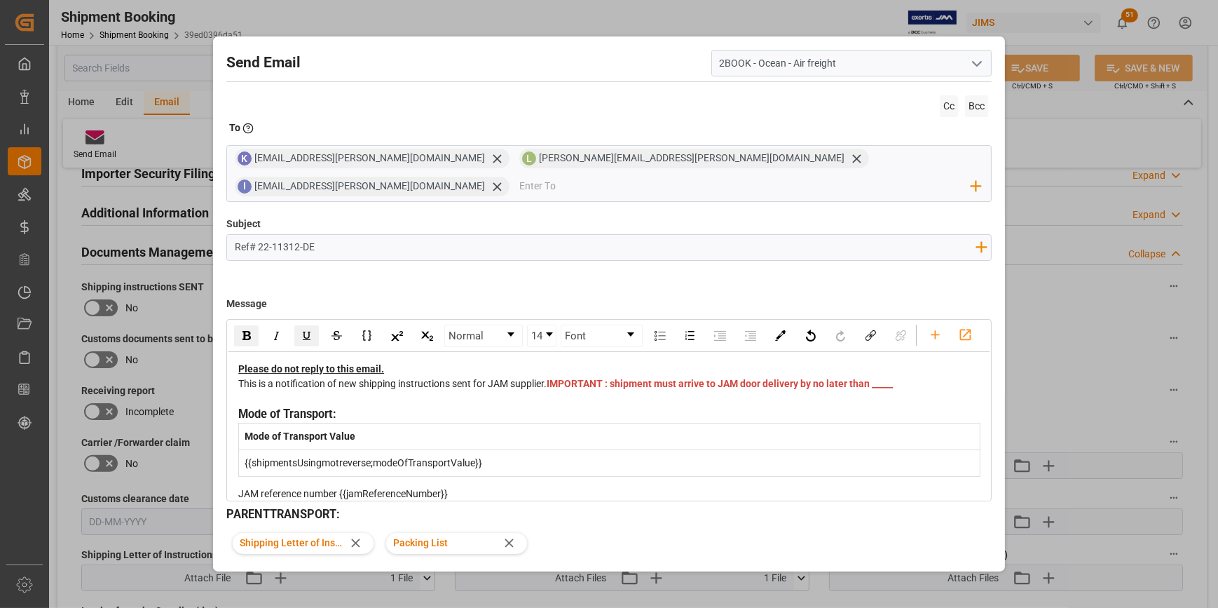
drag, startPoint x: 339, startPoint y: 251, endPoint x: 421, endPoint y: 290, distance: 90.3
click at [340, 251] on input "Ref# 22-11312-DE" at bounding box center [605, 247] width 756 height 25
paste input "Music & Sales Professional Equipment GmbH"
type input "Ref# 22-11312-DE Music & Sales Professional Equipment GmbH Ship from: Germany S…"
drag, startPoint x: 589, startPoint y: 422, endPoint x: 563, endPoint y: 421, distance: 26.7
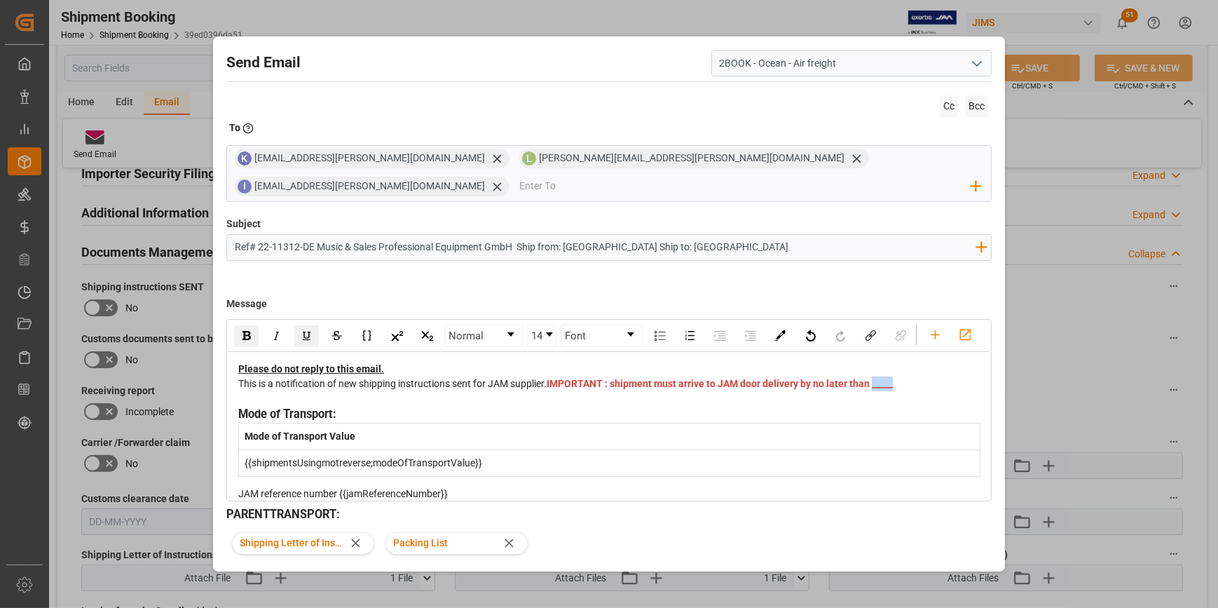
click at [563, 406] on div "This is a notification of new shipping instructions sent for JAM supplier. IMPO…" at bounding box center [609, 390] width 742 height 29
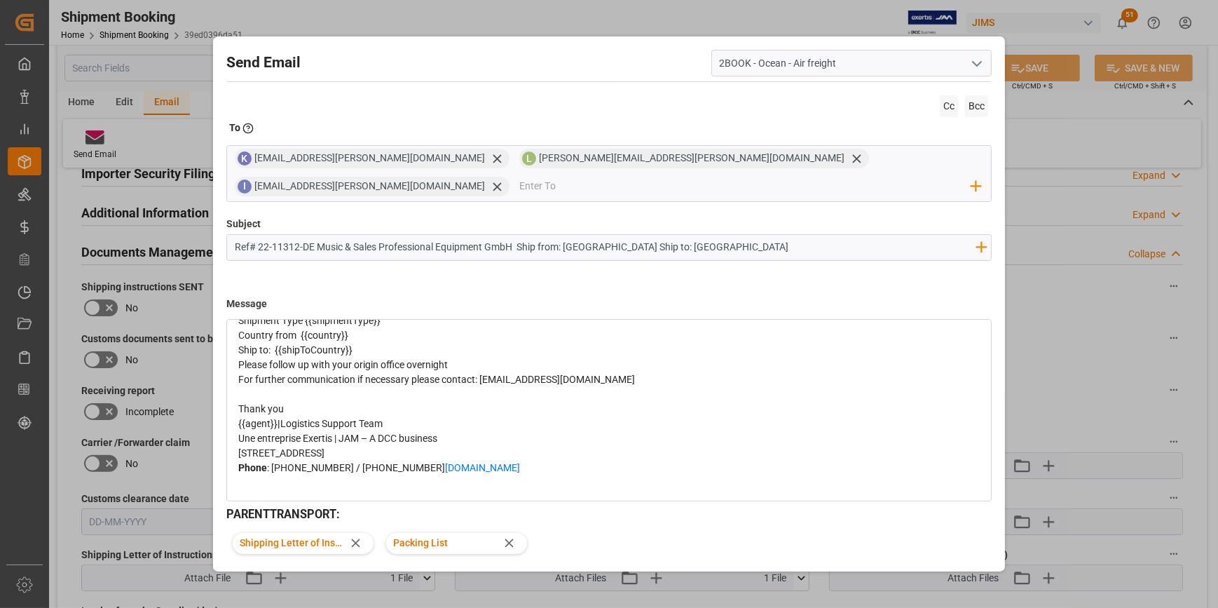
scroll to position [184, 0]
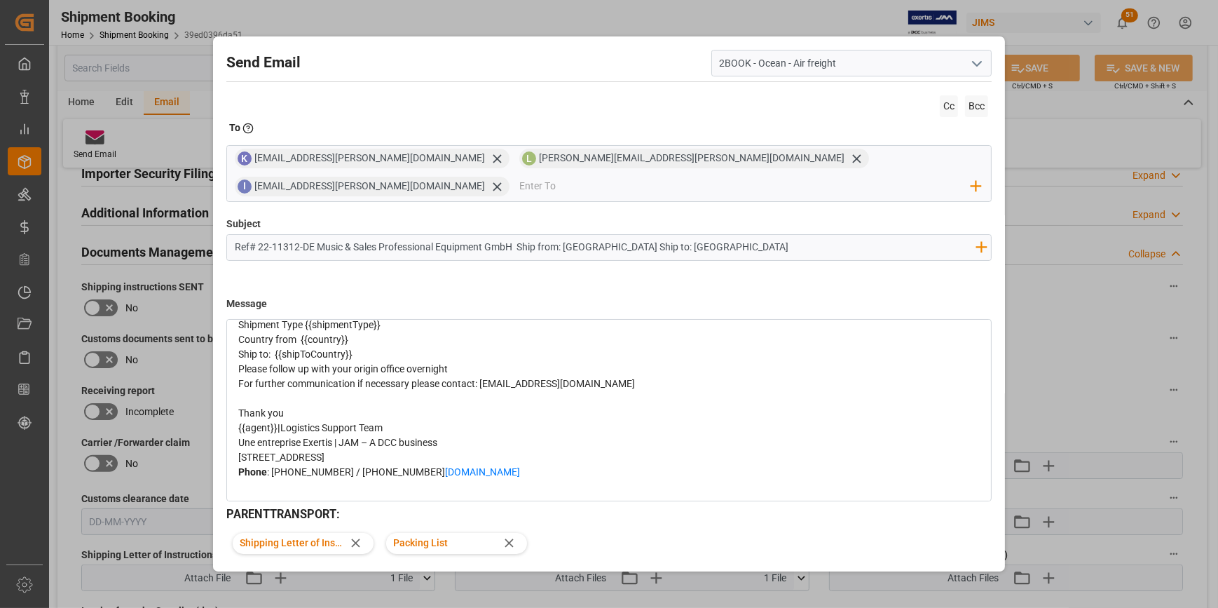
drag, startPoint x: 450, startPoint y: 346, endPoint x: 365, endPoint y: 350, distance: 85.0
click at [342, 318] on div "JAM reference number {{jamReferenceNumber}}" at bounding box center [609, 310] width 742 height 15
drag, startPoint x: 411, startPoint y: 368, endPoint x: 397, endPoint y: 364, distance: 13.8
click at [404, 366] on div "Please do not reply to this email. This is a notification of new shipping instr…" at bounding box center [609, 358] width 742 height 361
click at [350, 347] on div "Country from {{country}}" at bounding box center [609, 339] width 742 height 15
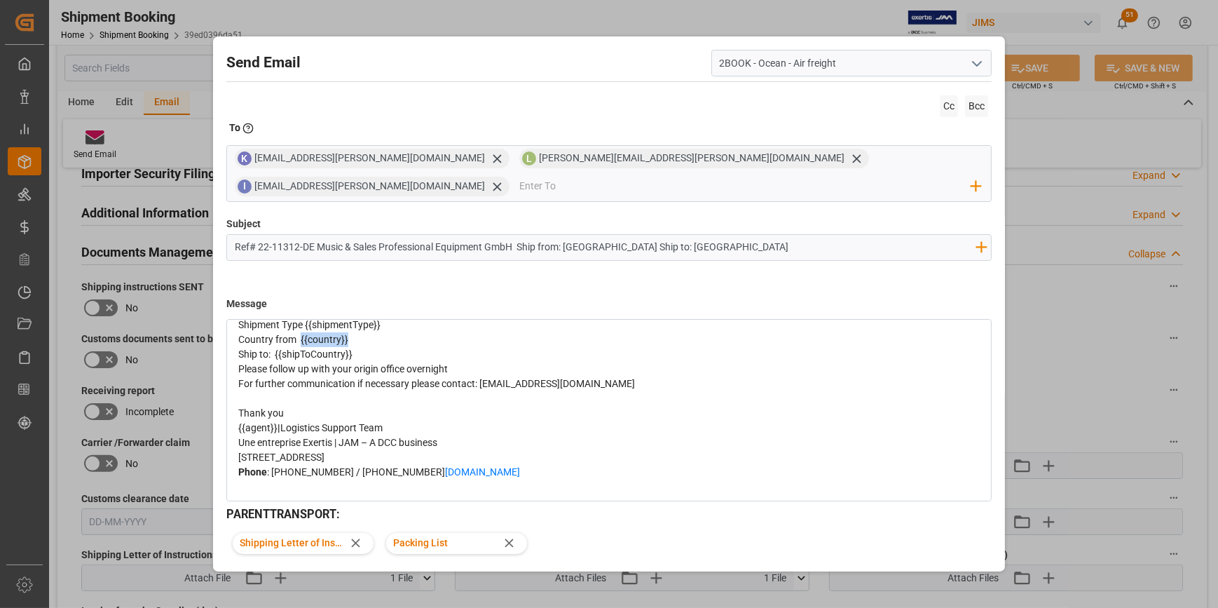
drag, startPoint x: 350, startPoint y: 377, endPoint x: 301, endPoint y: 378, distance: 49.8
click at [301, 347] on div "Country from {{country}}" at bounding box center [609, 339] width 742 height 15
click at [376, 362] on div "Ship to: {{shipToCountry}}" at bounding box center [609, 354] width 742 height 15
drag, startPoint x: 388, startPoint y: 362, endPoint x: 305, endPoint y: 362, distance: 82.7
click at [305, 332] on div "Shipment Type {{shipmentType}}" at bounding box center [609, 325] width 742 height 15
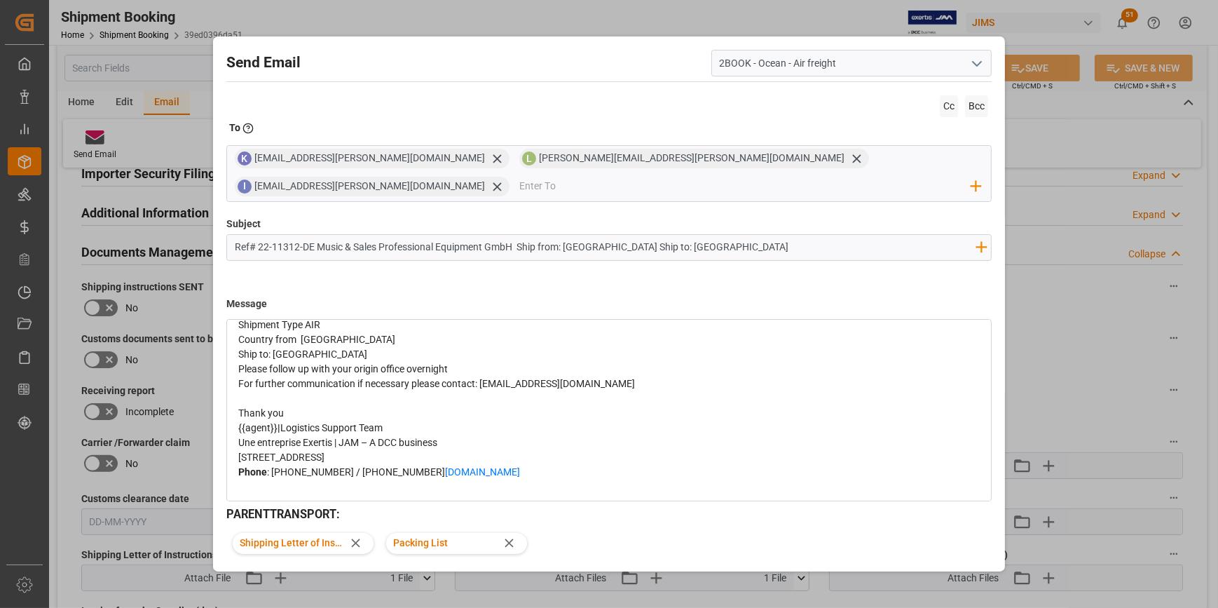
click at [278, 433] on span "|" at bounding box center [279, 427] width 3 height 11
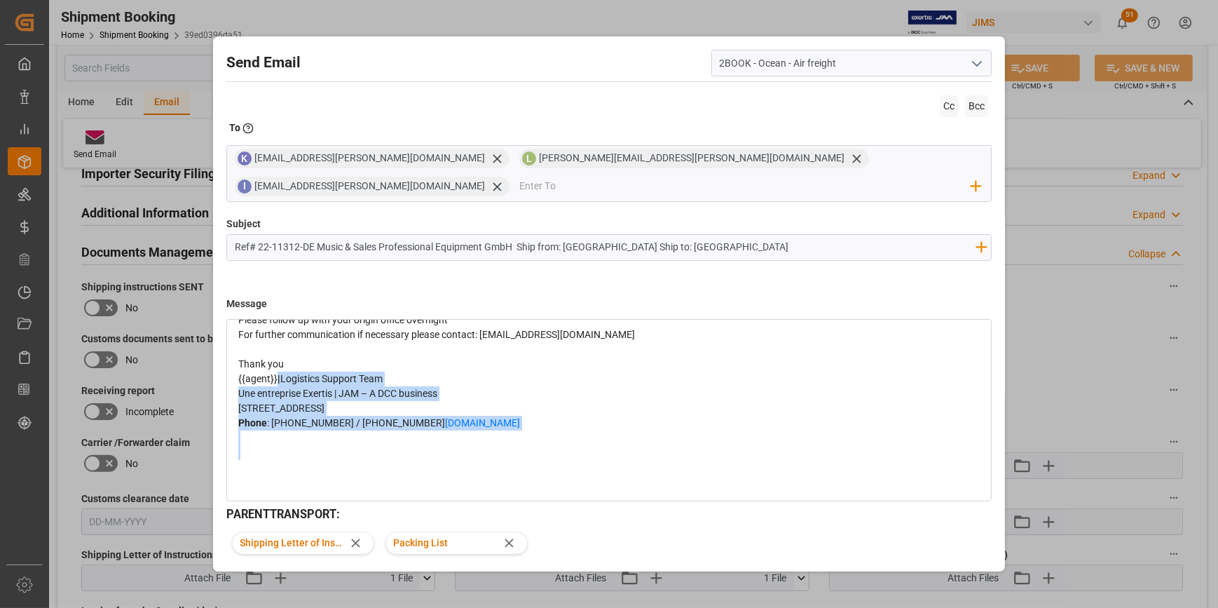
scroll to position [311, 0]
drag, startPoint x: 277, startPoint y: 492, endPoint x: 275, endPoint y: 400, distance: 92.5
click at [253, 457] on div "Please do not reply to this email. This is a notification of new shipping instr…" at bounding box center [609, 309] width 742 height 361
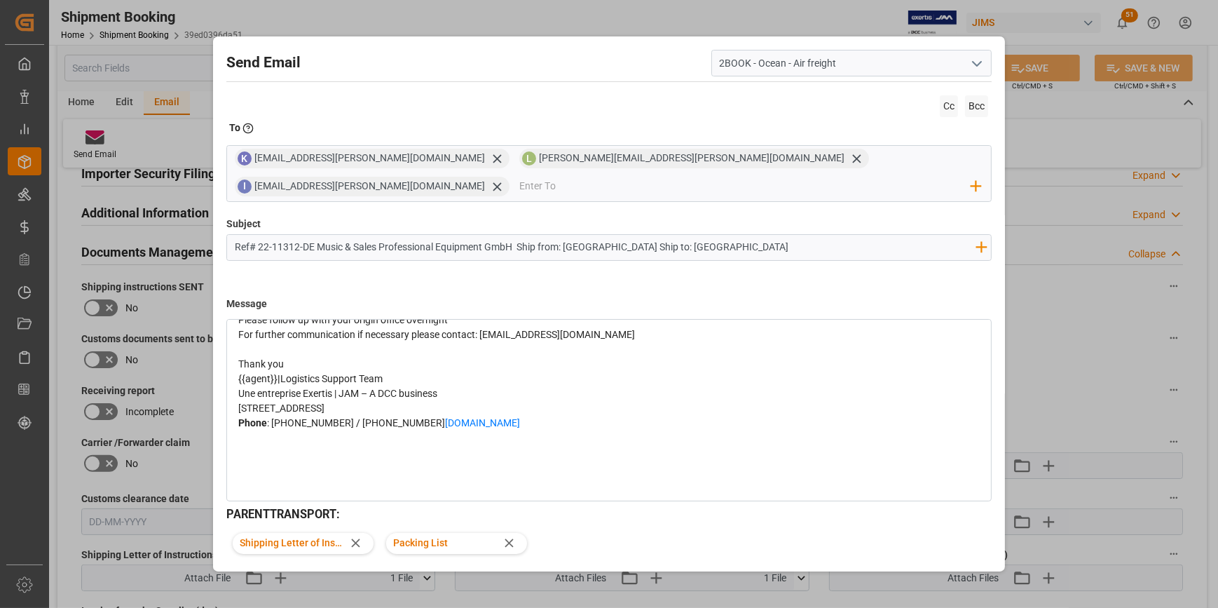
click at [271, 373] on span "{{agent}}" at bounding box center [257, 378] width 39 height 11
click at [276, 373] on span "{{agent}}" at bounding box center [257, 378] width 39 height 11
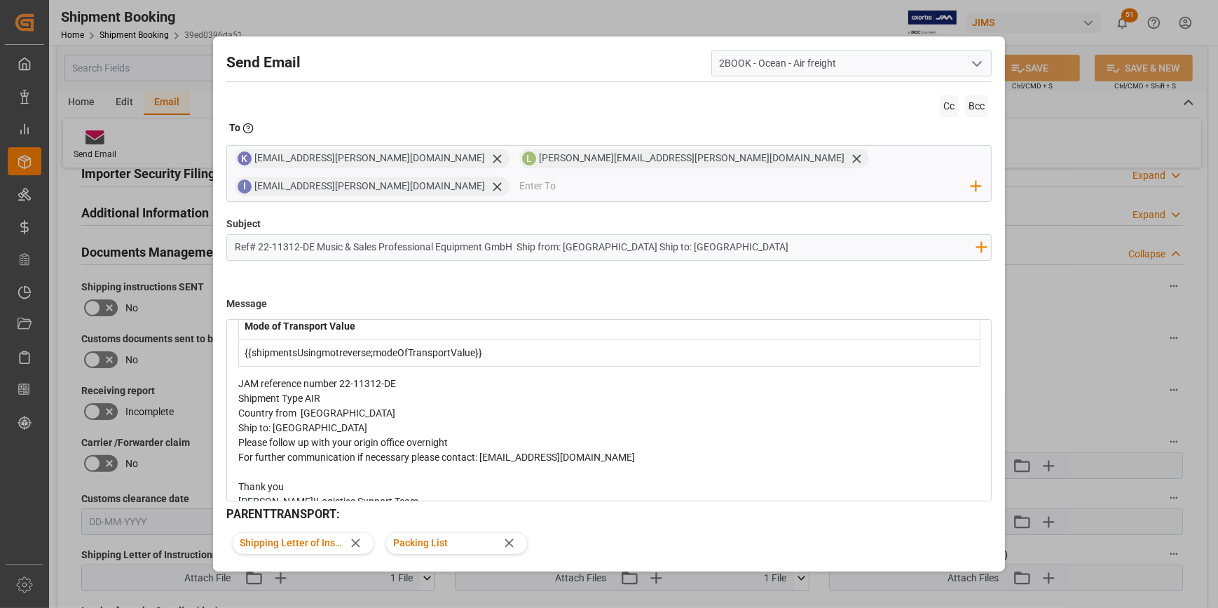
scroll to position [127, 0]
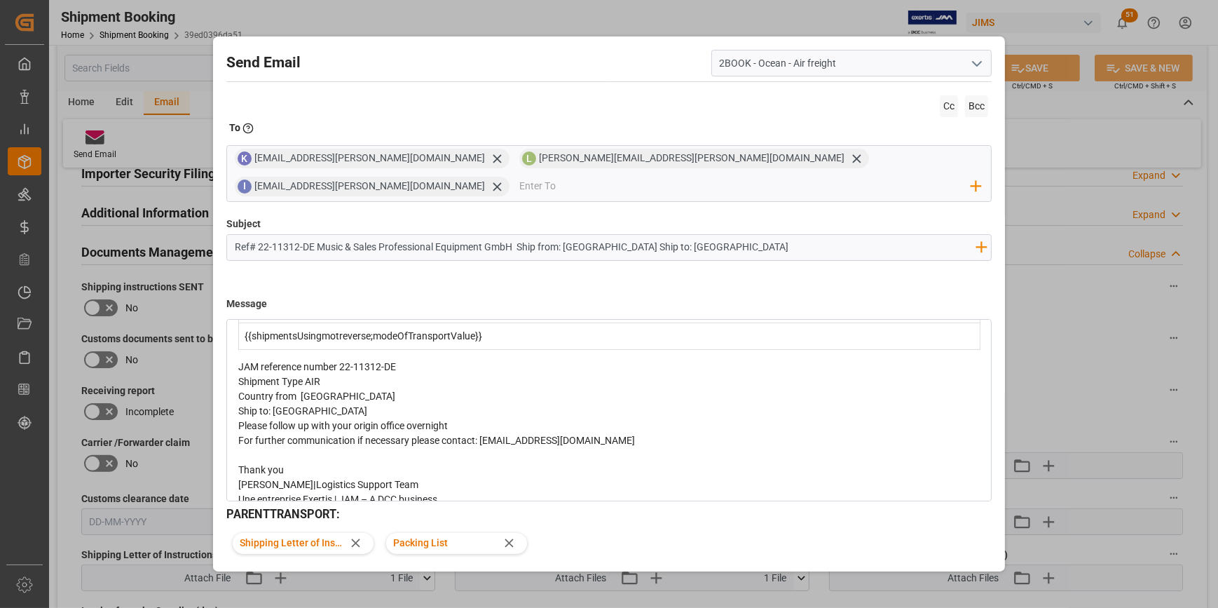
click at [381, 389] on div "Shipment Type AIR" at bounding box center [609, 381] width 742 height 15
click at [302, 387] on span "Shipment Type AIR" at bounding box center [279, 381] width 82 height 11
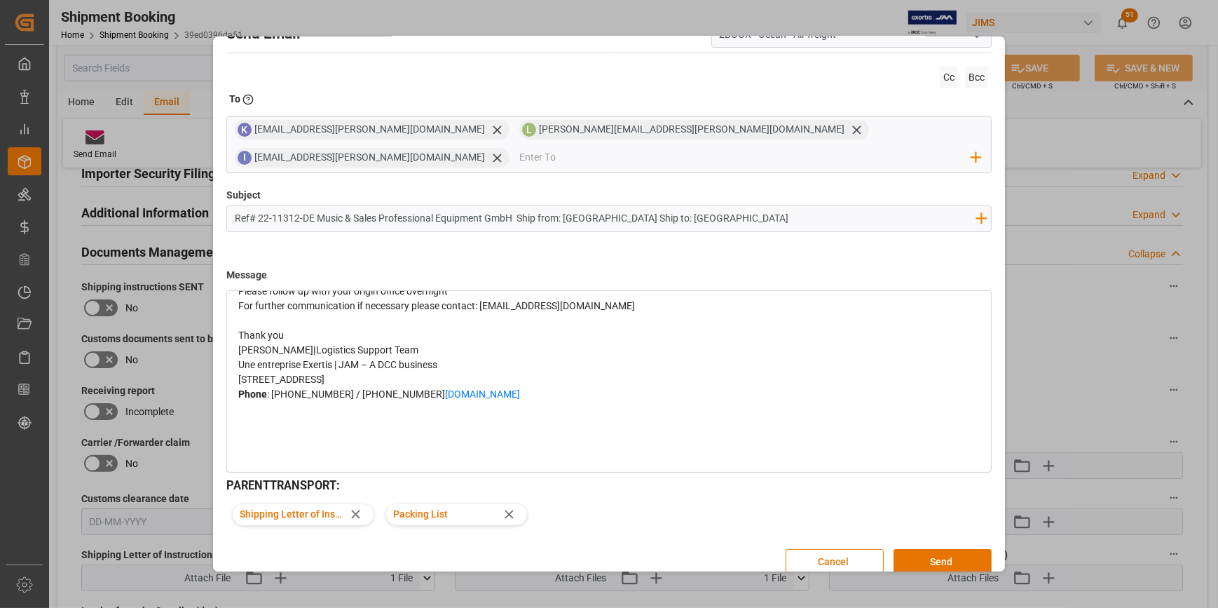
scroll to position [45, 0]
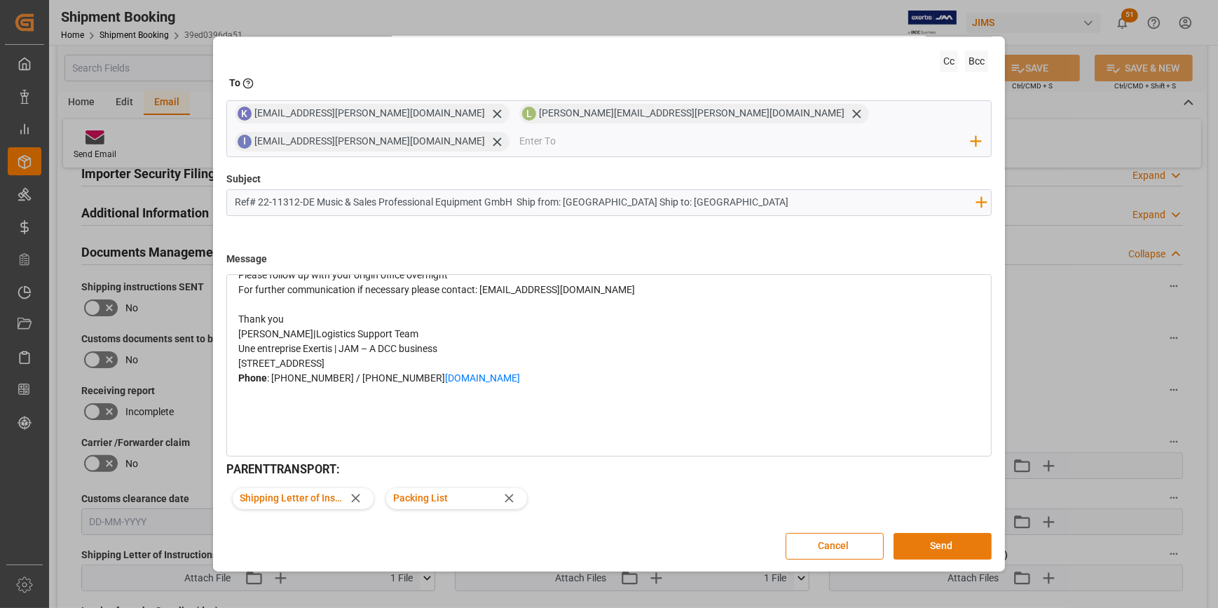
click at [934, 547] on button "Send" at bounding box center [943, 546] width 98 height 27
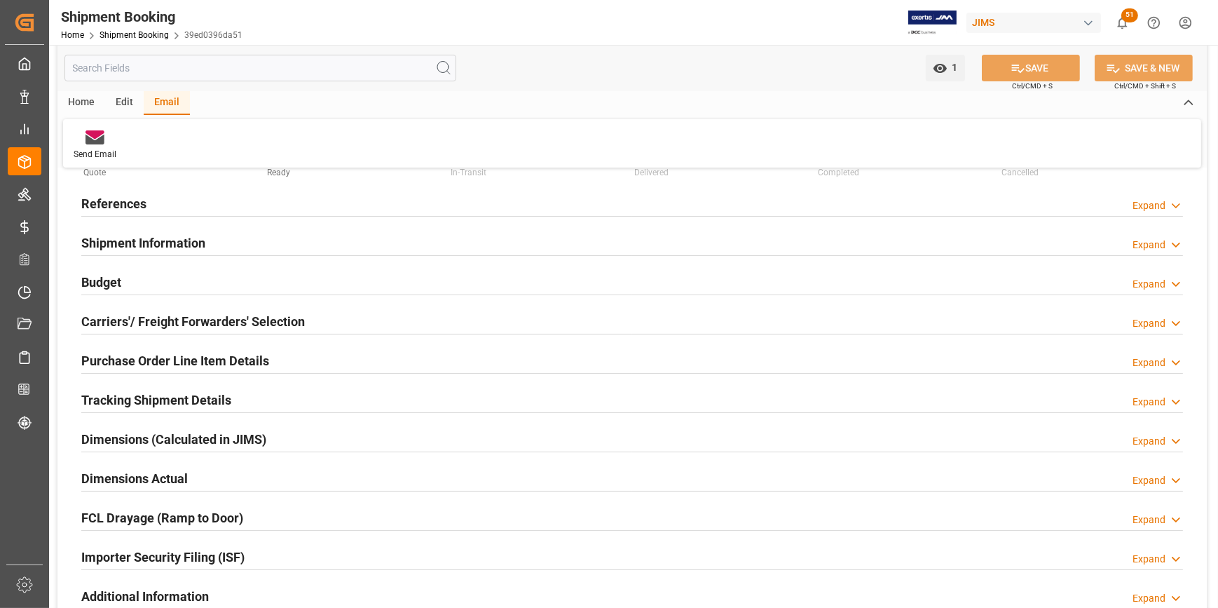
scroll to position [0, 0]
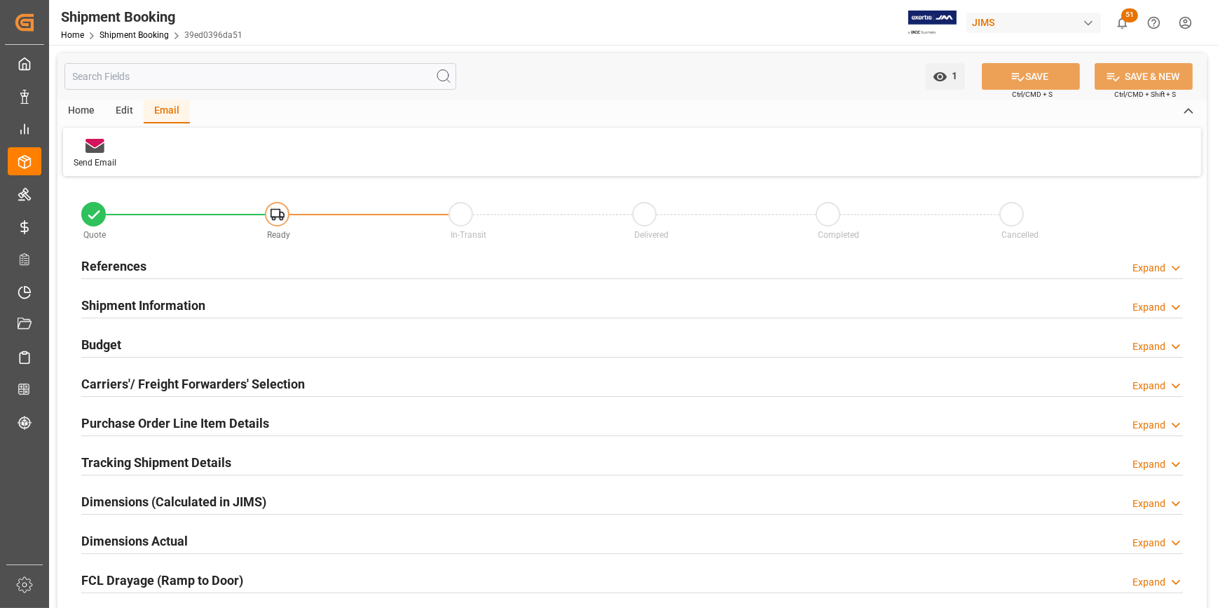
click at [105, 346] on h2 "Budget" at bounding box center [101, 344] width 40 height 19
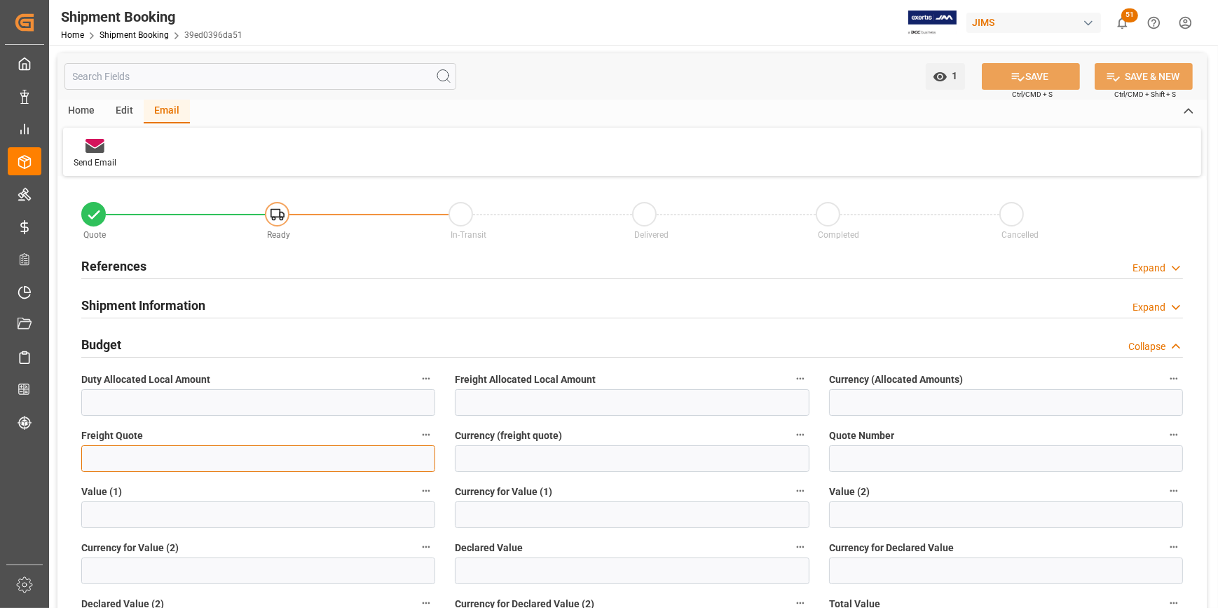
click at [105, 461] on input "text" at bounding box center [258, 458] width 354 height 27
type input "1500"
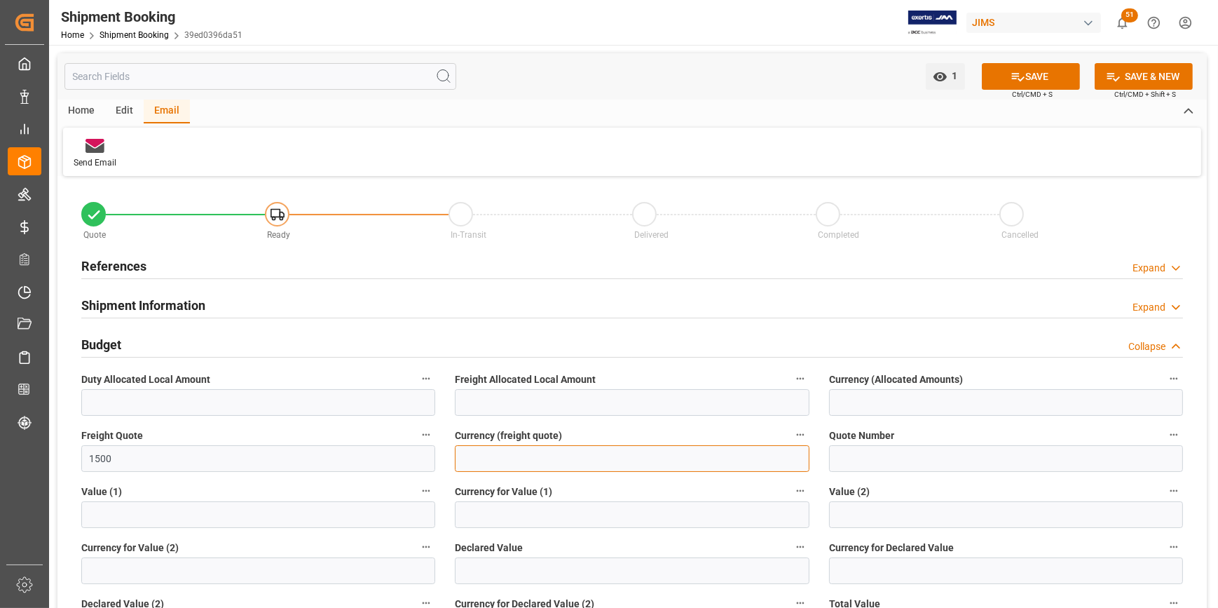
click at [545, 460] on input at bounding box center [632, 458] width 354 height 27
type input "USD"
click at [137, 459] on input "1500" at bounding box center [258, 458] width 354 height 27
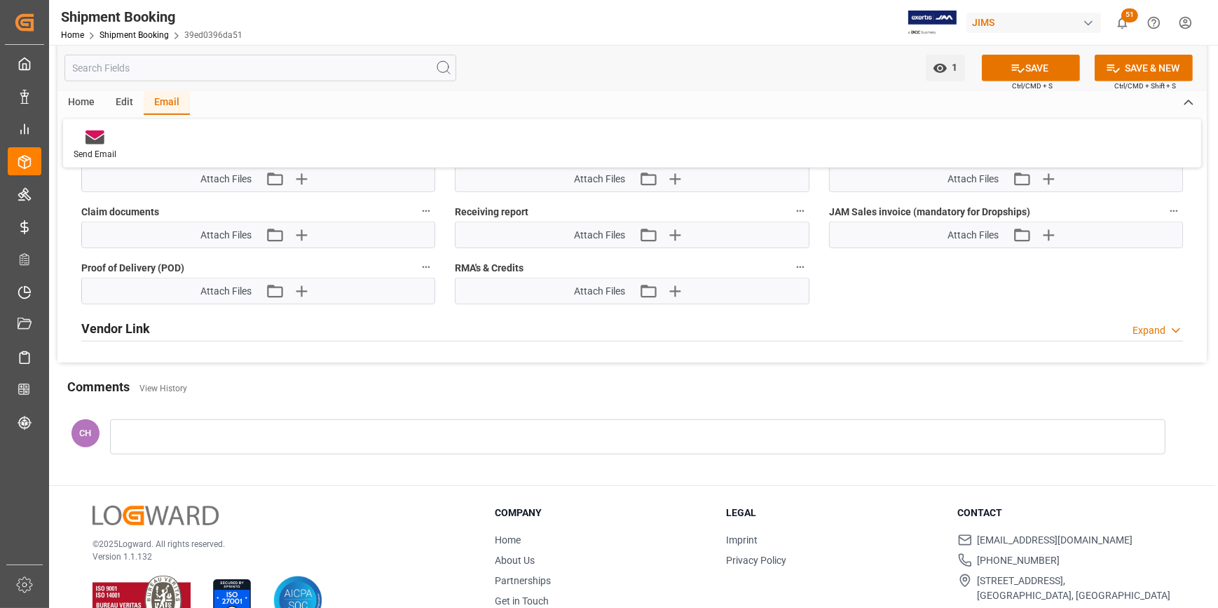
scroll to position [1382, 0]
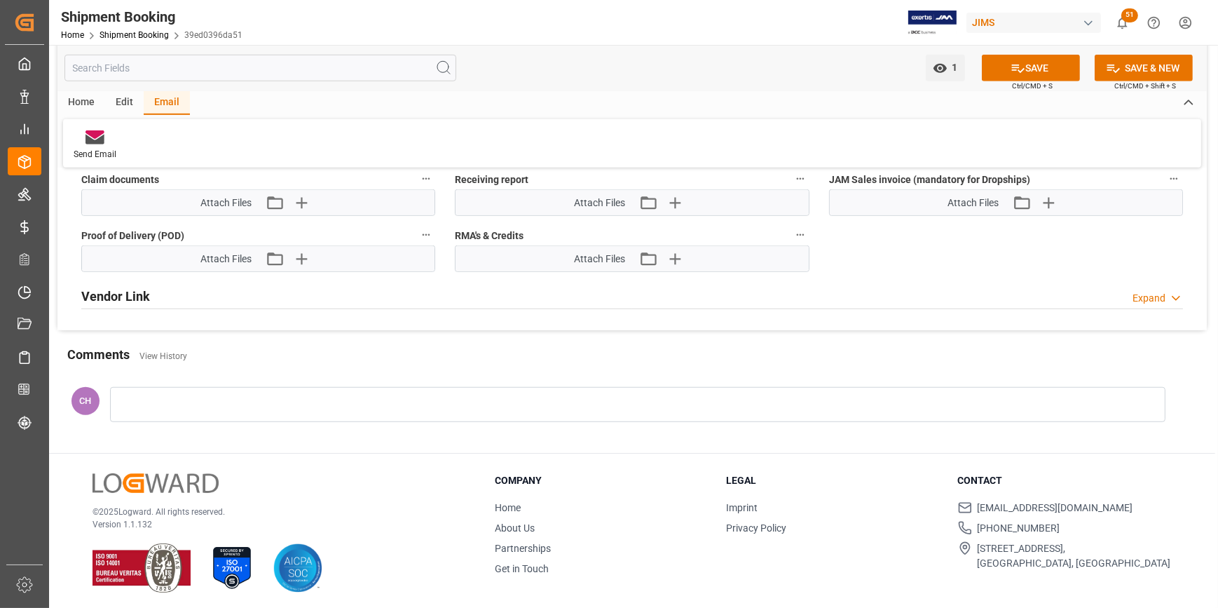
click at [132, 397] on div at bounding box center [638, 404] width 1056 height 35
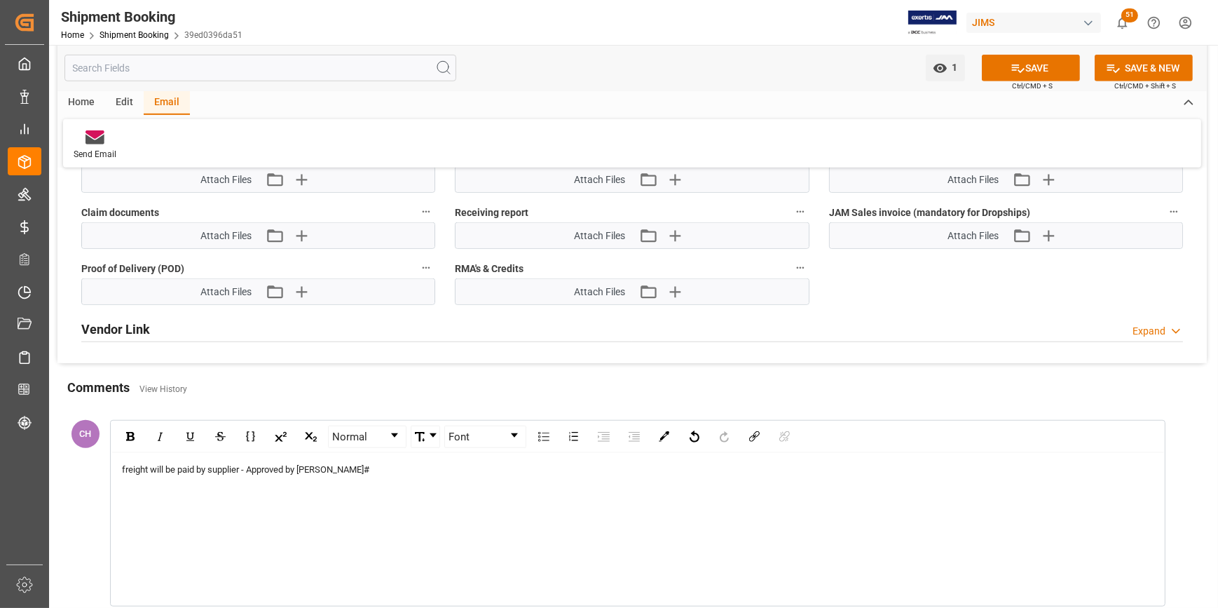
scroll to position [1318, 0]
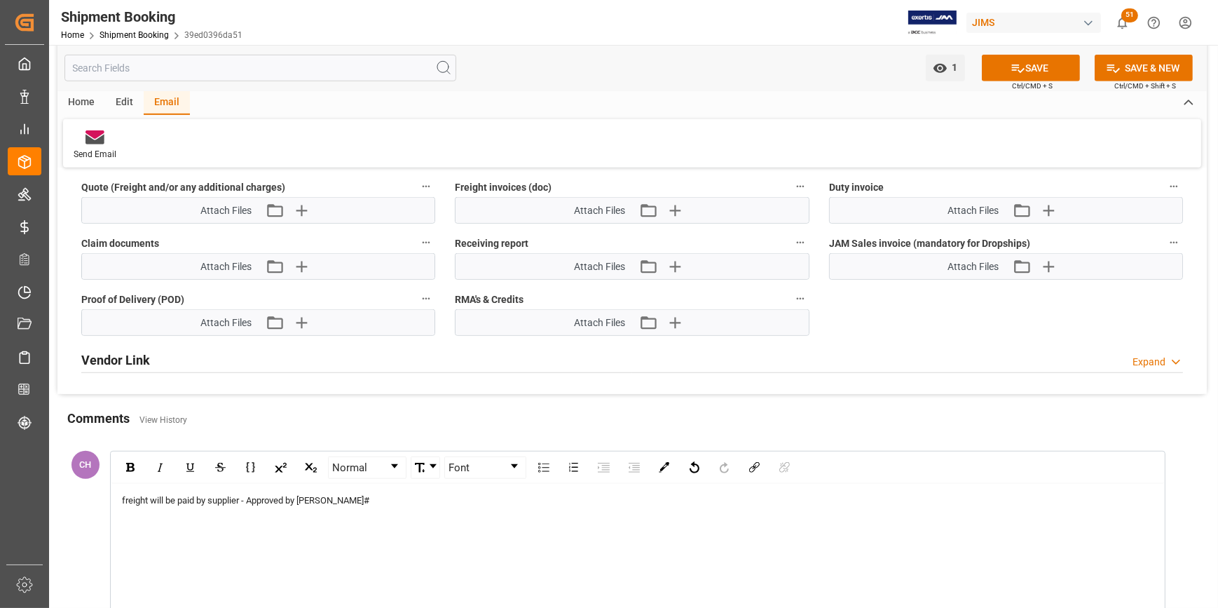
click at [380, 498] on div "freight will be paid by supplier - Approved by Mark Ticket#" at bounding box center [638, 500] width 1032 height 14
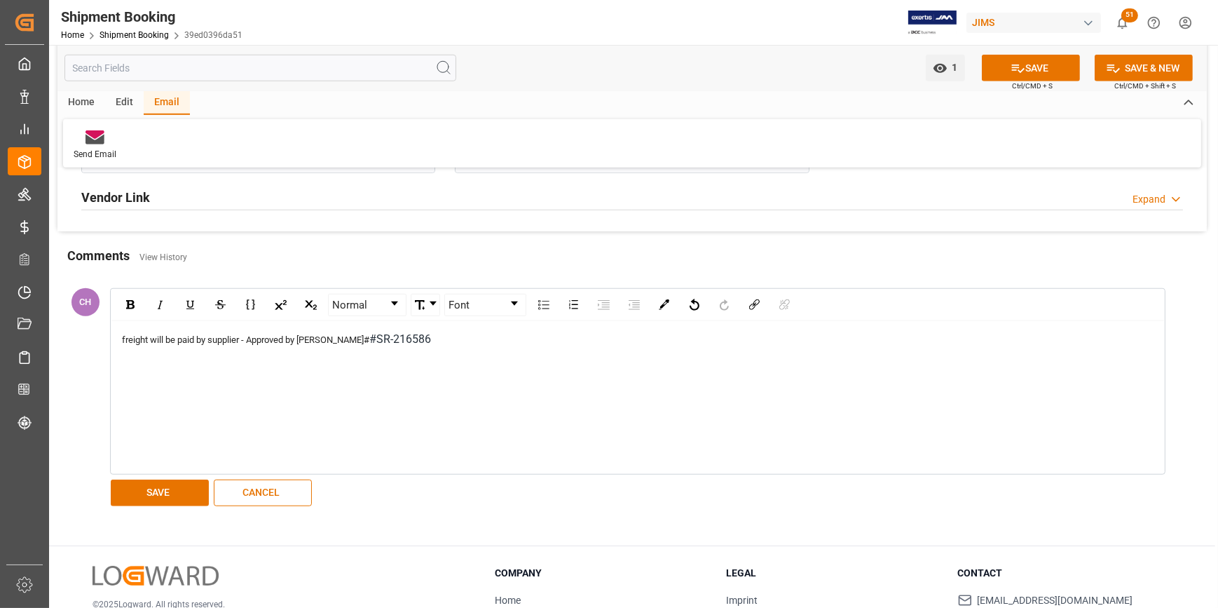
scroll to position [1509, 0]
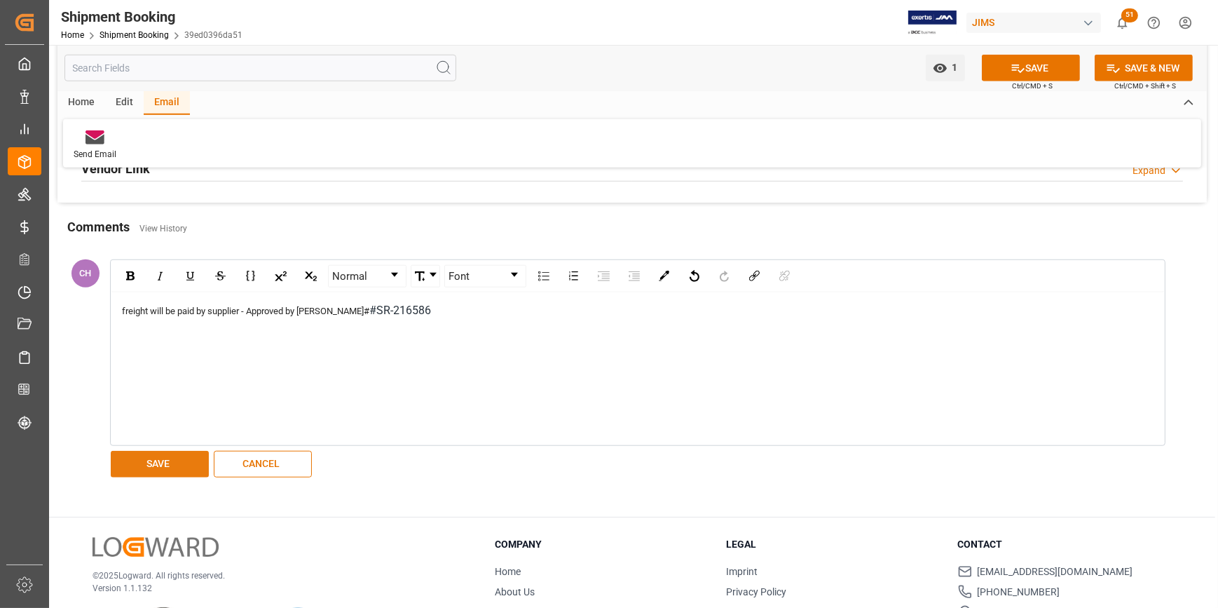
drag, startPoint x: 156, startPoint y: 465, endPoint x: 171, endPoint y: 464, distance: 15.4
click at [156, 465] on button "SAVE" at bounding box center [160, 464] width 98 height 27
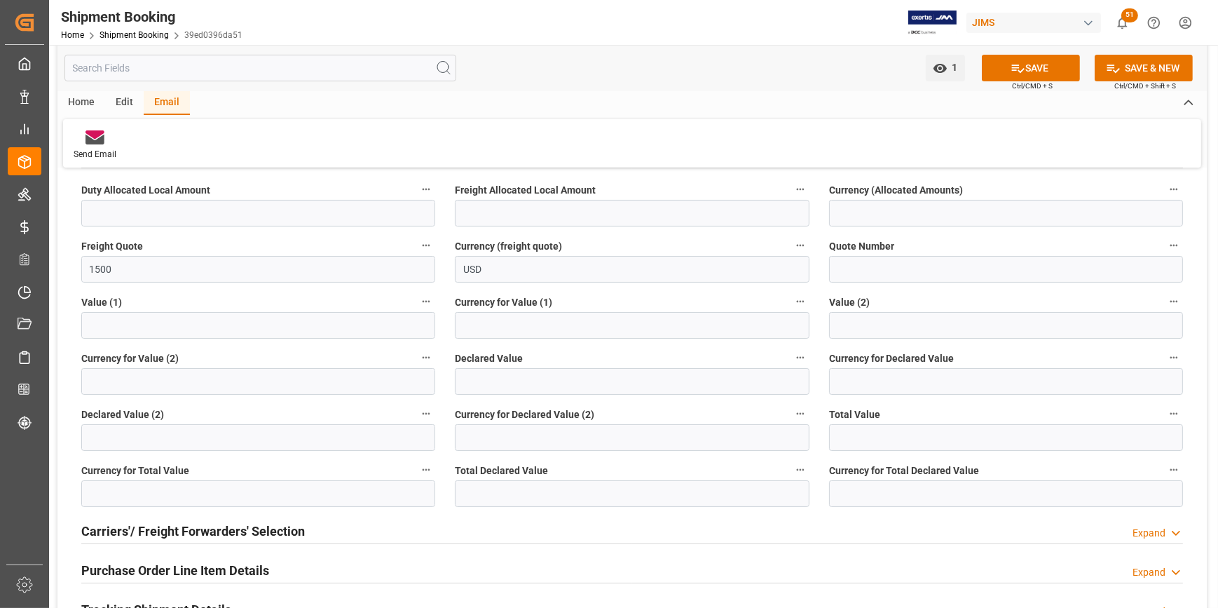
scroll to position [191, 0]
click at [117, 536] on h2 "Carriers'/ Freight Forwarders' Selection" at bounding box center [193, 529] width 224 height 19
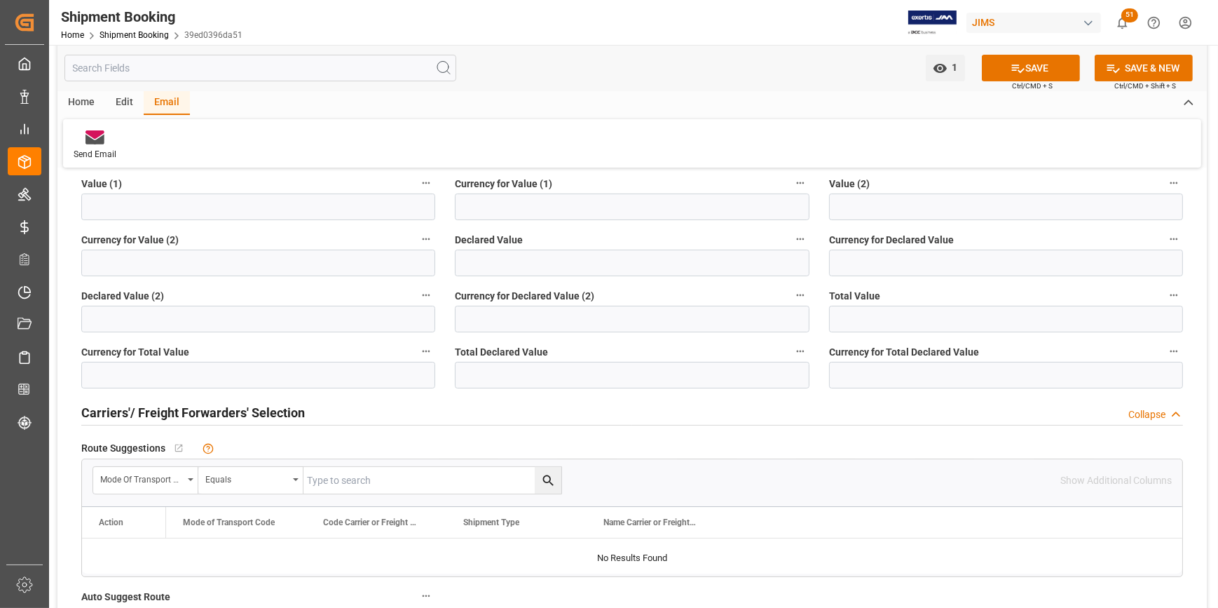
scroll to position [382, 0]
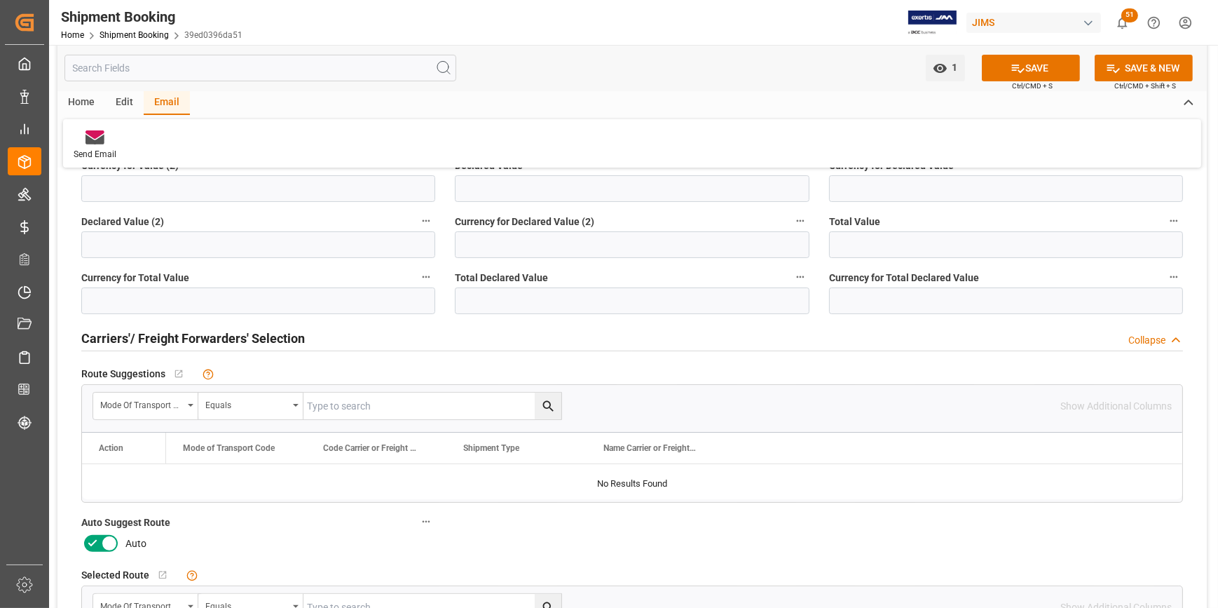
click at [98, 545] on icon at bounding box center [92, 543] width 17 height 17
click at [0, 0] on input "checkbox" at bounding box center [0, 0] width 0 height 0
click at [1011, 69] on icon at bounding box center [1018, 68] width 15 height 15
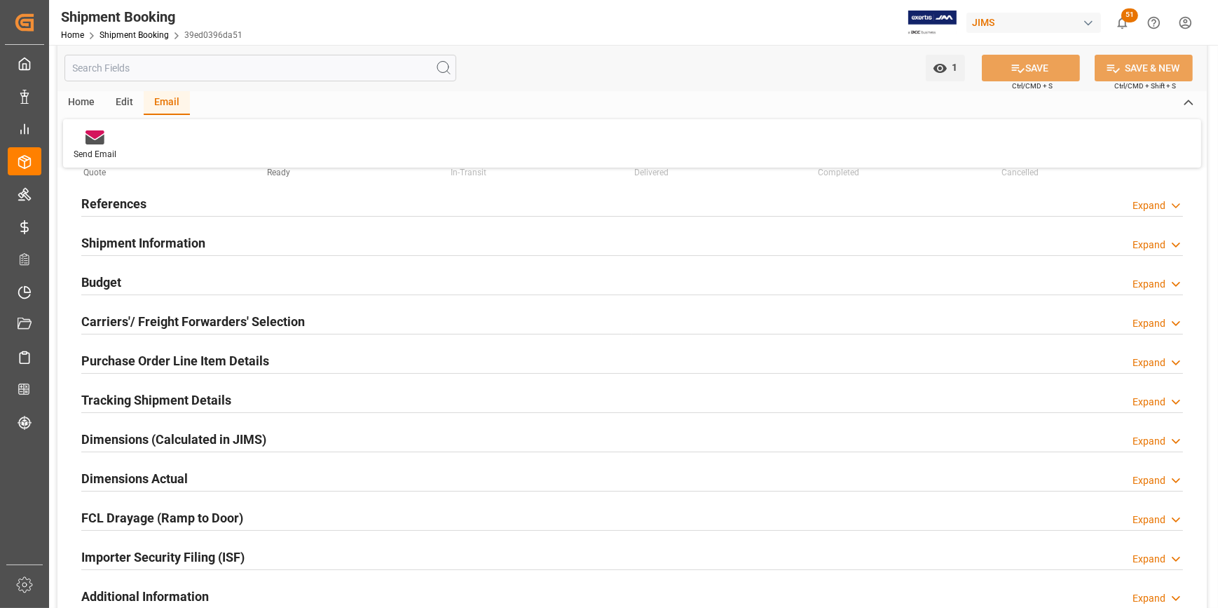
scroll to position [0, 0]
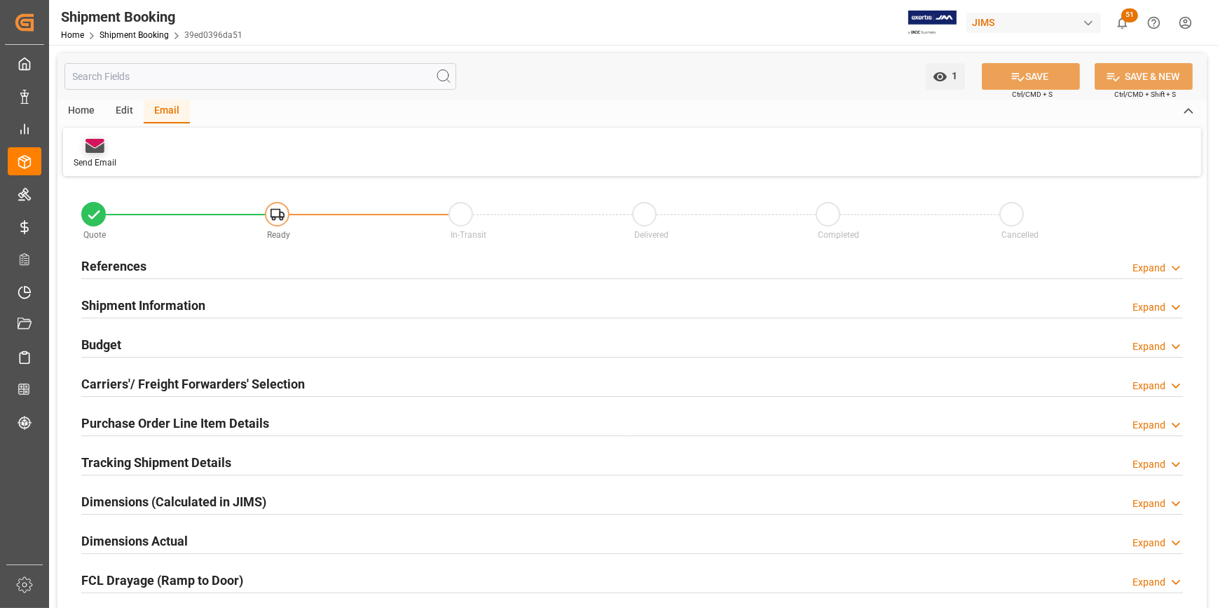
click at [96, 146] on icon at bounding box center [95, 143] width 19 height 8
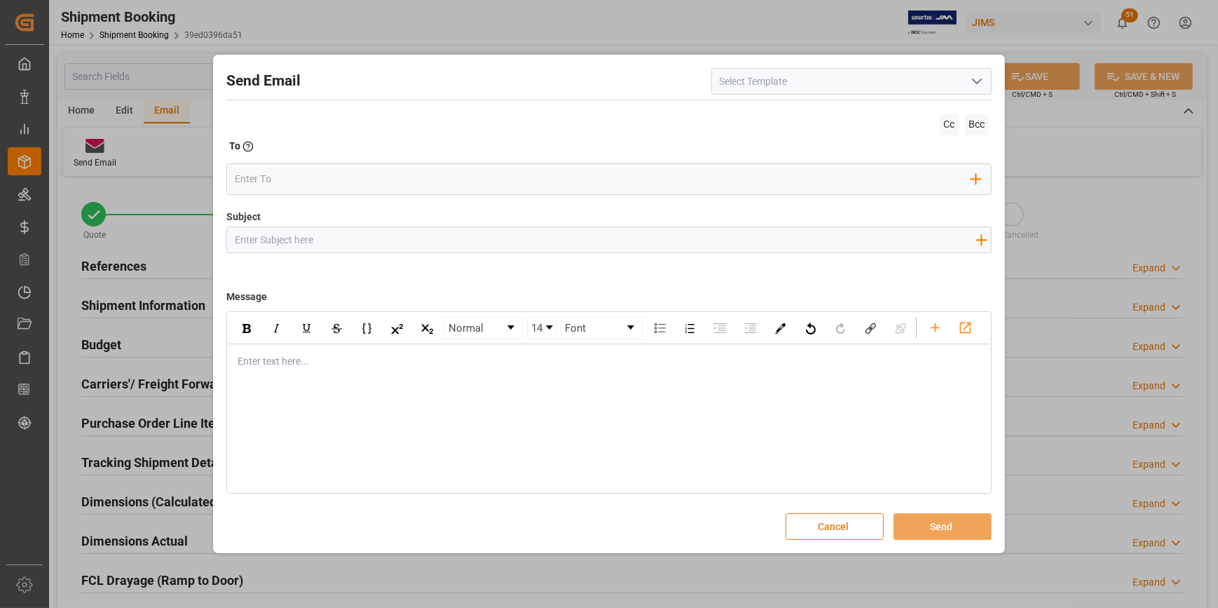
drag, startPoint x: 847, startPoint y: 534, endPoint x: 414, endPoint y: 449, distance: 442.2
click at [846, 534] on button "Cancel" at bounding box center [835, 526] width 98 height 27
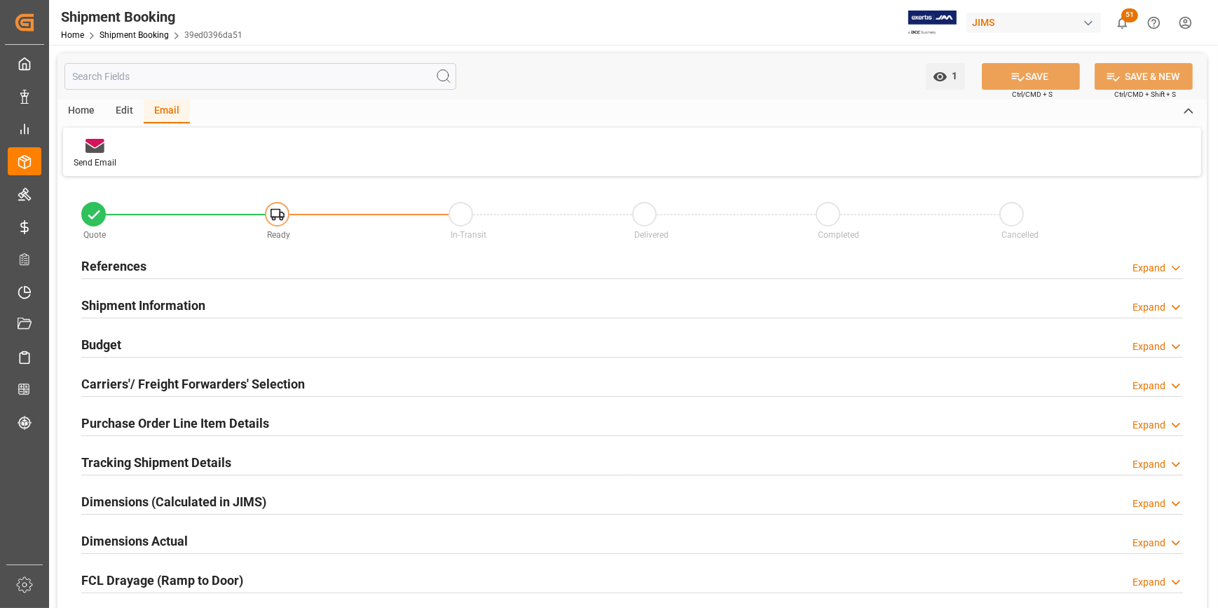
click at [74, 113] on div "Home" at bounding box center [81, 112] width 48 height 24
click at [289, 159] on div "Create Route" at bounding box center [292, 162] width 48 height 13
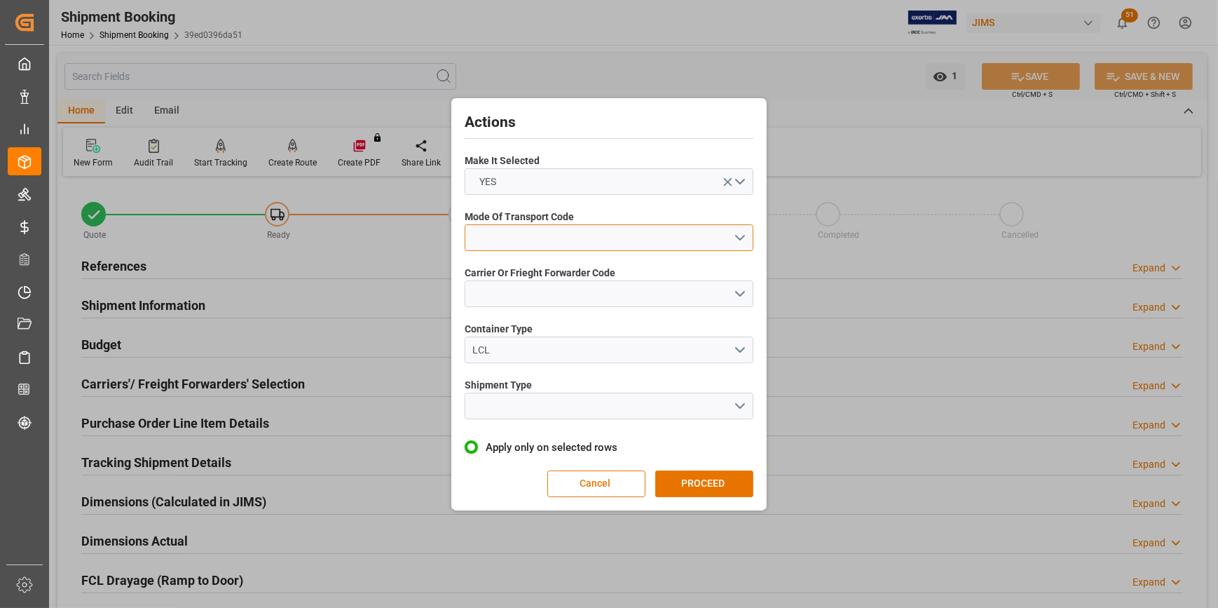
click at [500, 236] on button "open menu" at bounding box center [609, 237] width 289 height 27
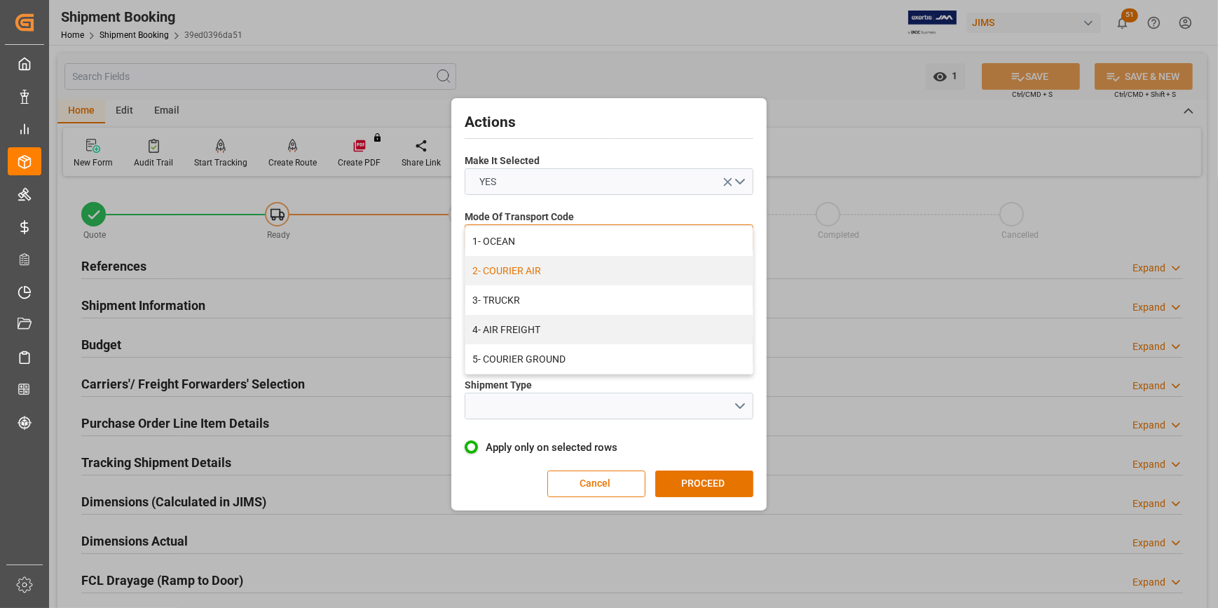
click at [512, 279] on div "2- COURIER AIR" at bounding box center [608, 270] width 287 height 29
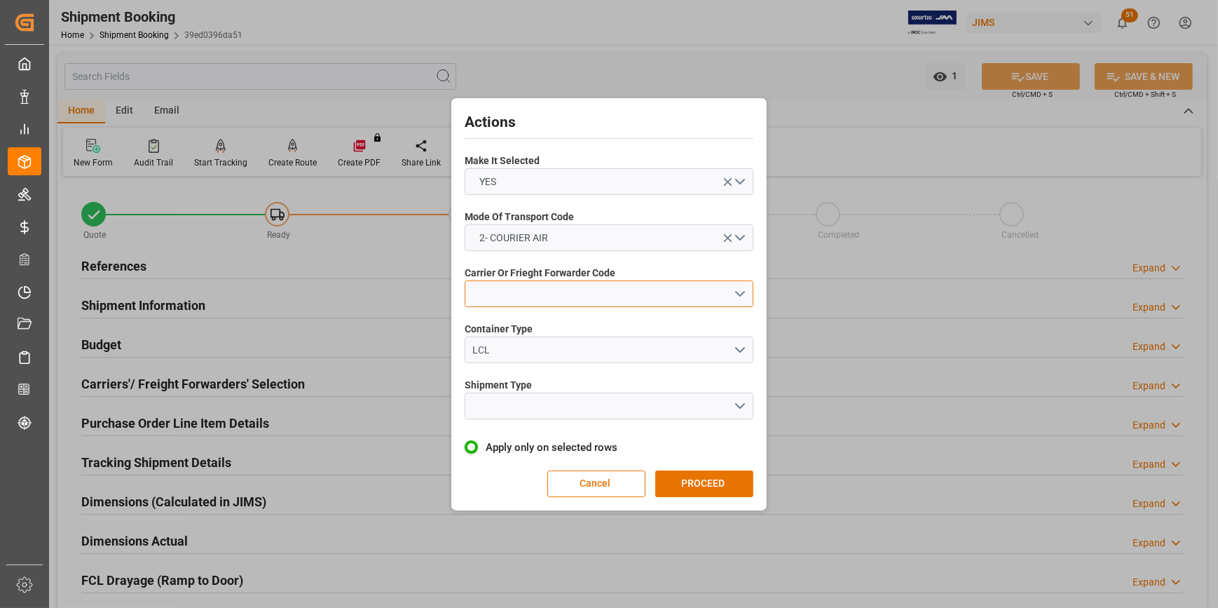
click at [508, 293] on button "open menu" at bounding box center [609, 293] width 289 height 27
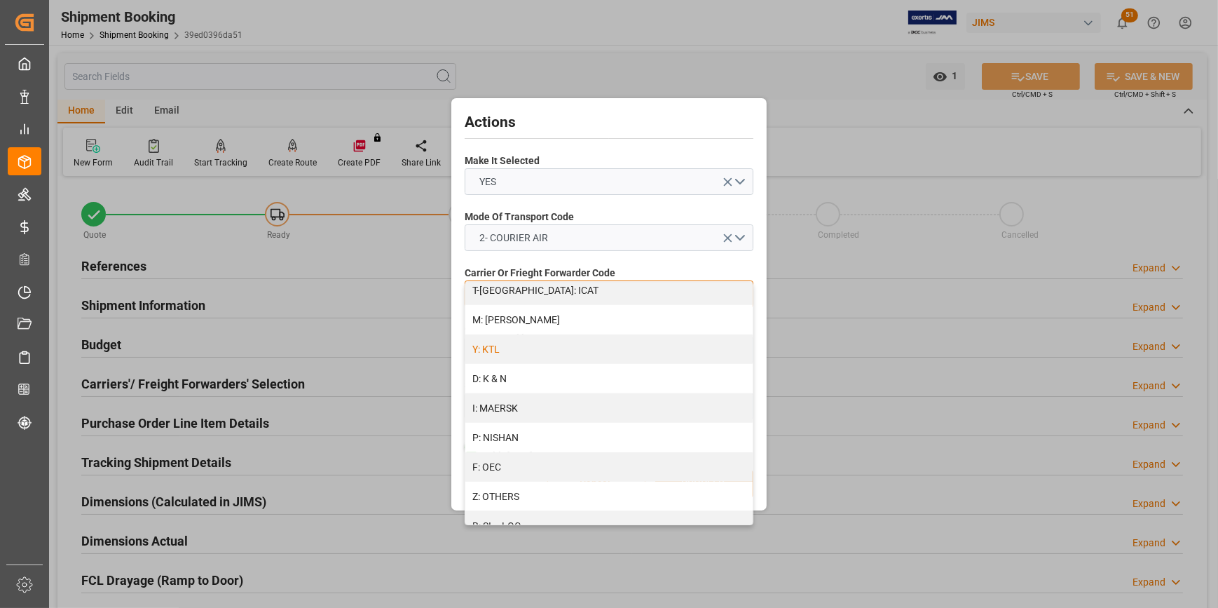
scroll to position [637, 0]
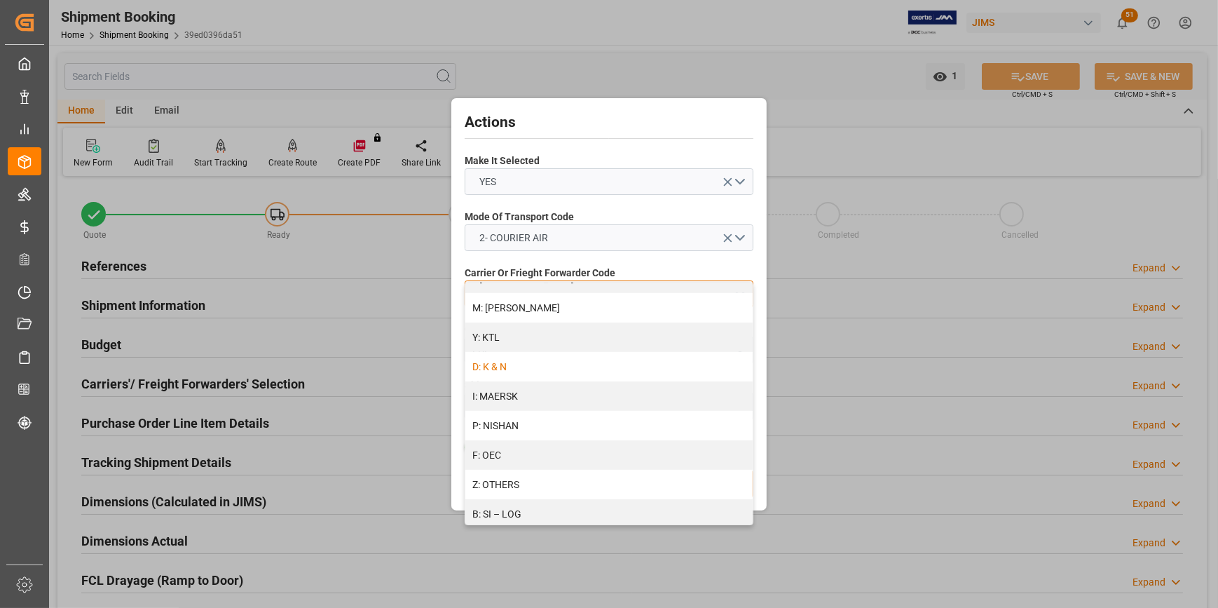
click at [517, 369] on div "D: K & N" at bounding box center [608, 366] width 287 height 29
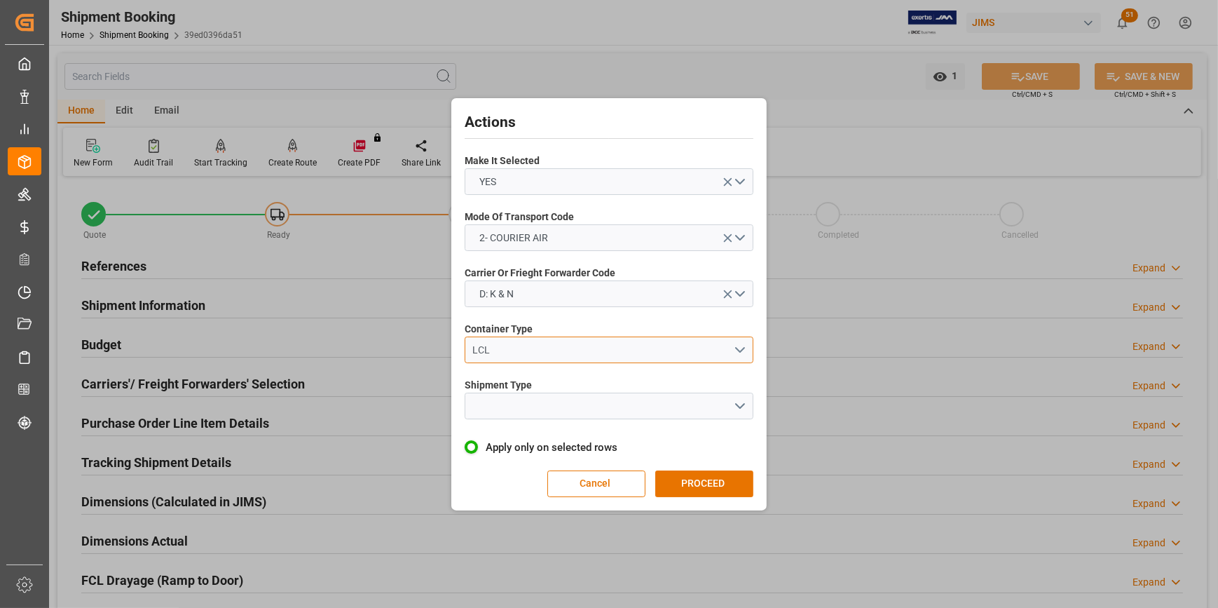
click at [497, 346] on div "LCL" at bounding box center [603, 350] width 261 height 15
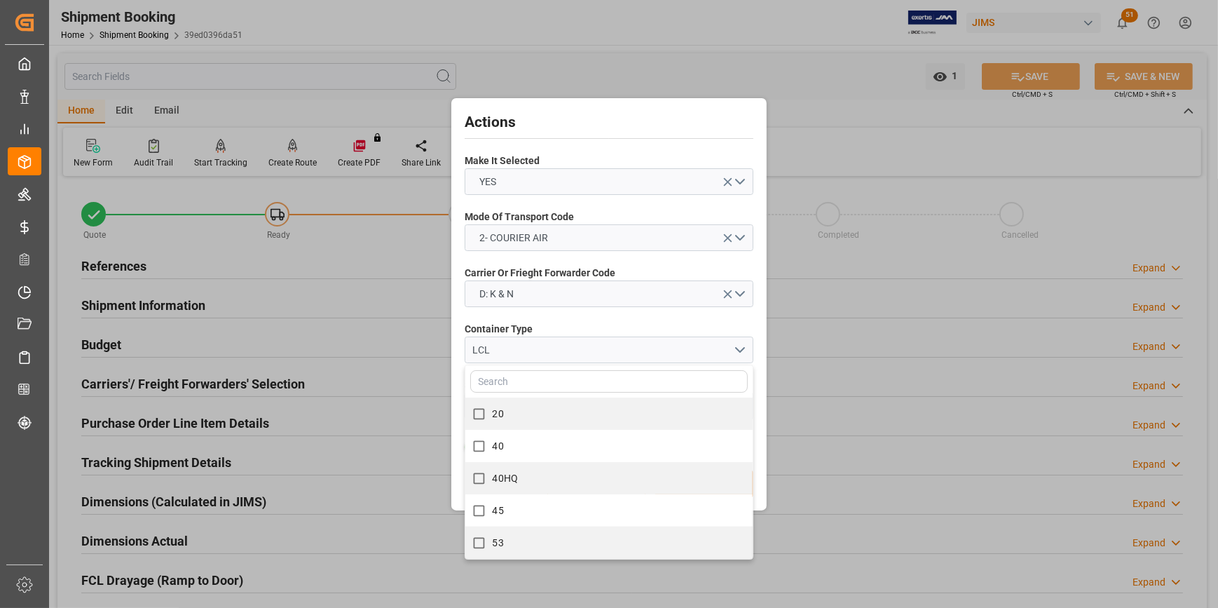
click at [561, 320] on div "Container Type LCL 20 40 40HQ 45 53" at bounding box center [609, 342] width 289 height 51
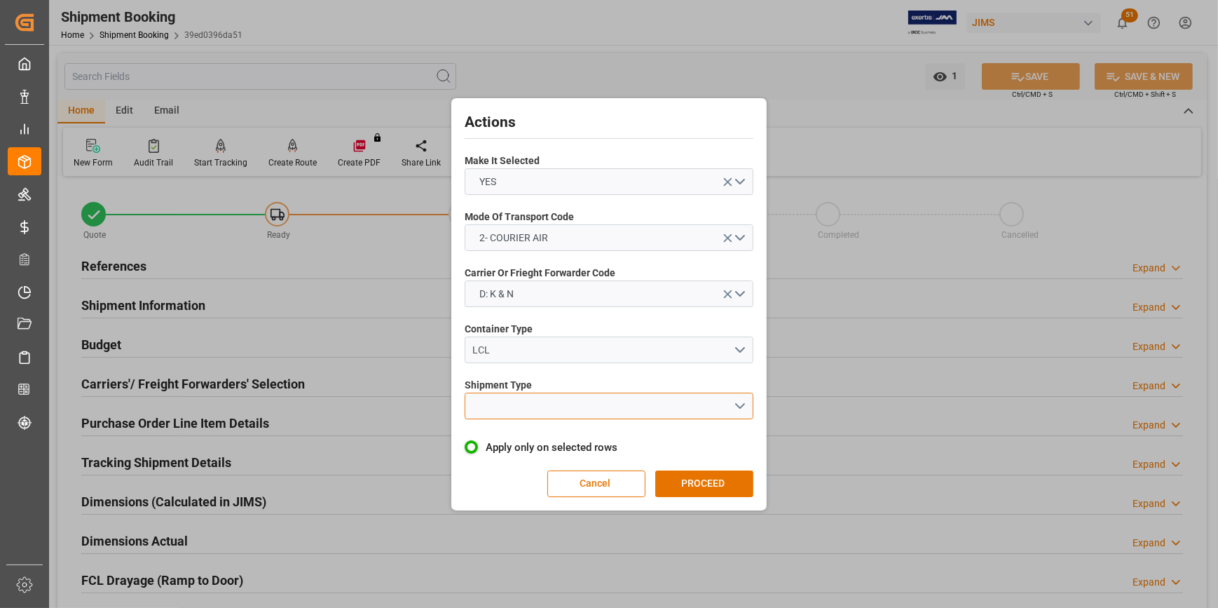
click at [494, 409] on button "open menu" at bounding box center [609, 406] width 289 height 27
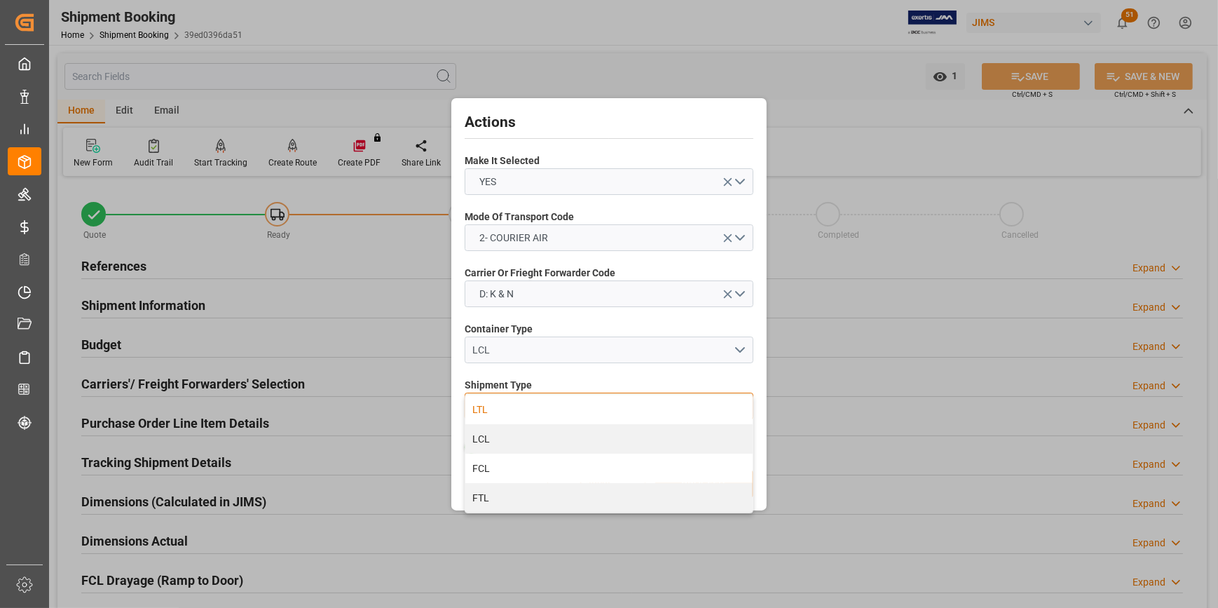
click at [513, 415] on div "LTL" at bounding box center [608, 409] width 287 height 29
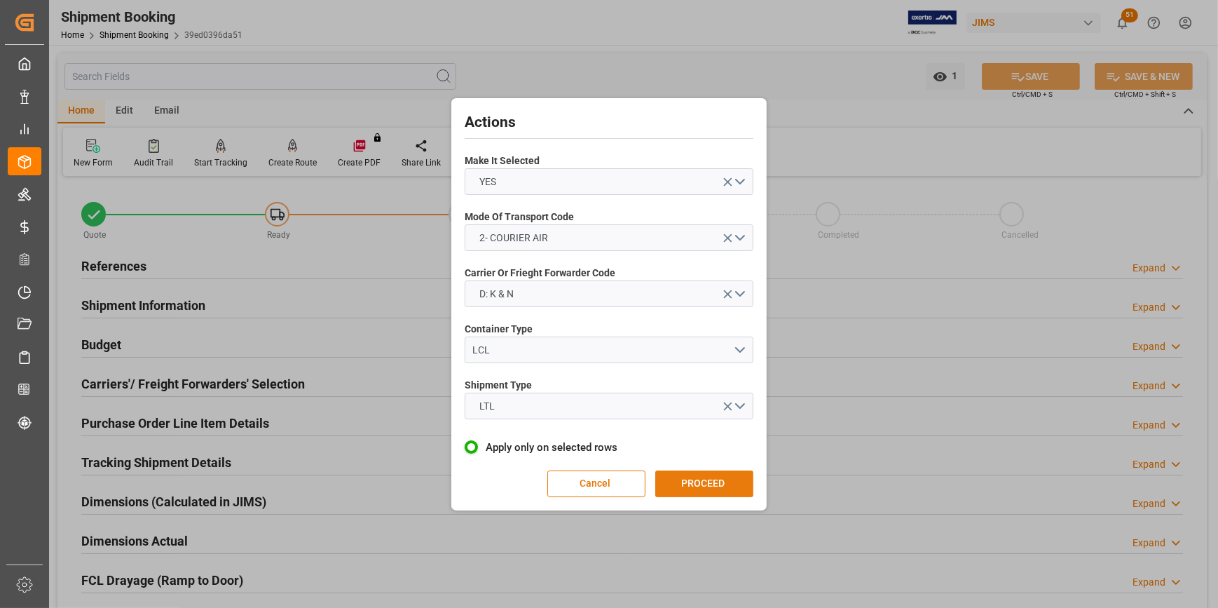
click at [724, 484] on button "PROCEED" at bounding box center [704, 483] width 98 height 27
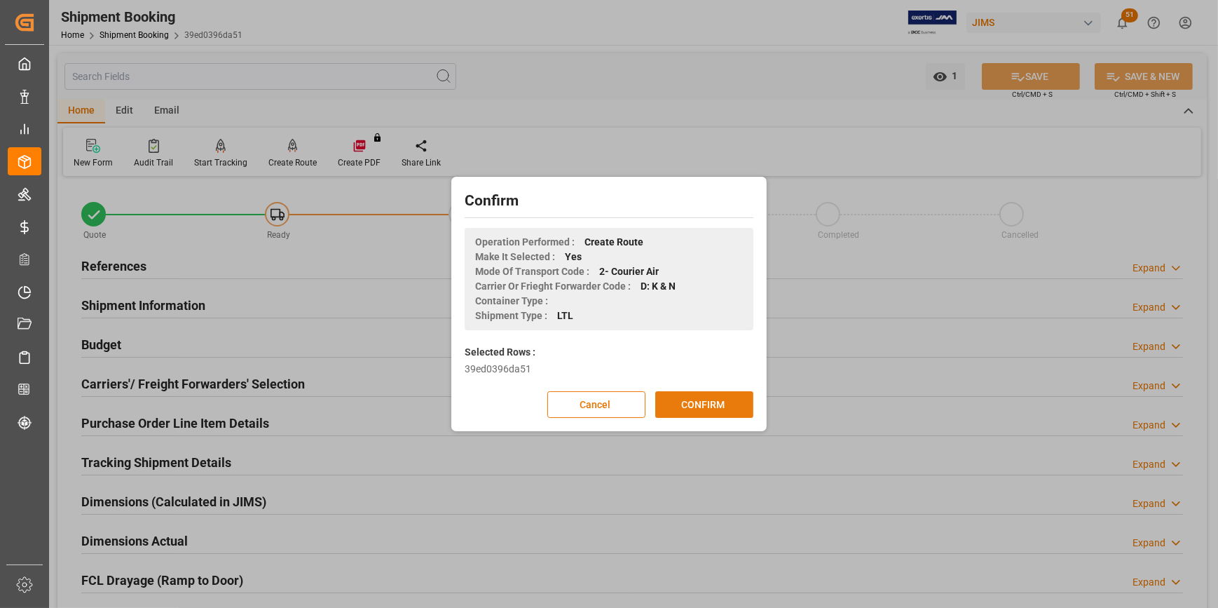
click at [702, 407] on button "CONFIRM" at bounding box center [704, 404] width 98 height 27
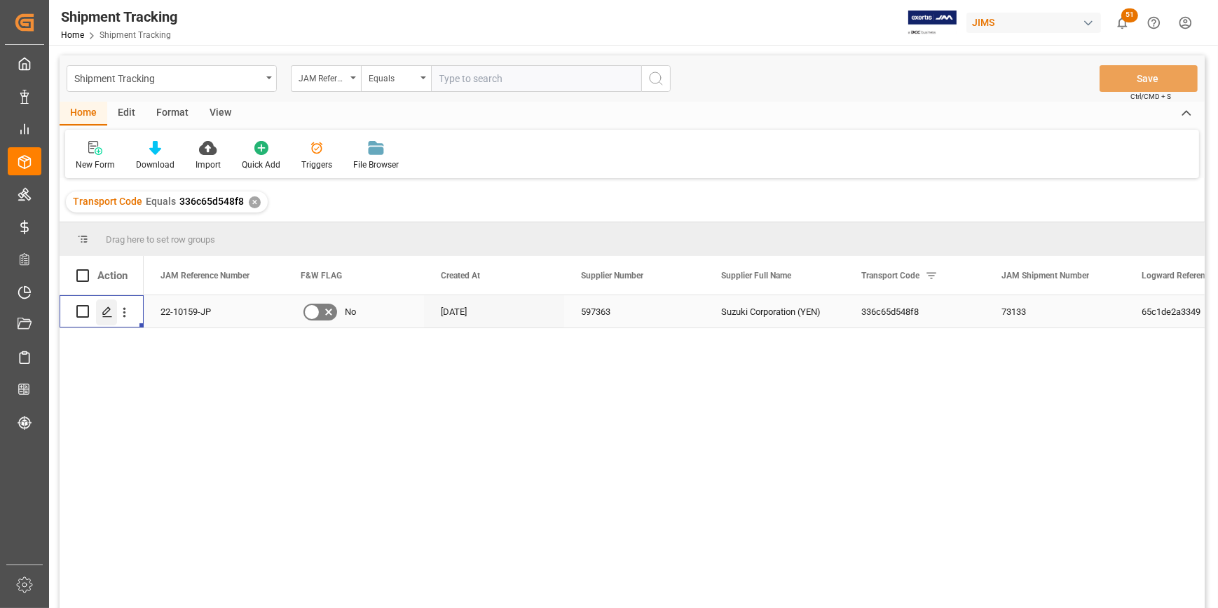
click at [102, 308] on icon "Press SPACE to select this row." at bounding box center [107, 311] width 11 height 11
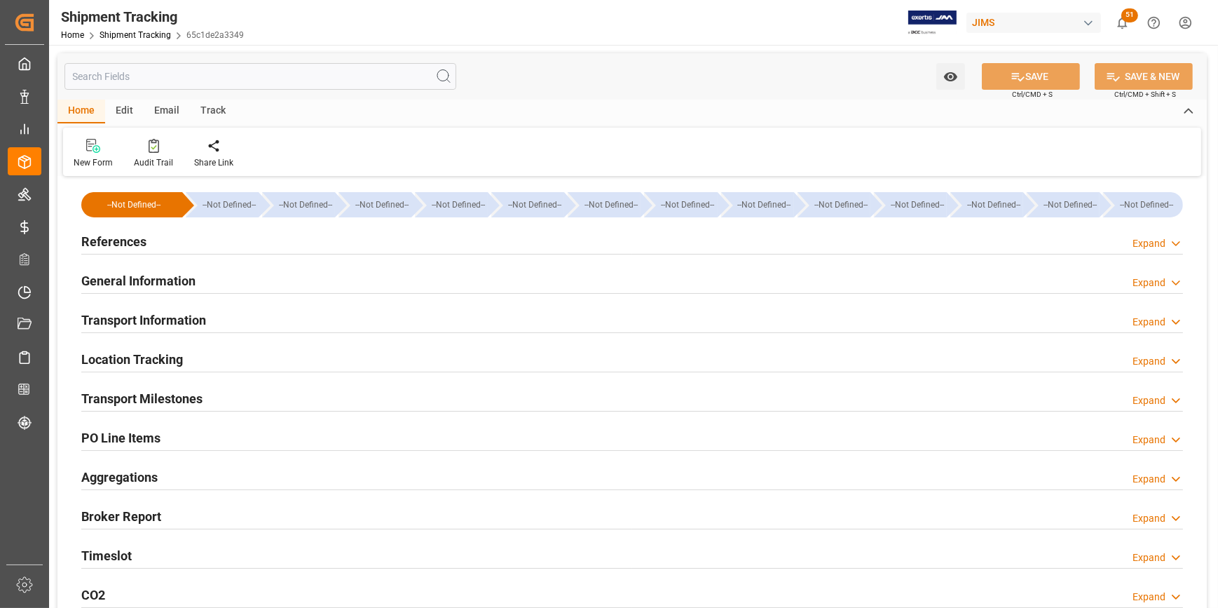
type input "17-07-2025"
click at [114, 243] on h2 "References" at bounding box center [113, 241] width 65 height 19
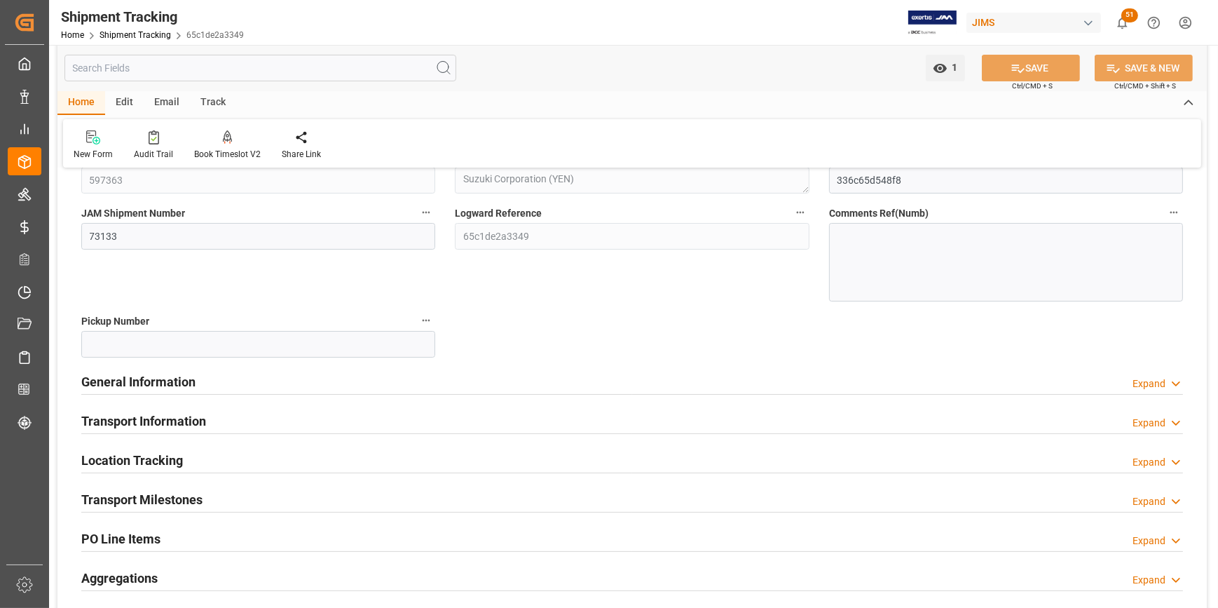
scroll to position [191, 0]
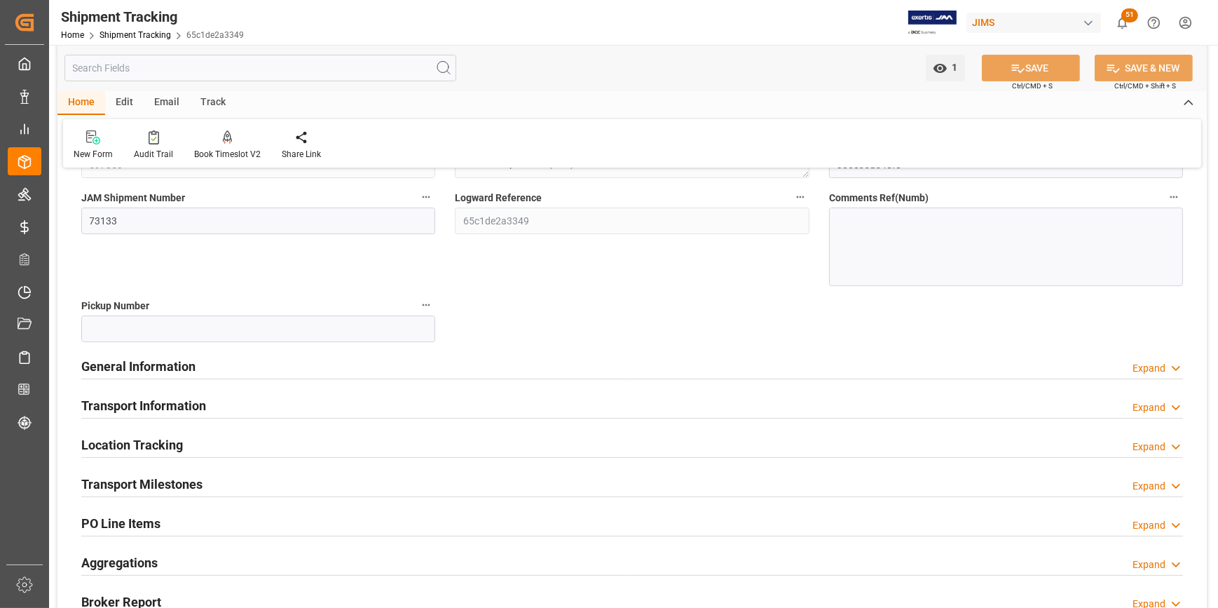
click at [118, 366] on h2 "General Information" at bounding box center [138, 366] width 114 height 19
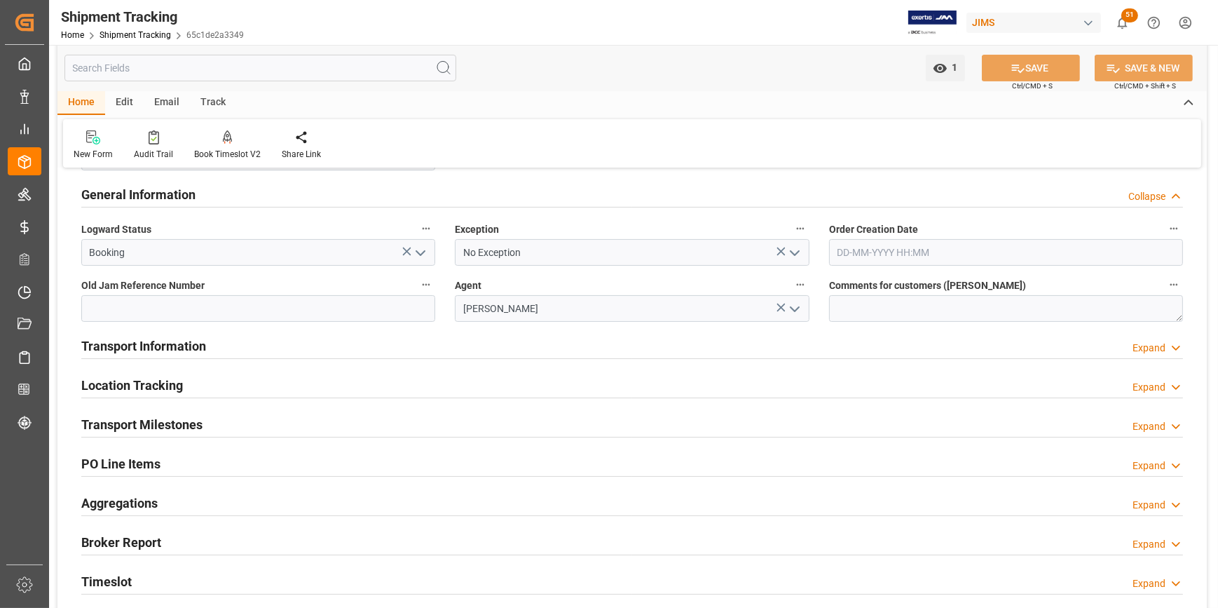
scroll to position [382, 0]
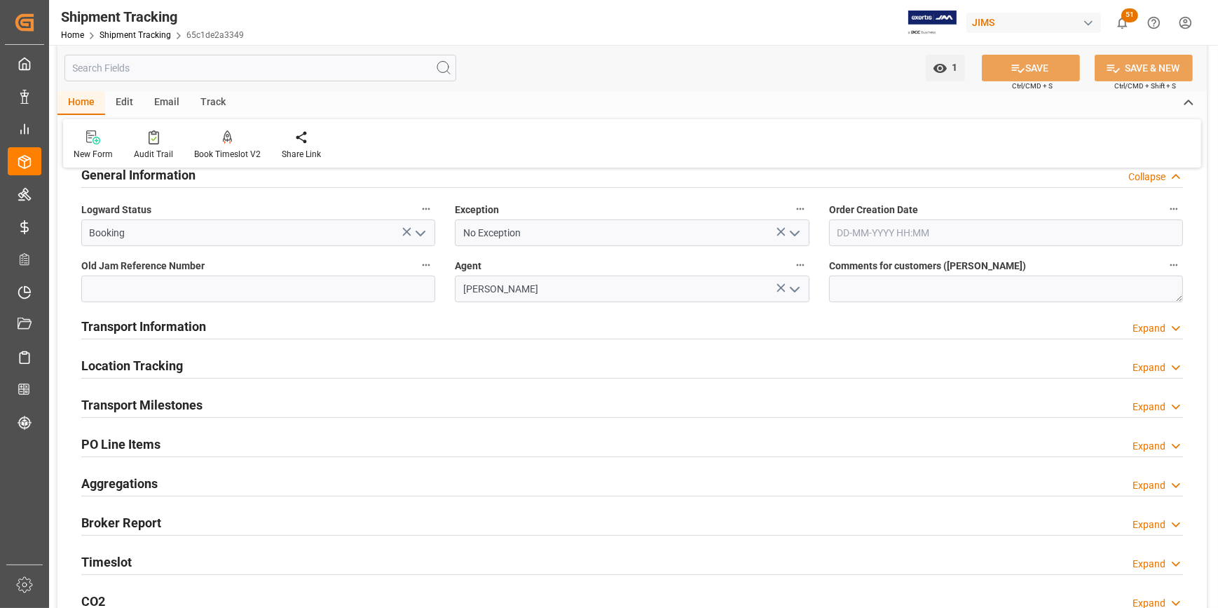
click at [116, 407] on h2 "Transport Milestones" at bounding box center [141, 404] width 121 height 19
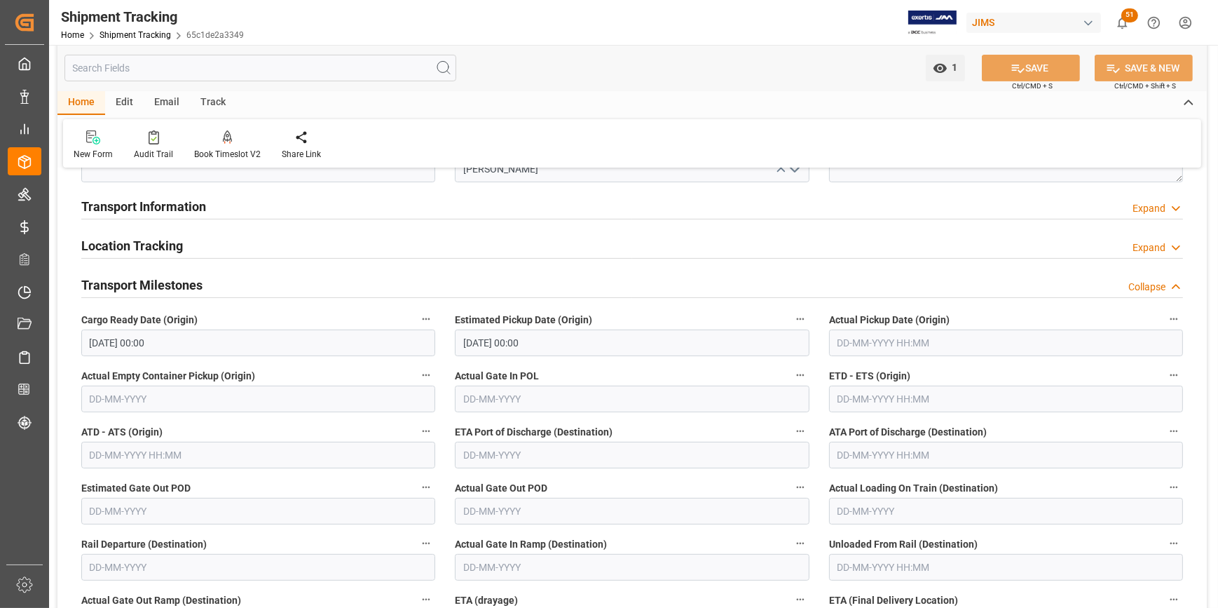
scroll to position [510, 0]
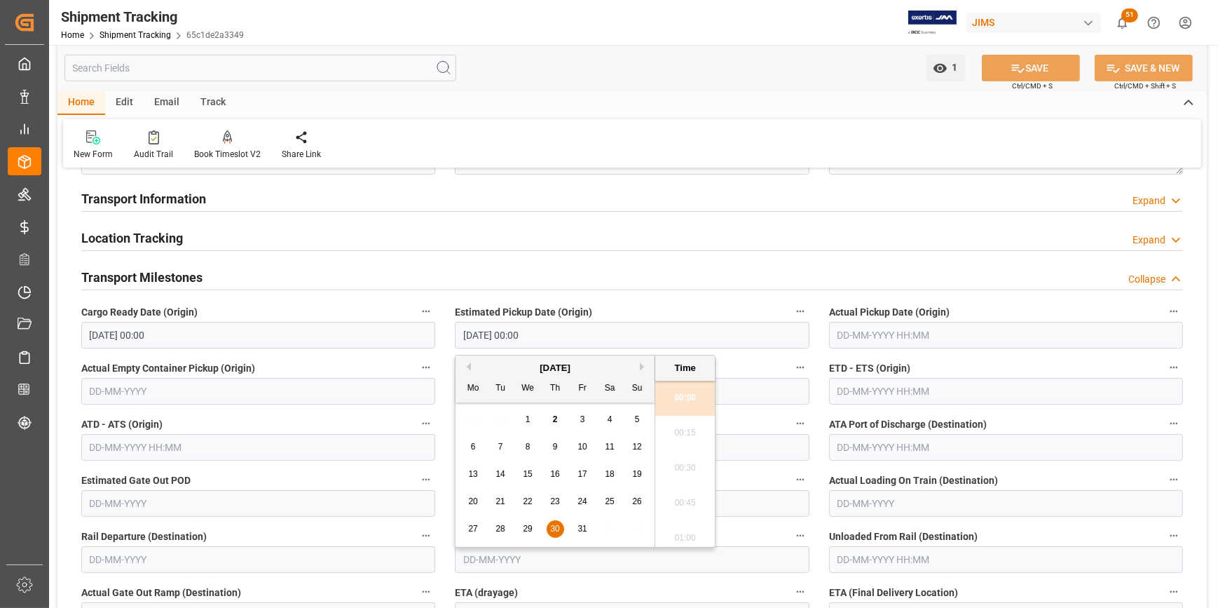
click at [470, 331] on input "30-10-2025 00:00" at bounding box center [632, 335] width 354 height 27
click at [588, 503] on div "24" at bounding box center [583, 501] width 18 height 17
type input "24-10-2025 00:00"
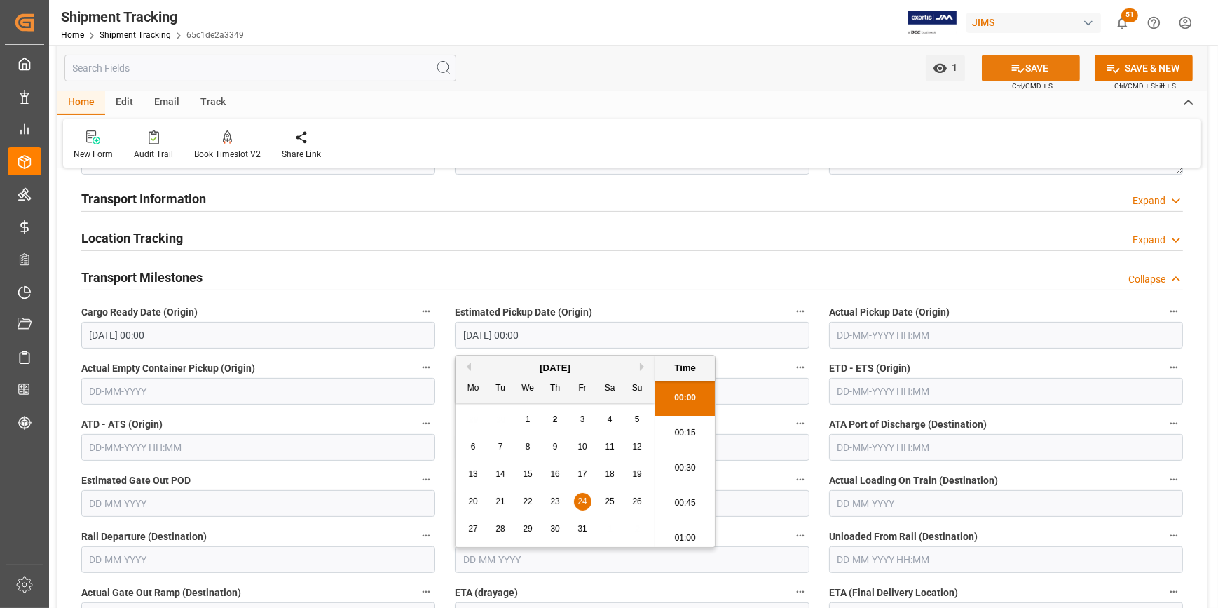
click at [1031, 68] on button "SAVE" at bounding box center [1031, 68] width 98 height 27
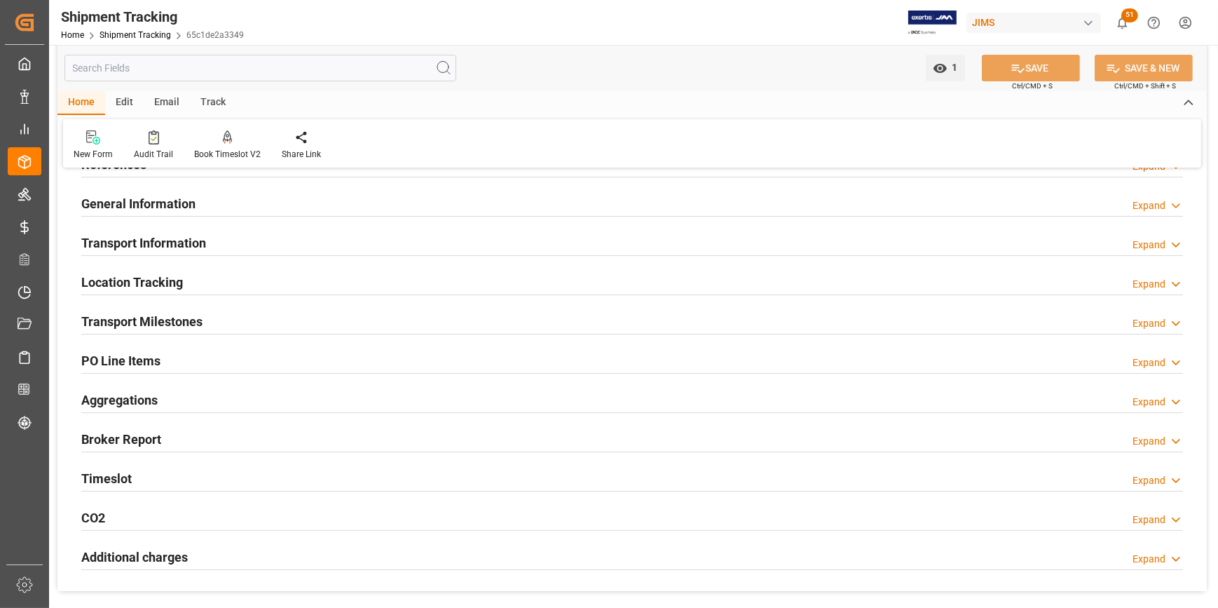
scroll to position [0, 0]
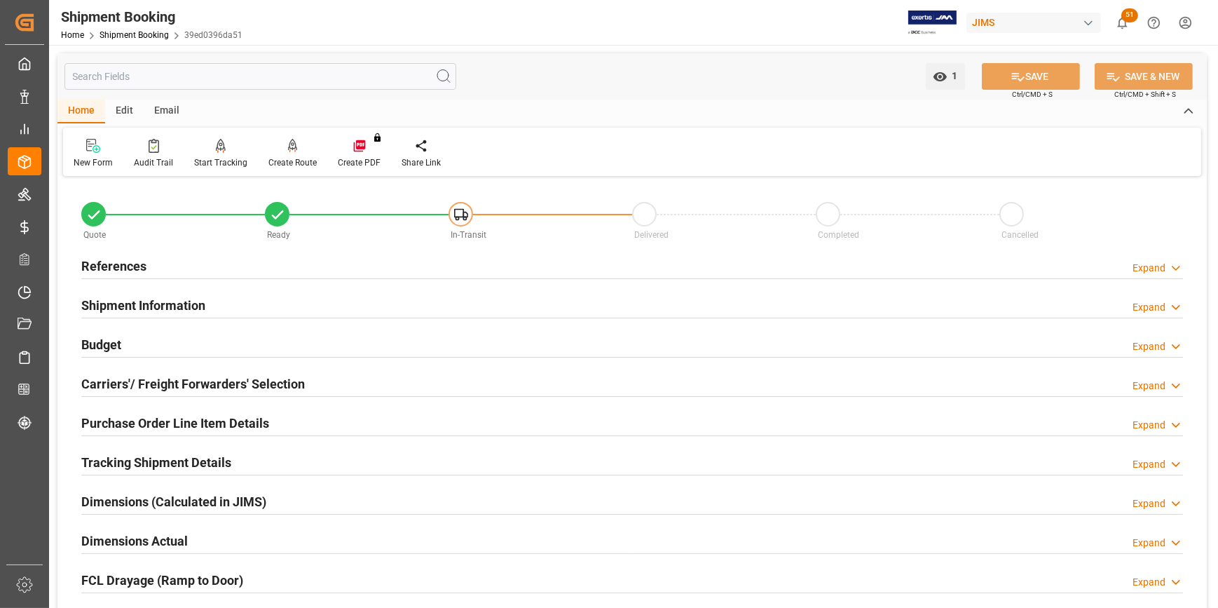
scroll to position [63, 0]
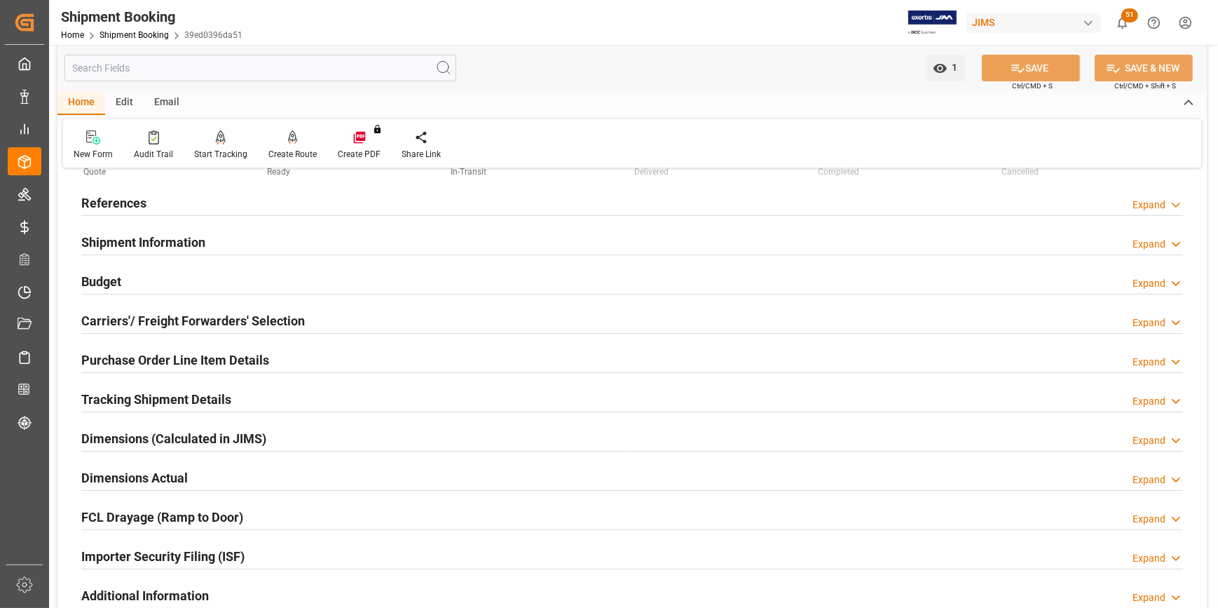
click at [141, 400] on h2 "Tracking Shipment Details" at bounding box center [156, 399] width 150 height 19
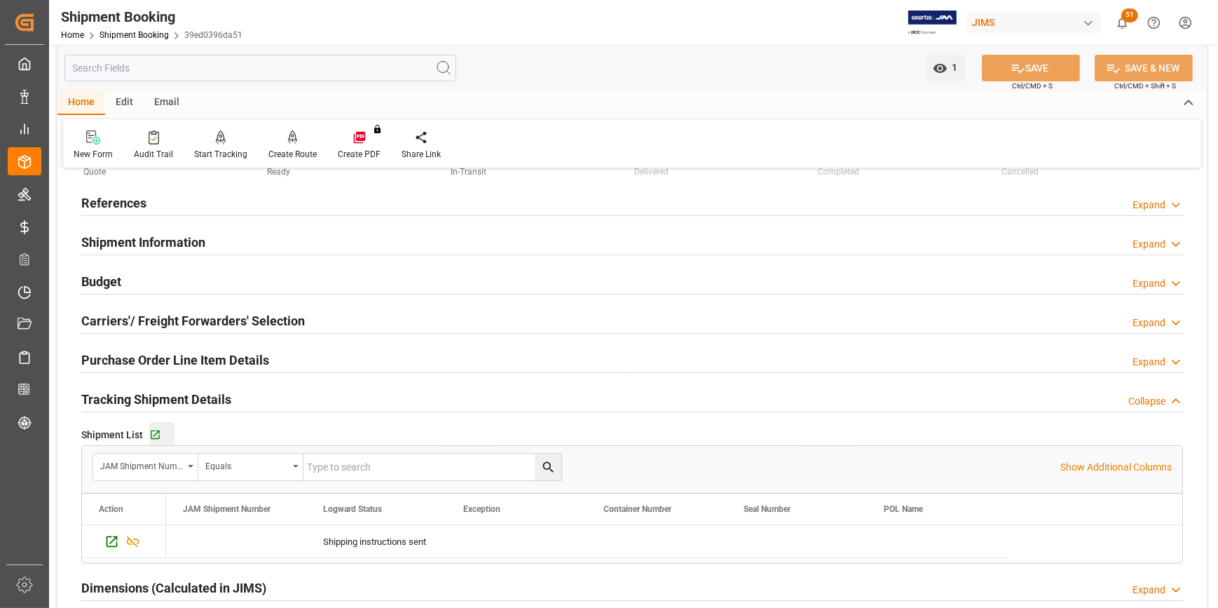
click at [154, 441] on button "Go to Shipment Tracking Grid" at bounding box center [161, 434] width 25 height 25
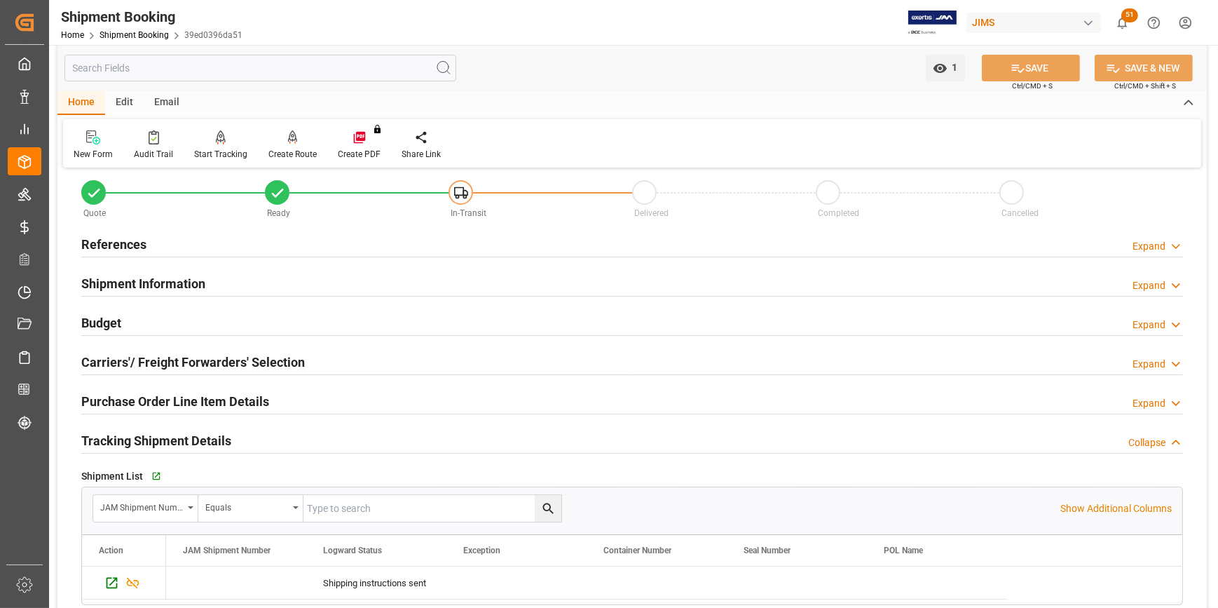
scroll to position [0, 0]
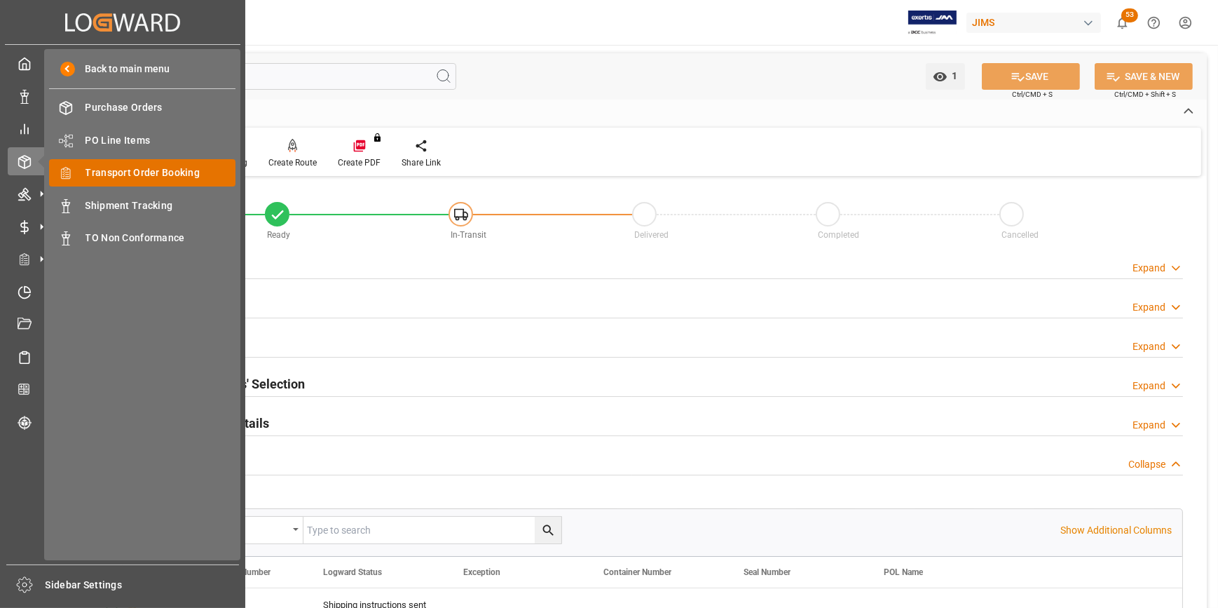
click at [102, 172] on span "Transport Order Booking" at bounding box center [161, 172] width 151 height 15
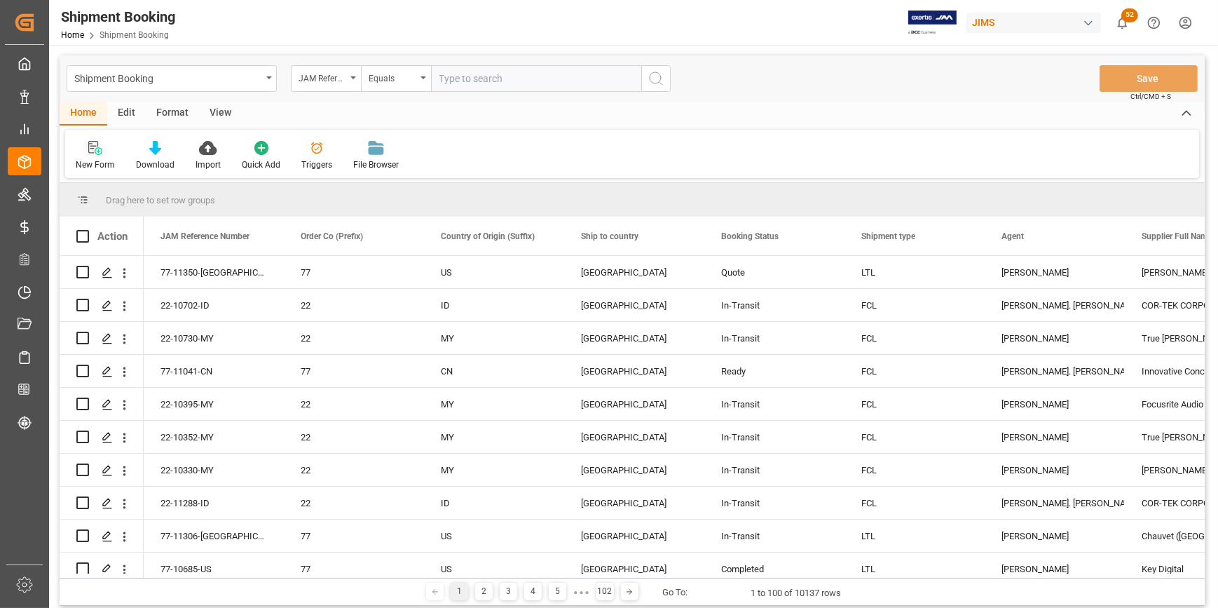
click at [91, 149] on icon at bounding box center [95, 148] width 14 height 14
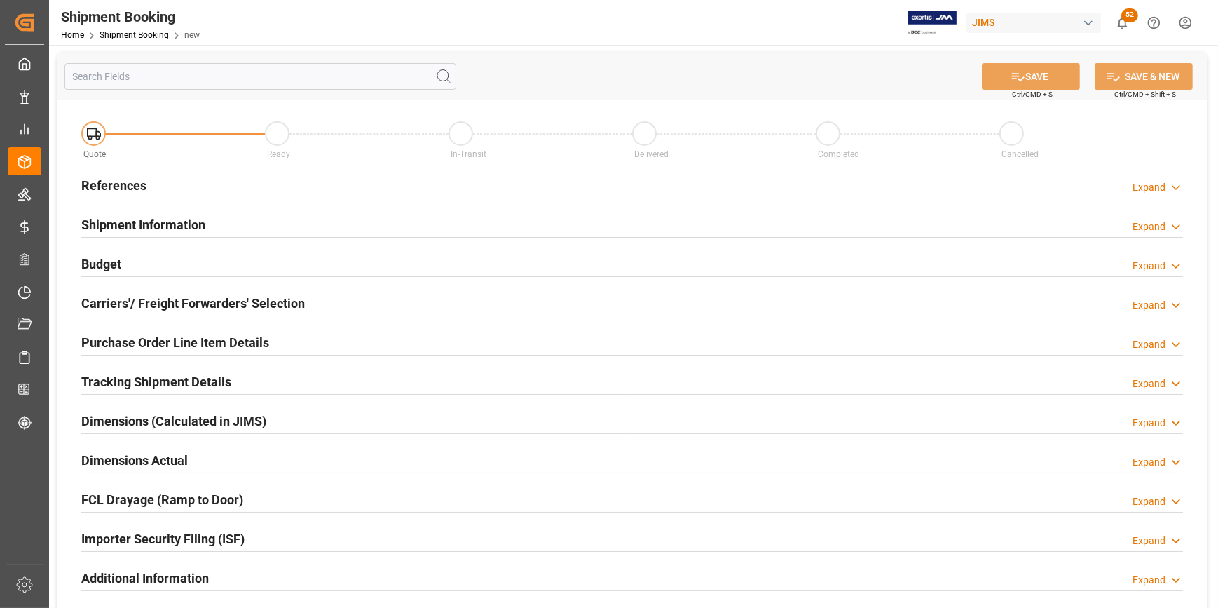
click at [114, 186] on h2 "References" at bounding box center [113, 185] width 65 height 19
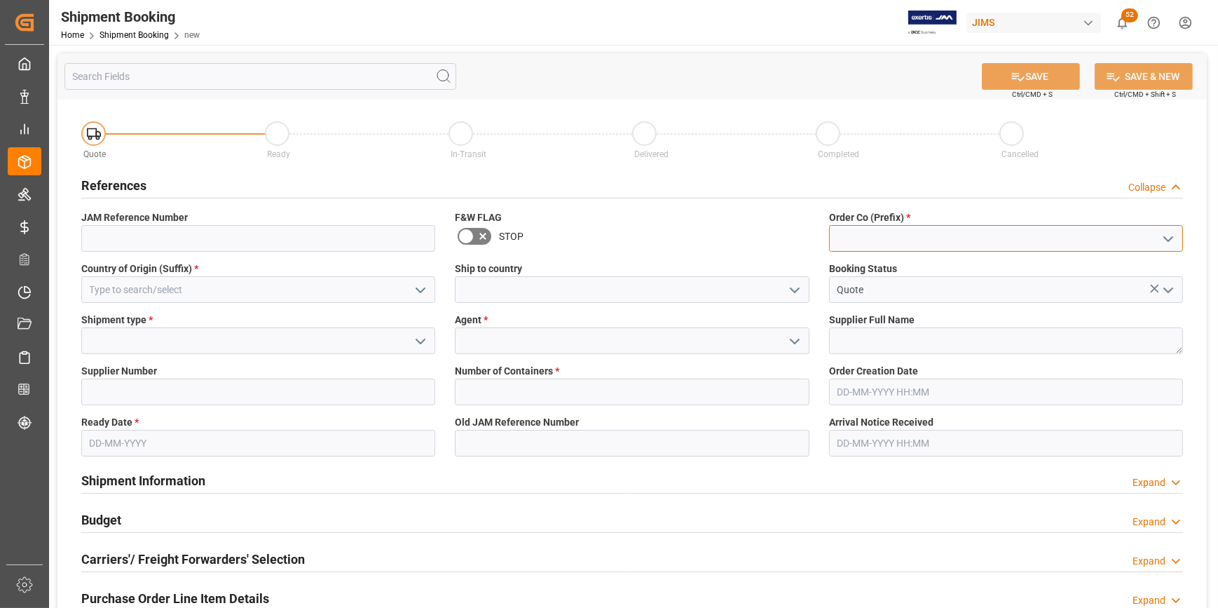
click at [861, 235] on input at bounding box center [1006, 238] width 354 height 27
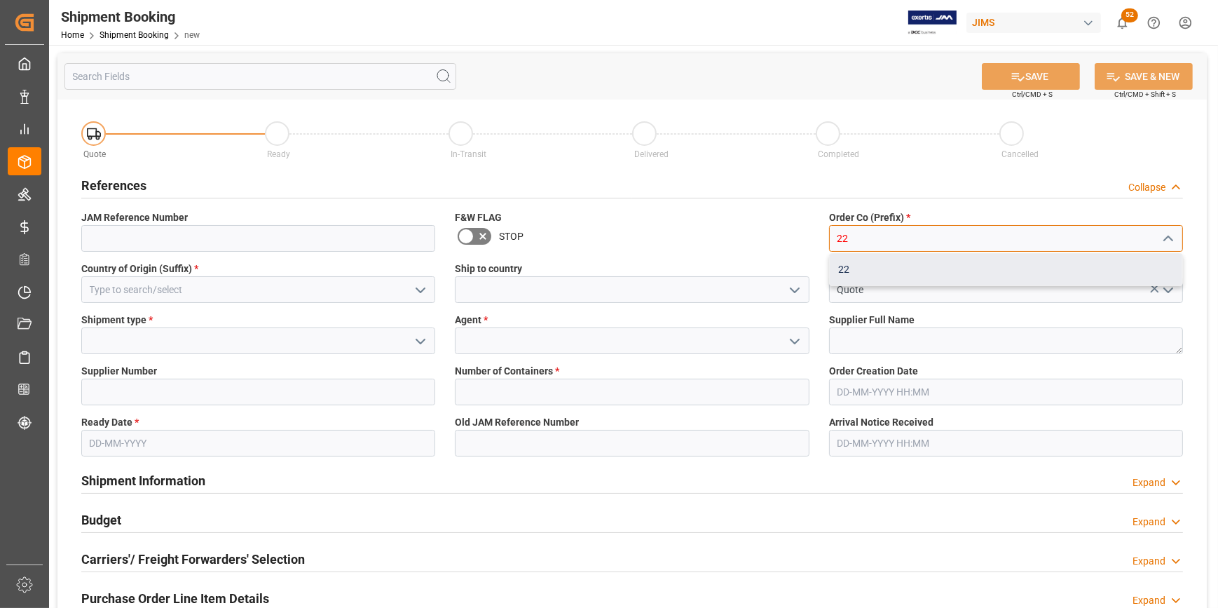
click at [861, 268] on div "22" at bounding box center [1006, 270] width 353 height 32
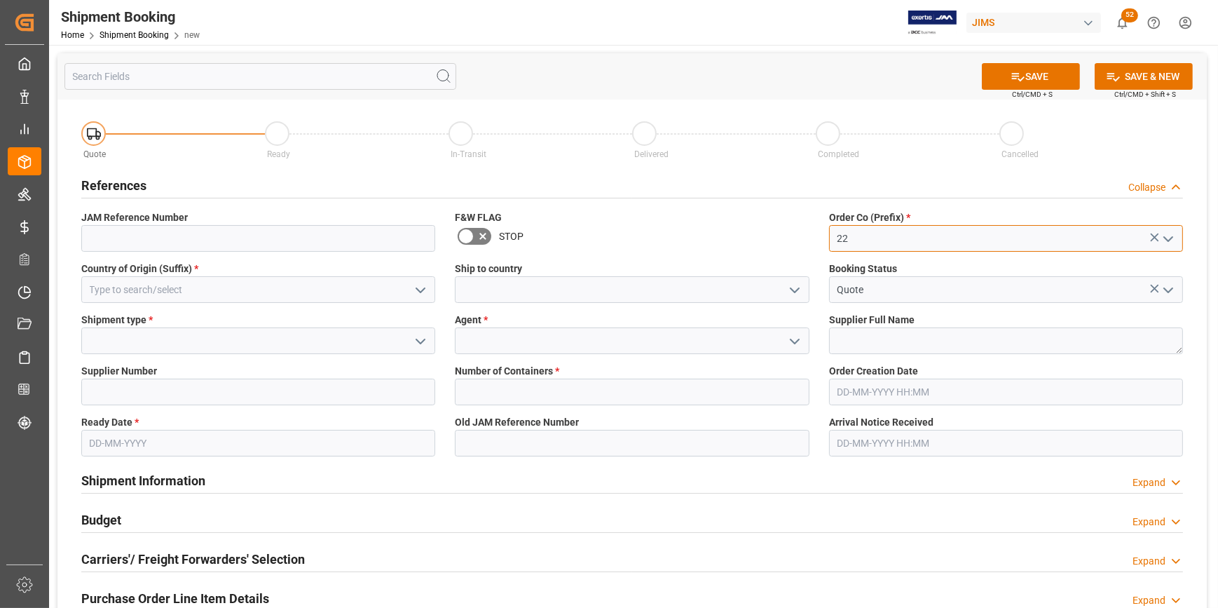
type input "22"
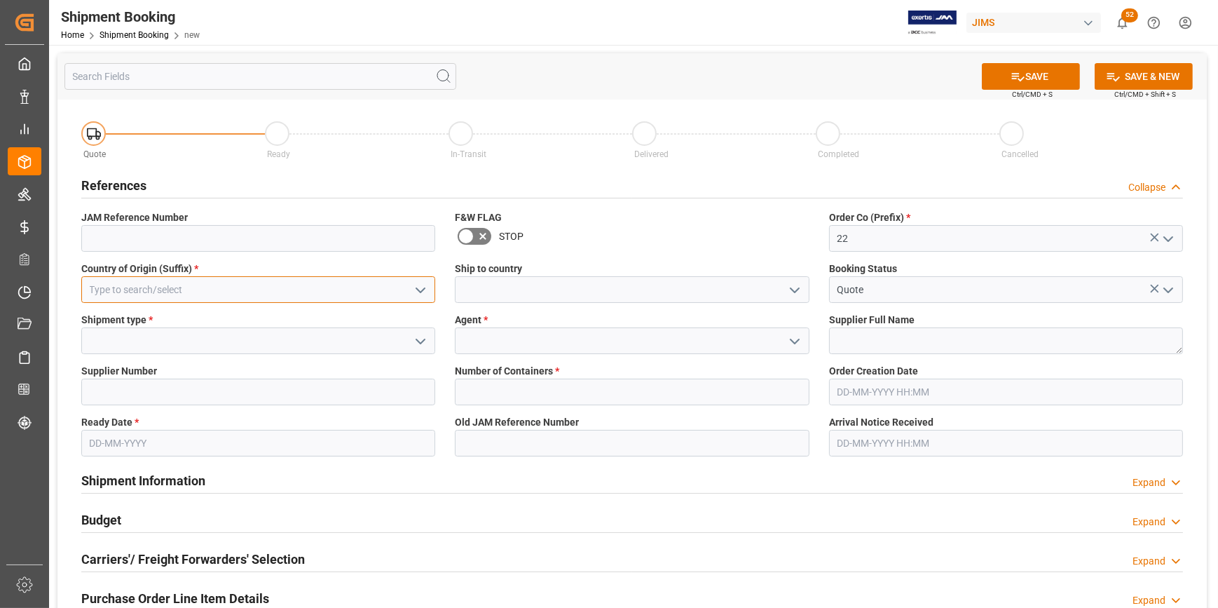
click at [89, 293] on input at bounding box center [258, 289] width 354 height 27
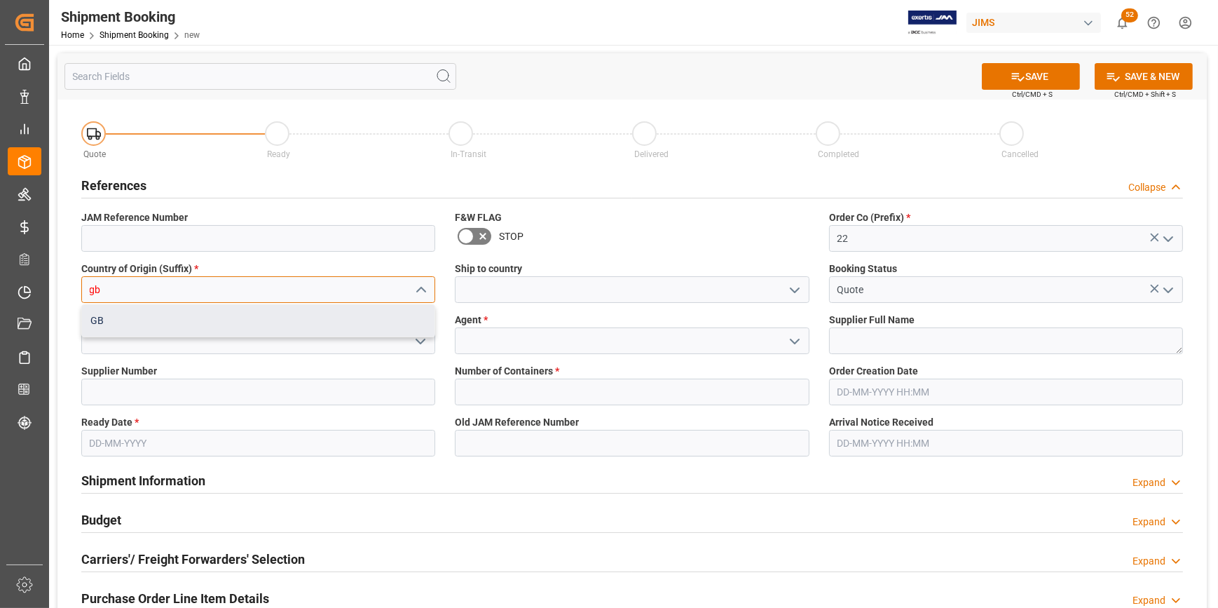
click at [135, 315] on div "GB" at bounding box center [258, 321] width 353 height 32
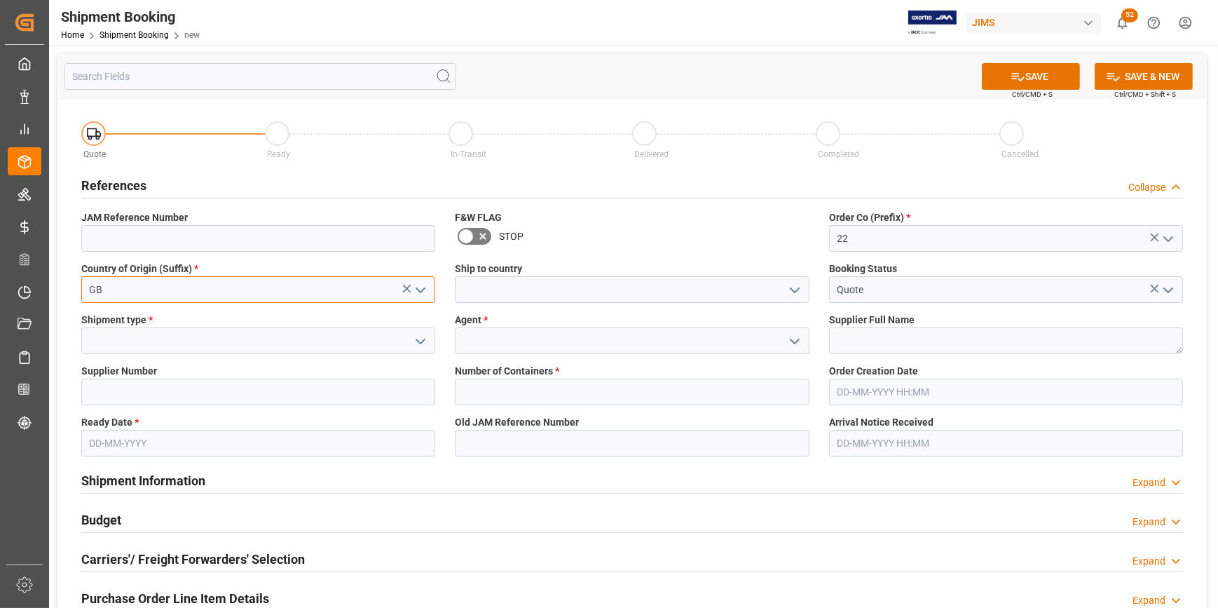
type input "GB"
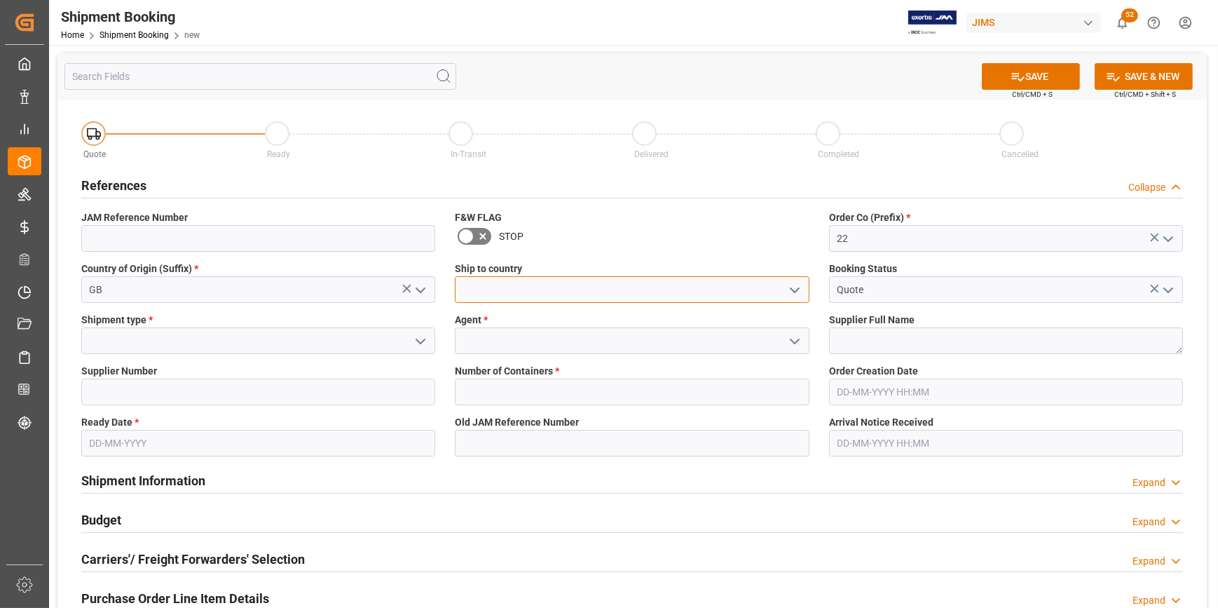
click at [513, 294] on input at bounding box center [632, 289] width 354 height 27
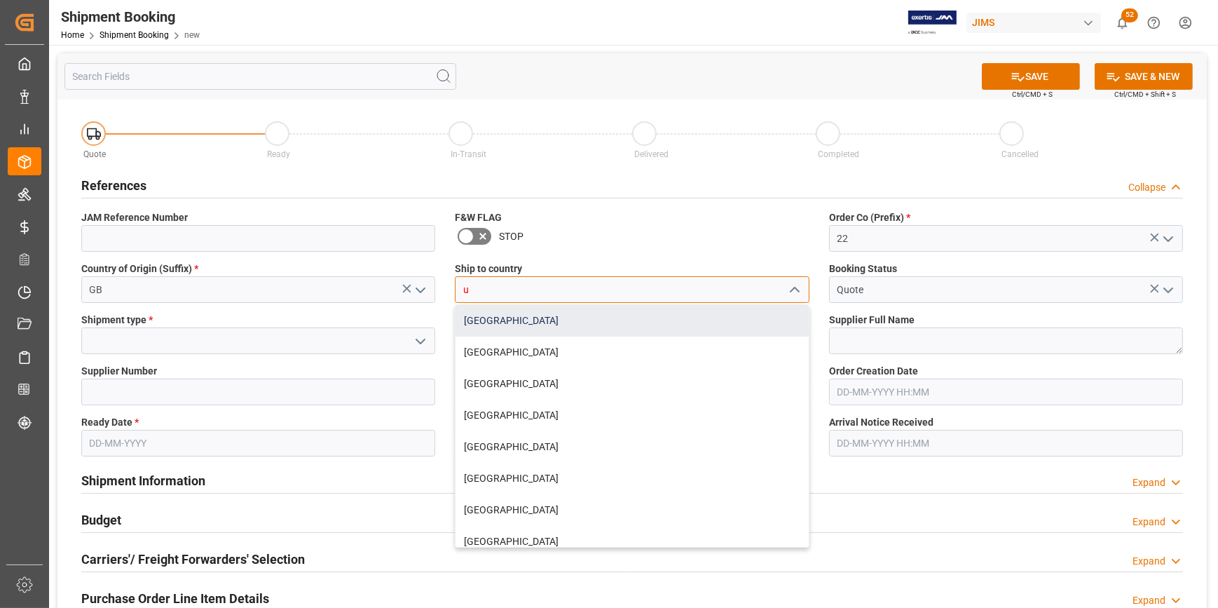
click at [543, 320] on div "[GEOGRAPHIC_DATA]" at bounding box center [632, 321] width 353 height 32
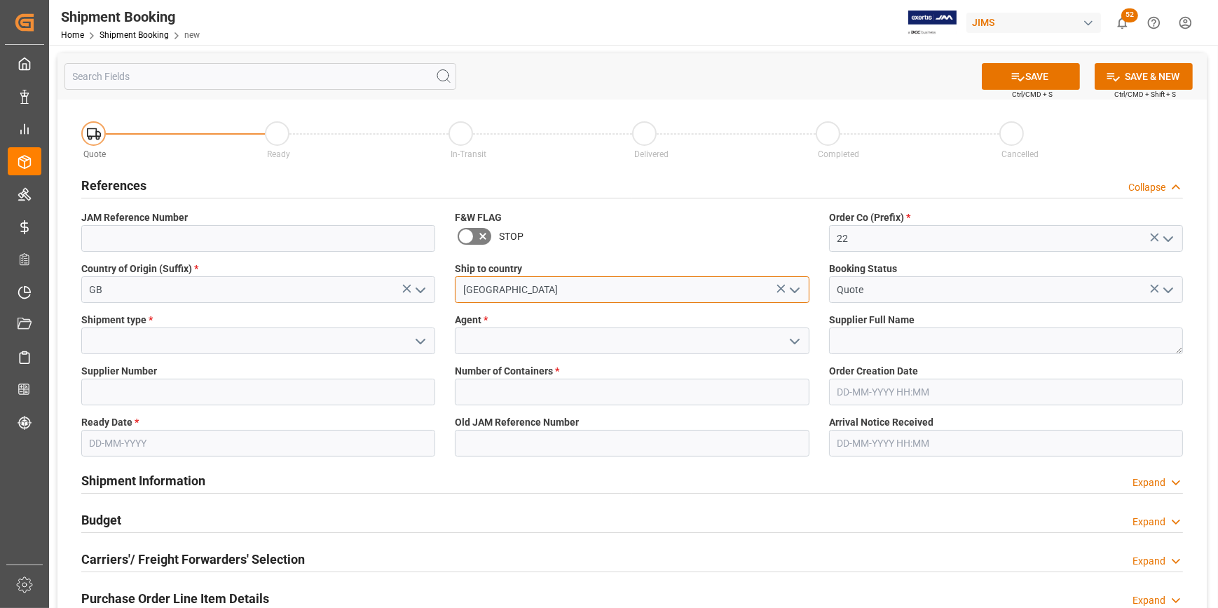
type input "[GEOGRAPHIC_DATA]"
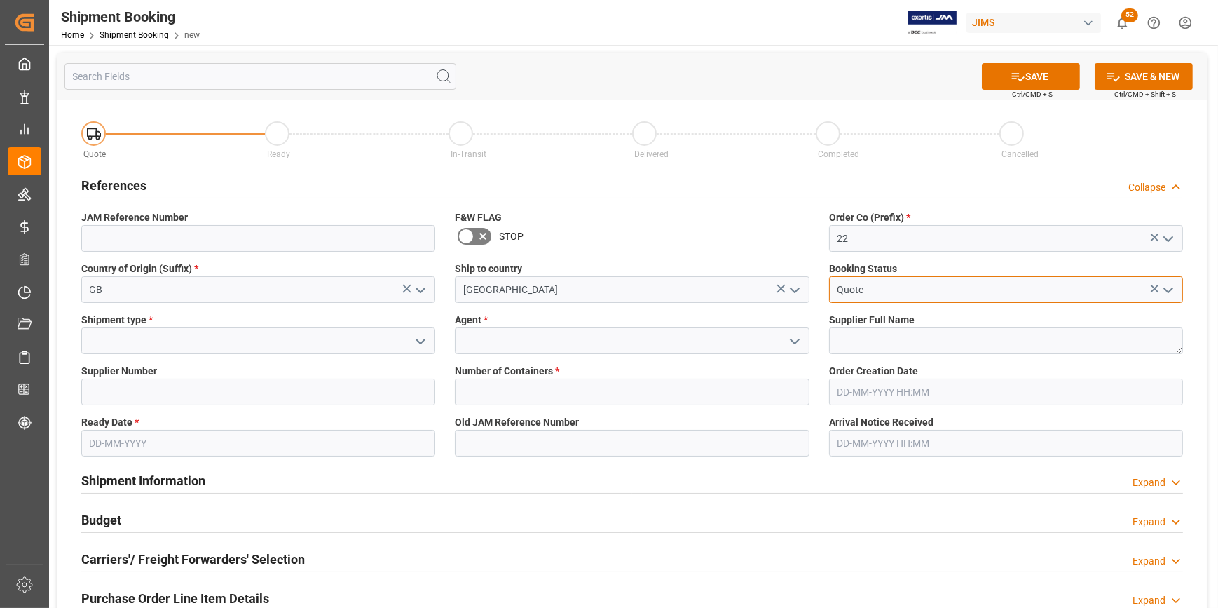
click at [878, 289] on input "Quote" at bounding box center [1006, 289] width 354 height 27
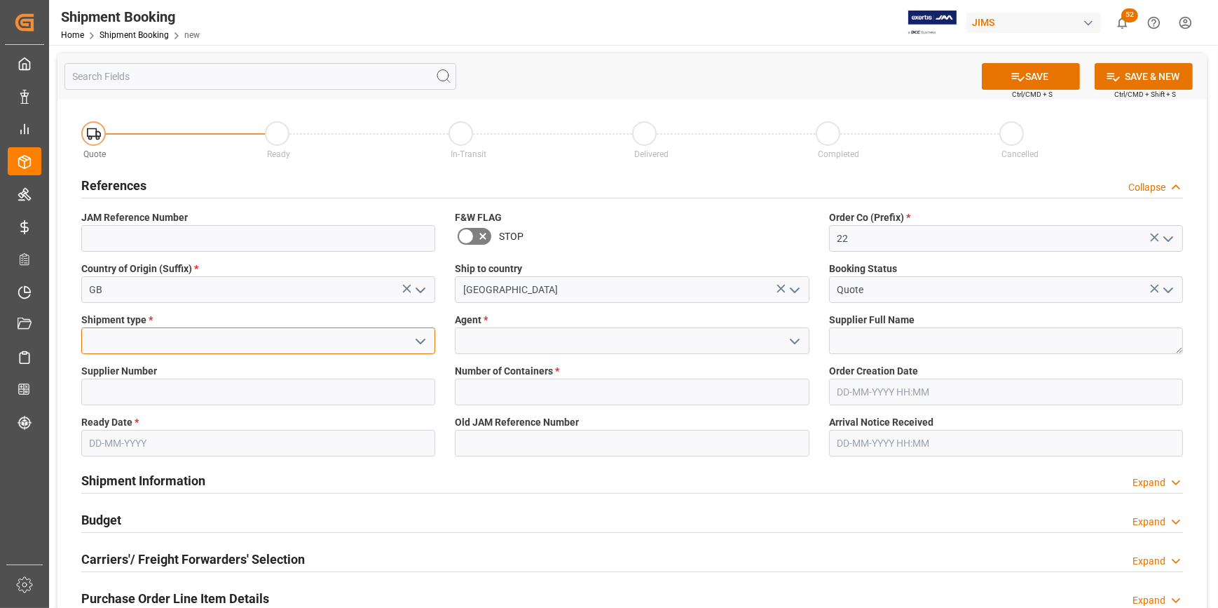
click at [87, 343] on input at bounding box center [258, 340] width 354 height 27
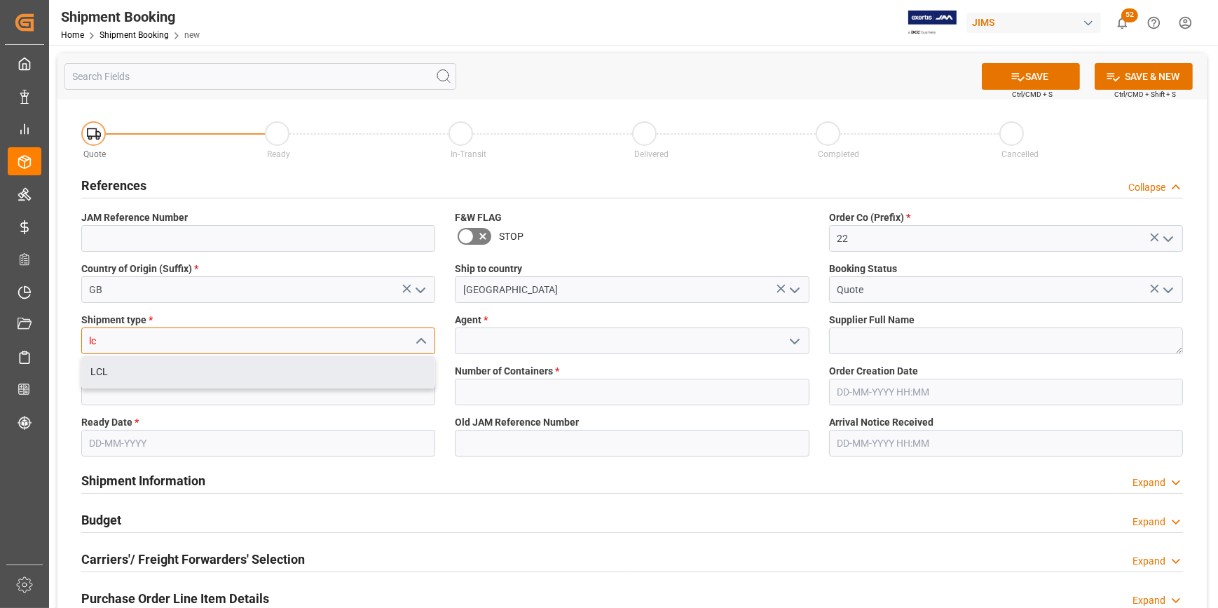
drag, startPoint x: 107, startPoint y: 377, endPoint x: 276, endPoint y: 373, distance: 169.7
click at [107, 377] on div "LCL" at bounding box center [258, 372] width 353 height 32
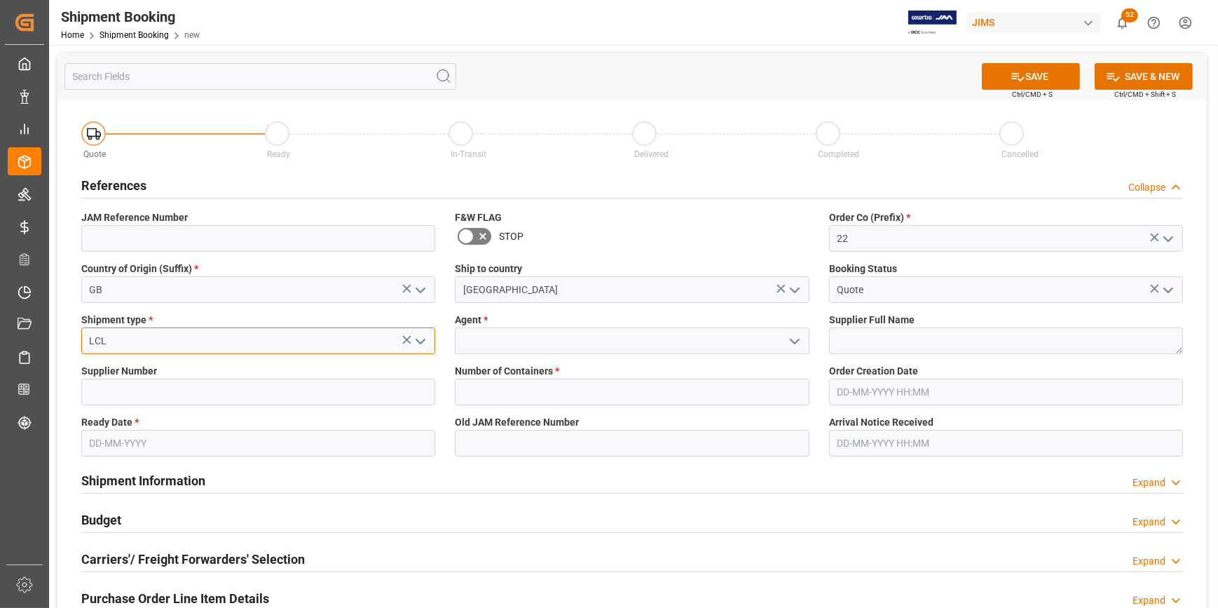
type input "LCL"
click at [485, 341] on input at bounding box center [632, 340] width 354 height 27
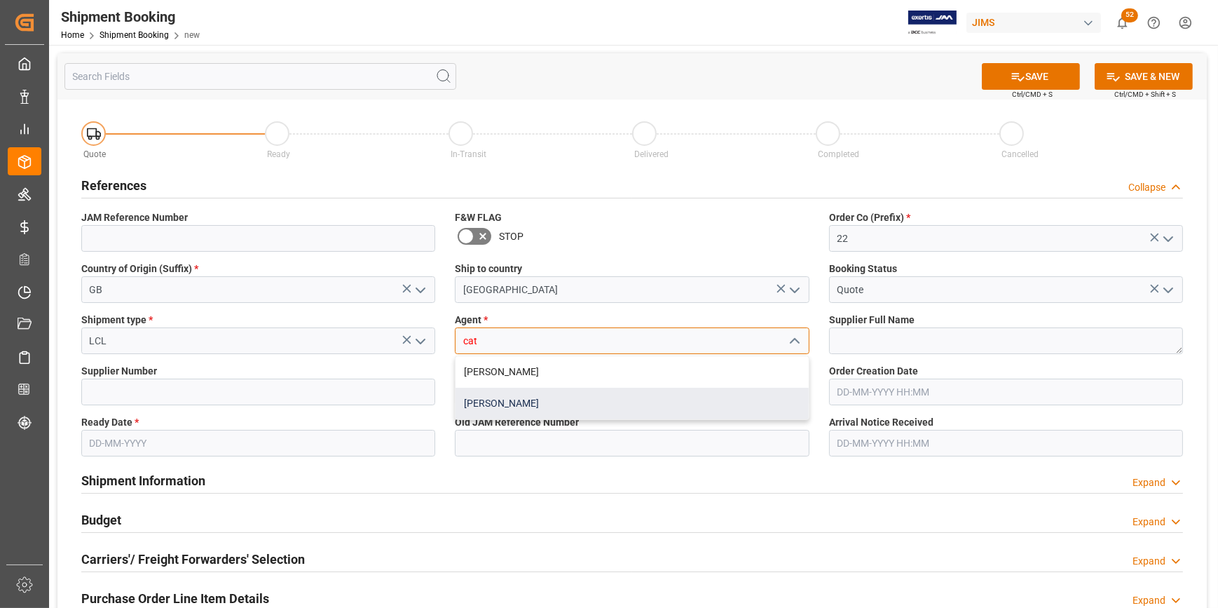
click at [510, 407] on div "[PERSON_NAME]" at bounding box center [632, 404] width 353 height 32
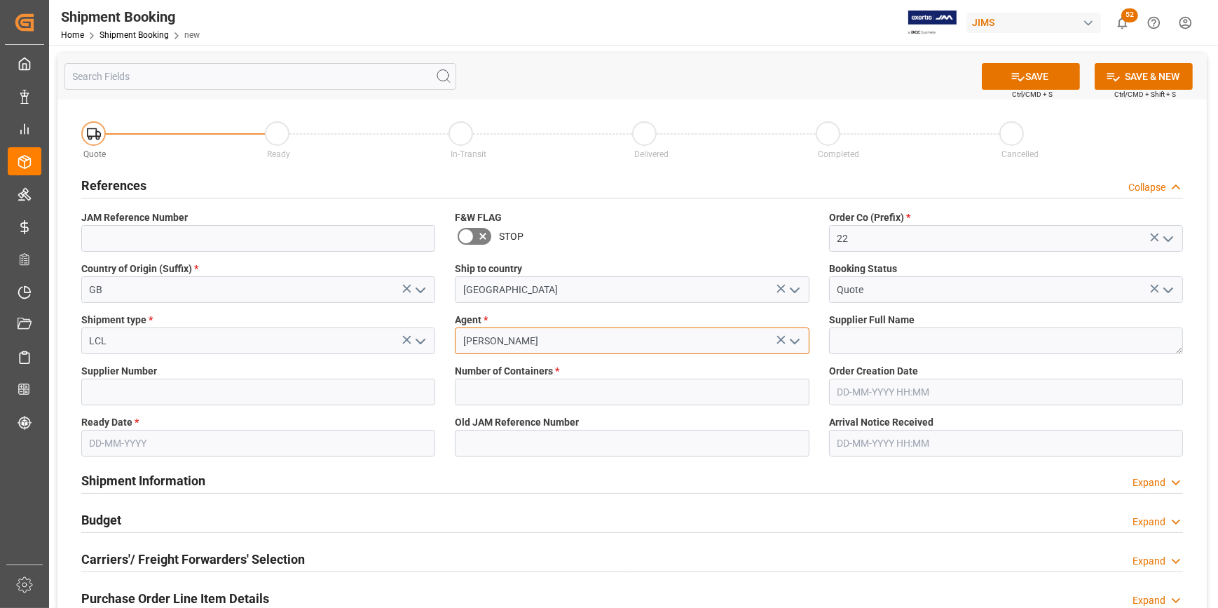
type input "[PERSON_NAME]"
click at [846, 338] on textarea at bounding box center [1006, 340] width 354 height 27
paste textarea "Omnisonic International Limited"
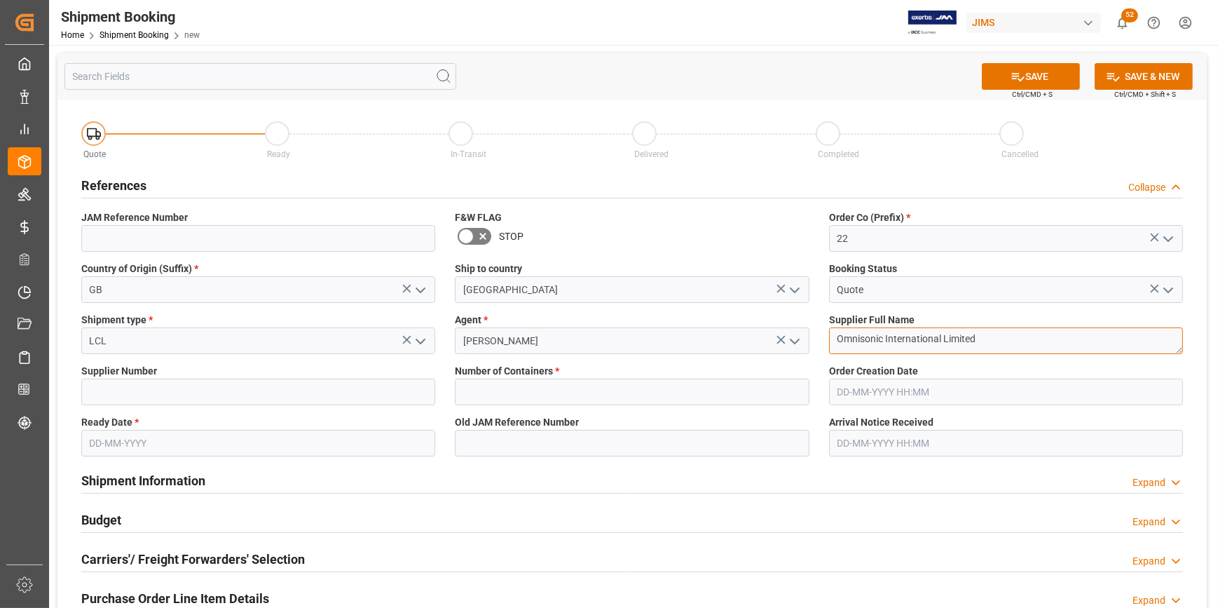
type textarea "Omnisonic International Limited"
click at [149, 408] on div "Supplier Number" at bounding box center [258, 384] width 374 height 51
paste input "780991"
type input "780991"
click at [484, 390] on input "text" at bounding box center [632, 391] width 354 height 27
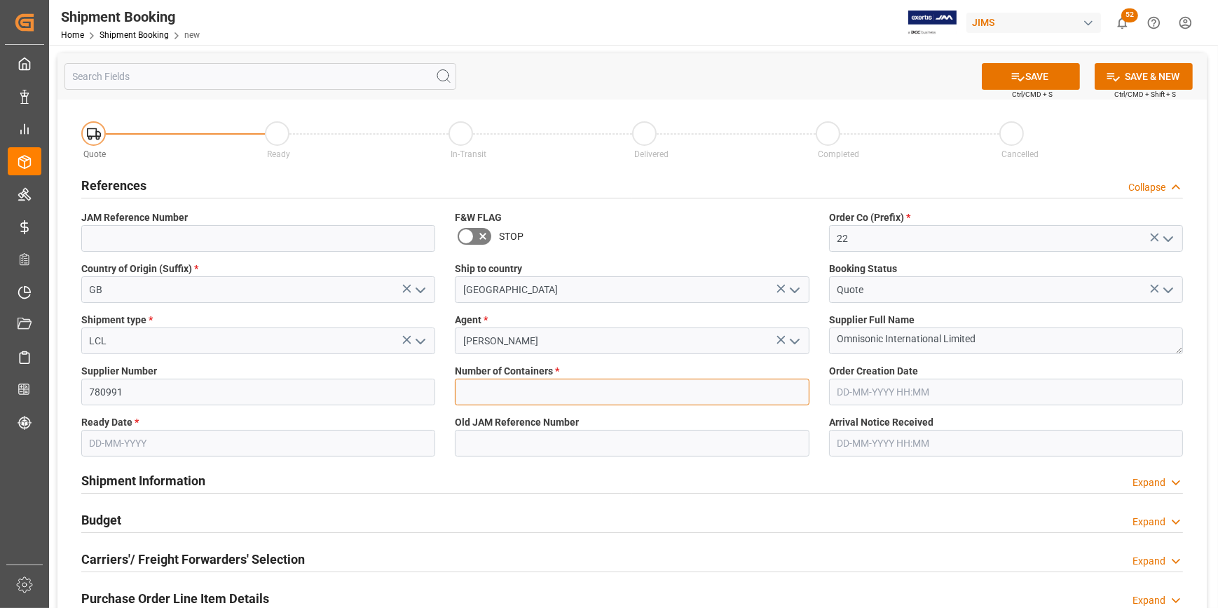
type input "0"
click at [110, 446] on input "text" at bounding box center [258, 443] width 354 height 27
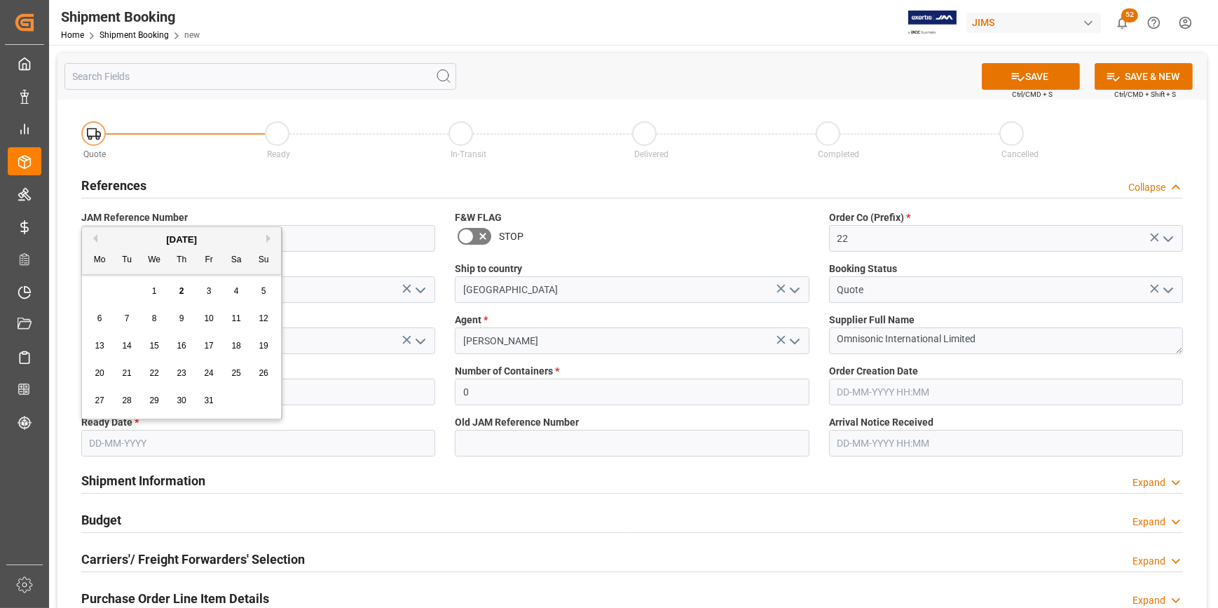
click at [158, 294] on div "1" at bounding box center [155, 291] width 18 height 17
type input "[DATE]"
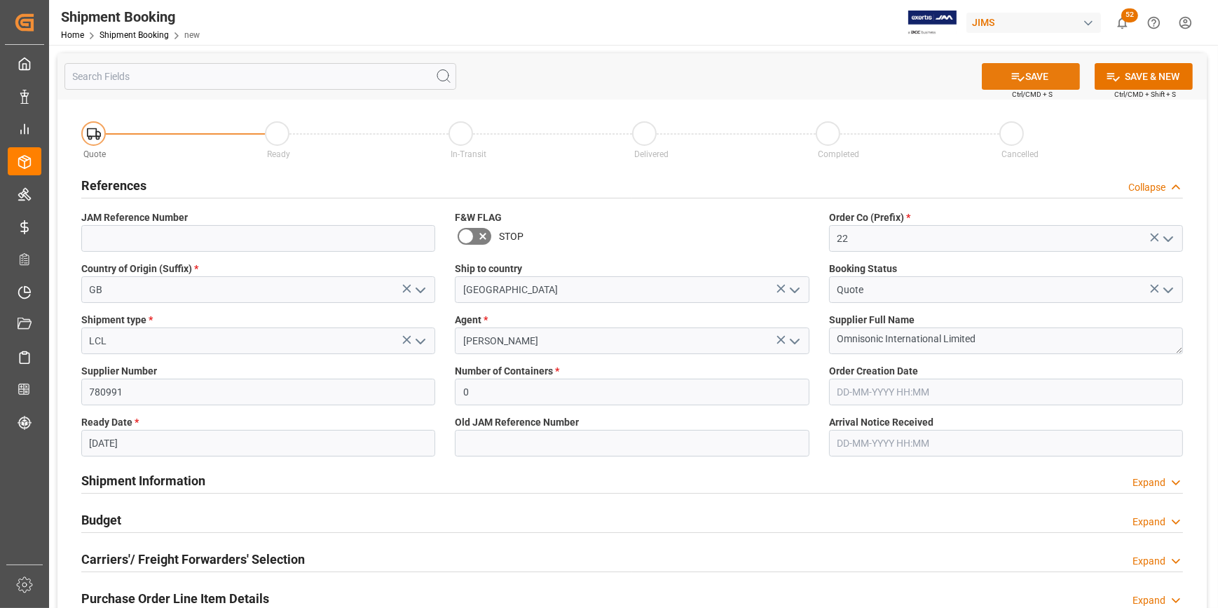
click at [1035, 75] on button "SAVE" at bounding box center [1031, 76] width 98 height 27
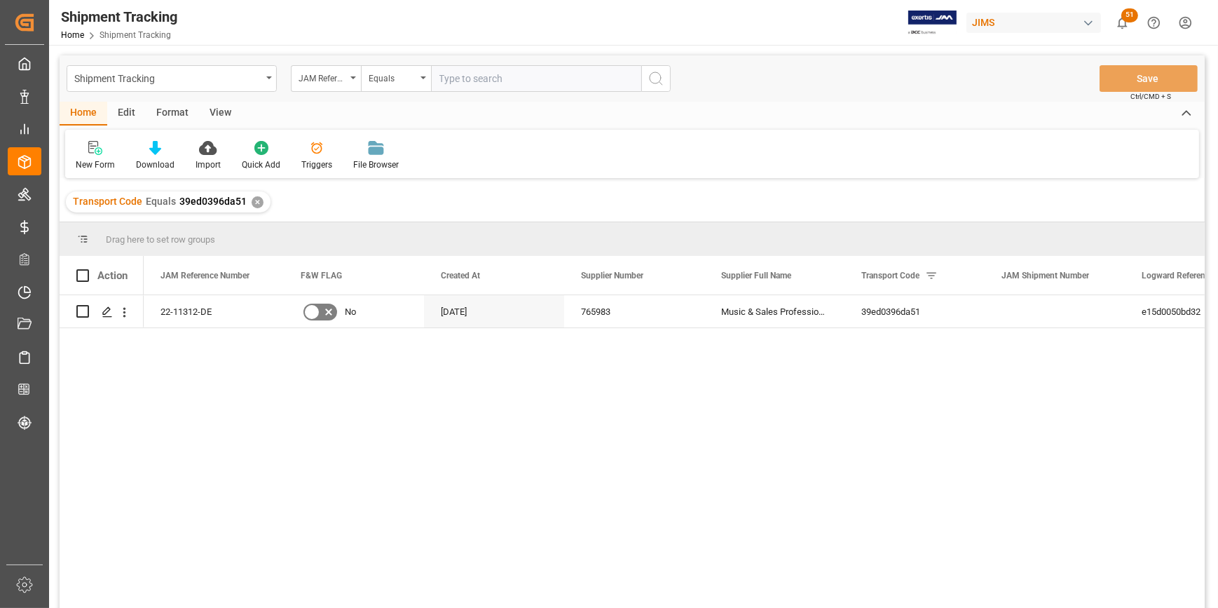
scroll to position [63, 0]
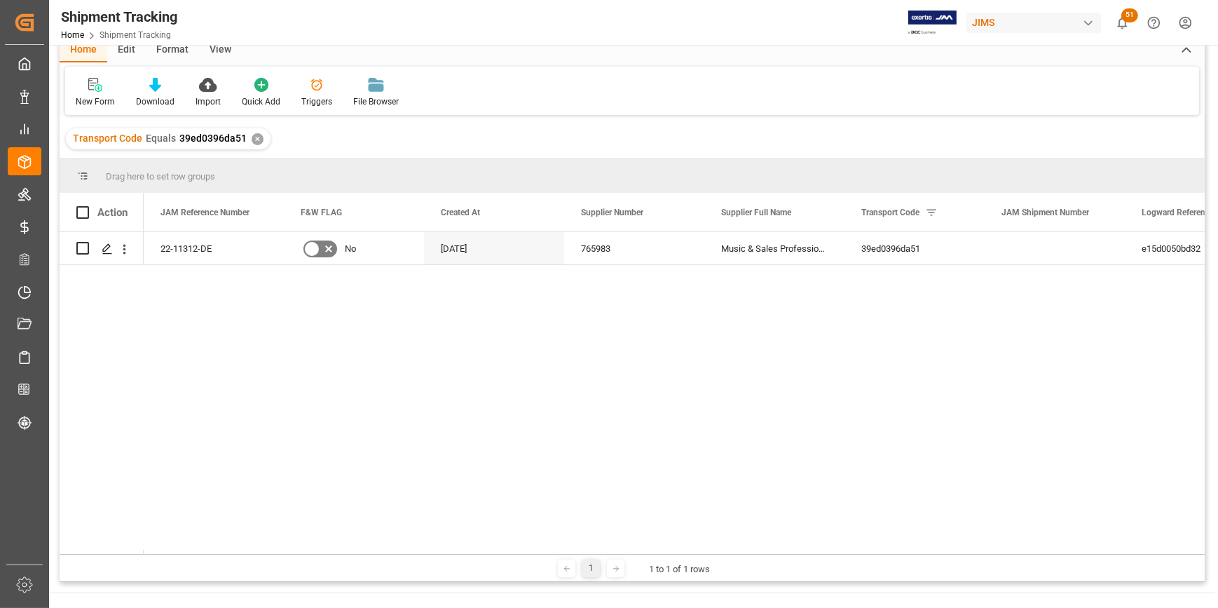
click at [449, 435] on div "22-11312-DE No [DATE] 765983 Music & Sales Professional Equipment GmbH 39ed0396…" at bounding box center [674, 393] width 1061 height 322
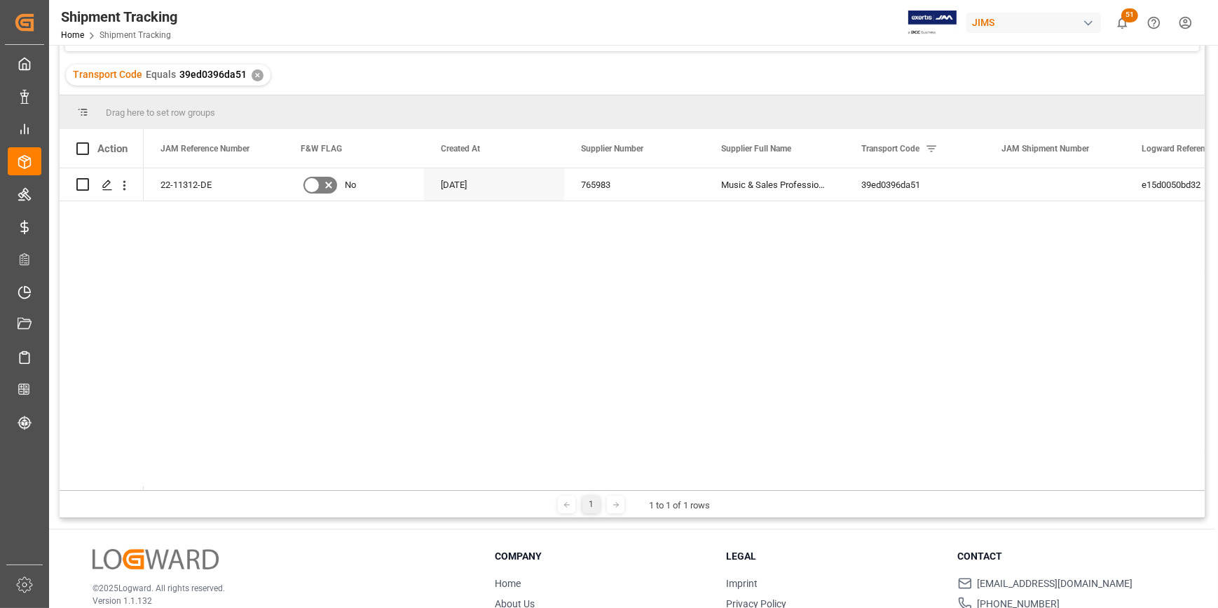
scroll to position [127, 0]
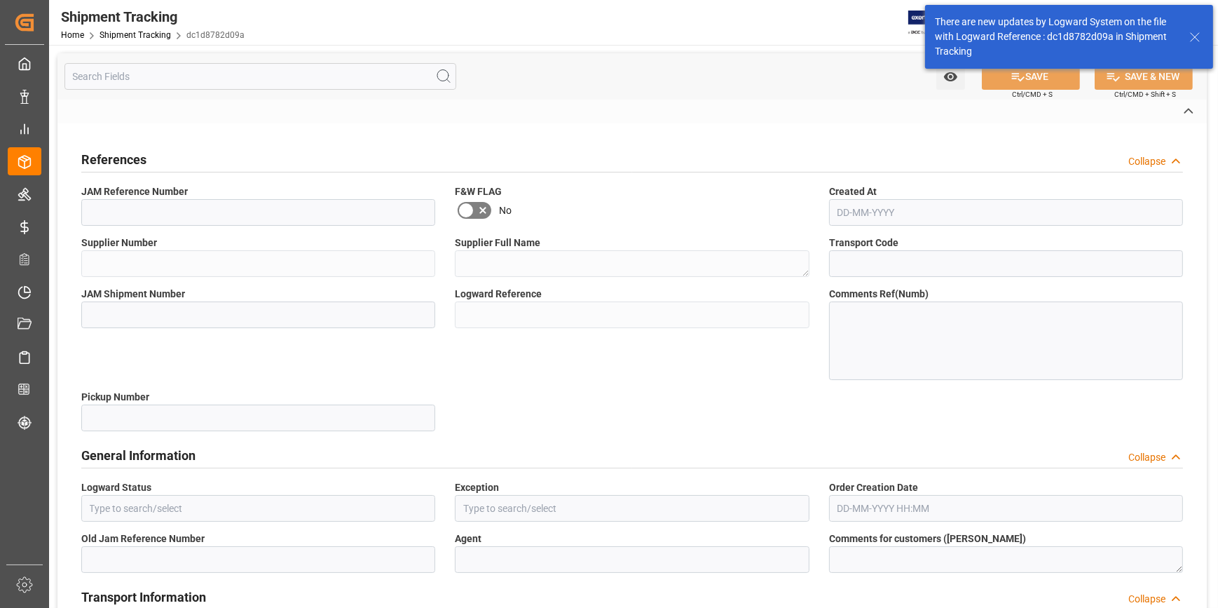
type input "22-10752-CN"
type input "204156"
type textarea "HK TAIYUAN INTERNATIONAL MUSIC INSTRUMEN"
type input "105e3ed644d8"
type input "73276"
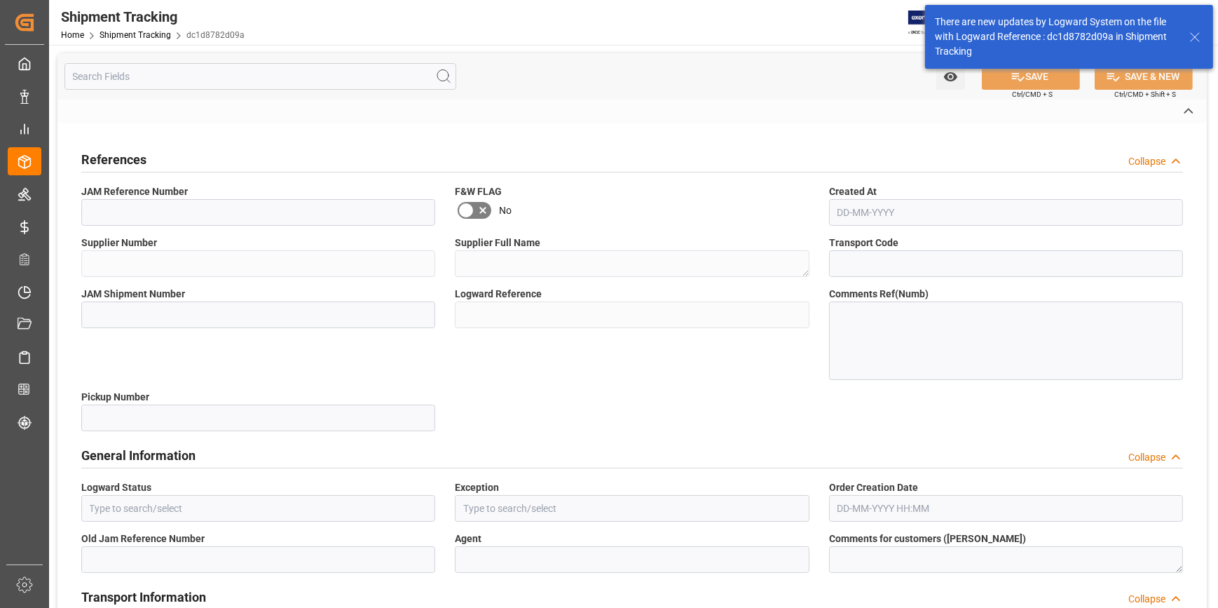
type input "dc1d8782d09a"
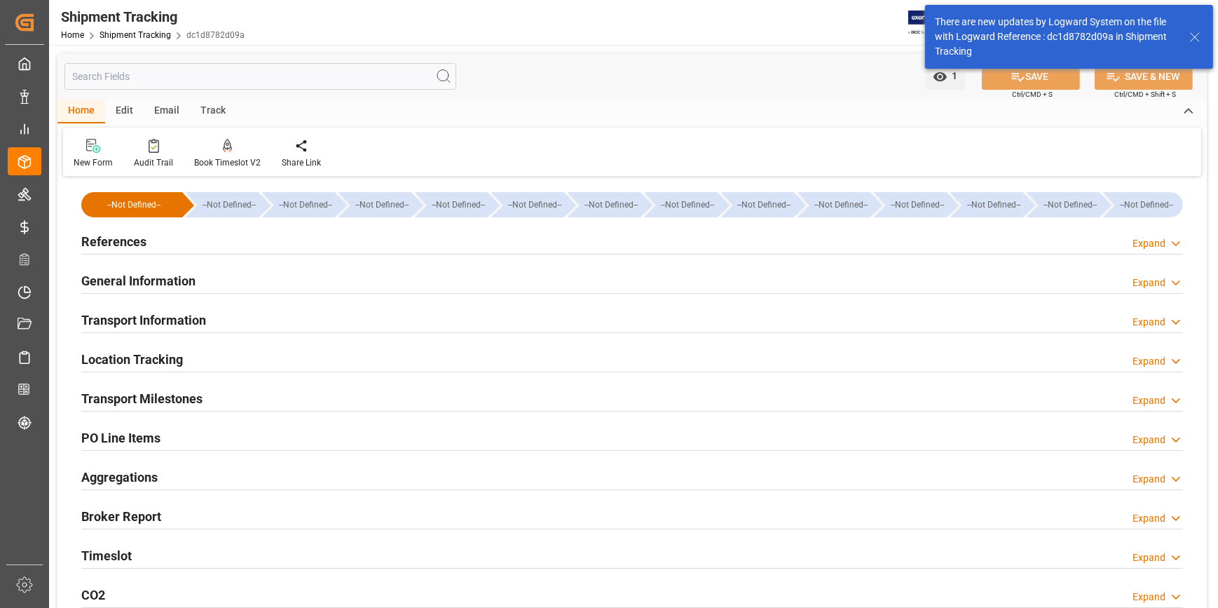
type input "[DATE]"
click at [104, 238] on h2 "References" at bounding box center [113, 241] width 65 height 19
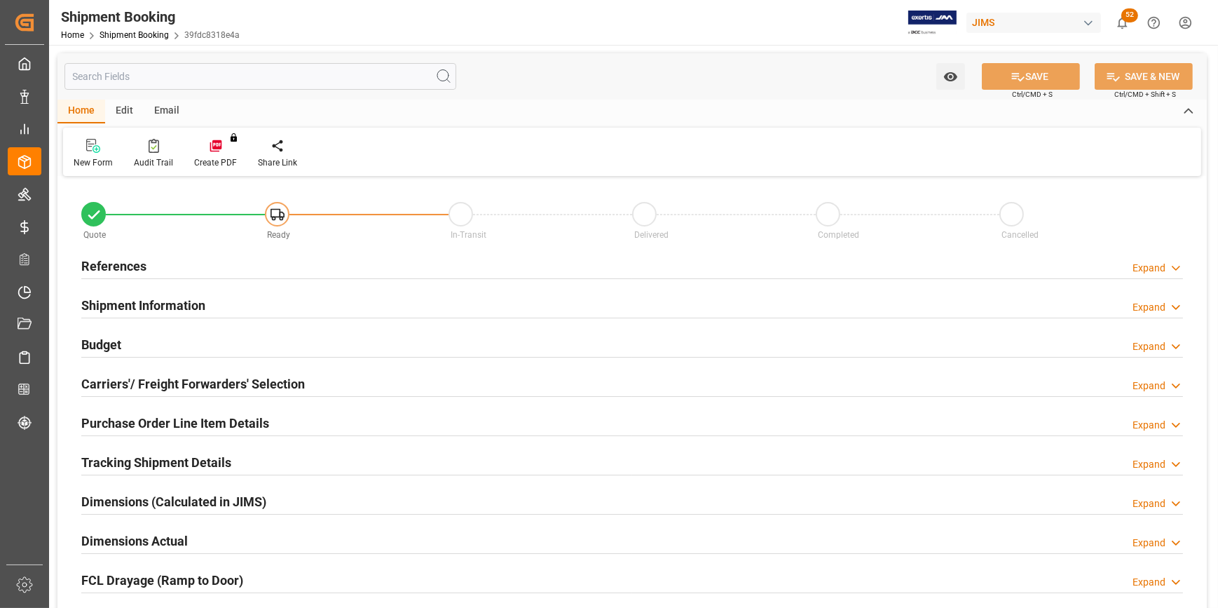
type input "0"
type input "[DATE]"
click at [100, 260] on h2 "References" at bounding box center [113, 266] width 65 height 19
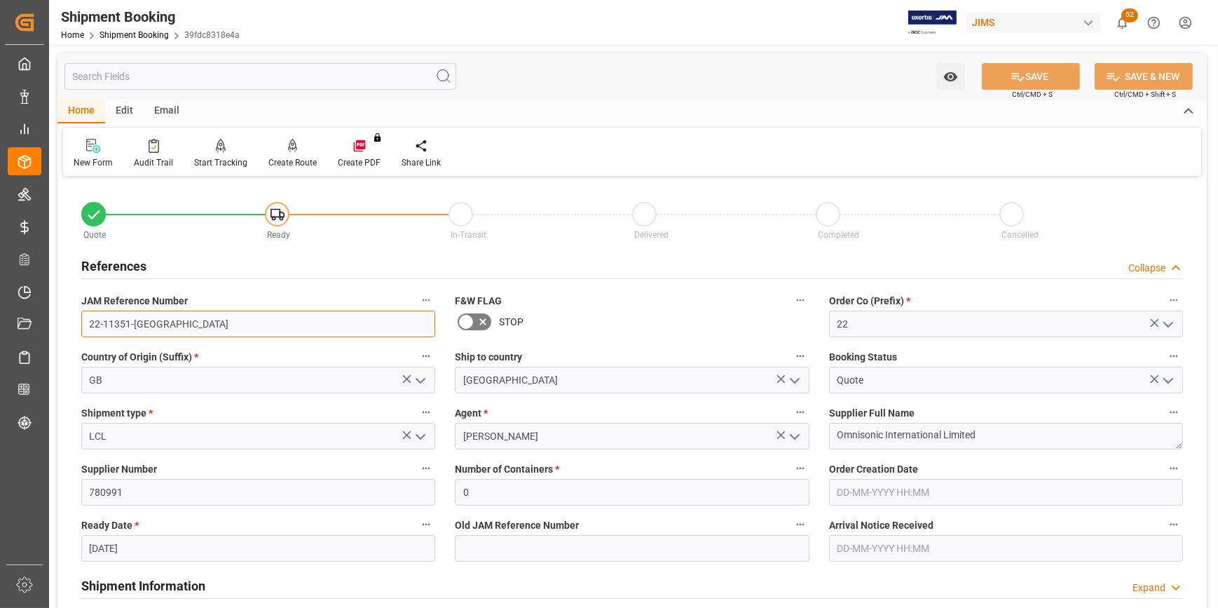
drag, startPoint x: 151, startPoint y: 324, endPoint x: 78, endPoint y: 321, distance: 73.7
click at [78, 321] on div "JAM Reference Number 22-11351-GB" at bounding box center [258, 314] width 374 height 56
